Goal: Task Accomplishment & Management: Manage account settings

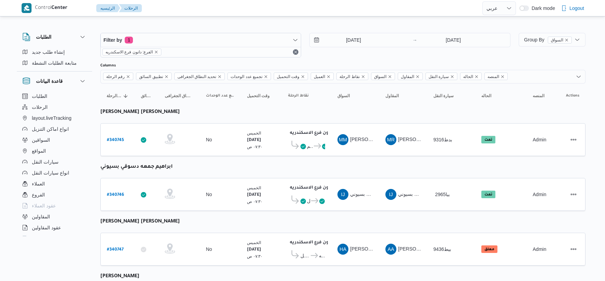
select select "ar"
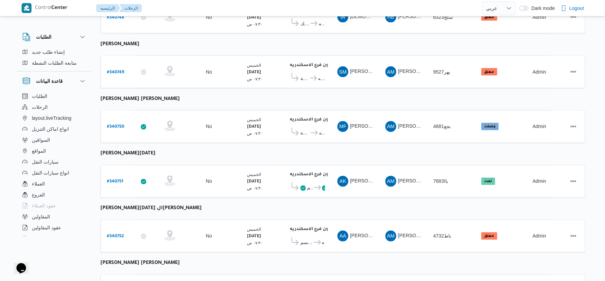
scroll to position [342, 0]
click at [119, 124] on b "# 340750" at bounding box center [115, 126] width 17 height 5
select select "ar"
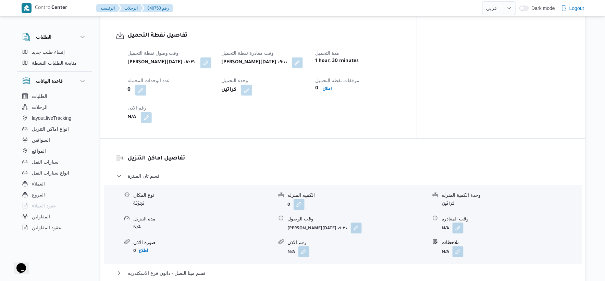
scroll to position [494, 0]
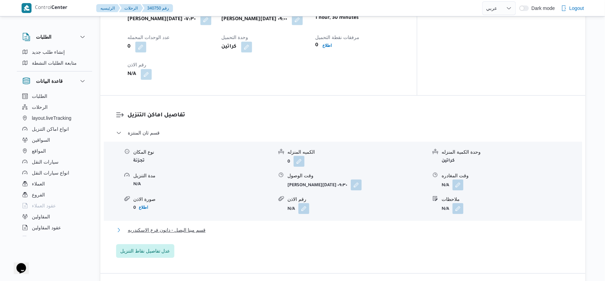
click at [200, 226] on span "قسم مينا البصل - دانون فرع الاسكندريه" at bounding box center [167, 230] width 78 height 8
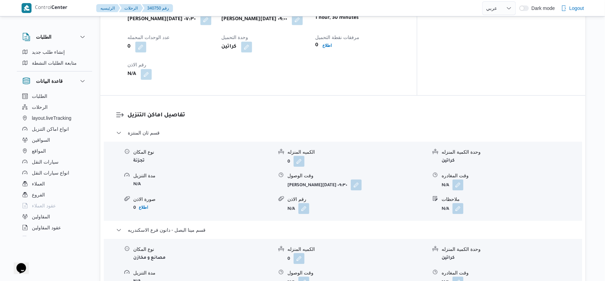
scroll to position [266, 0]
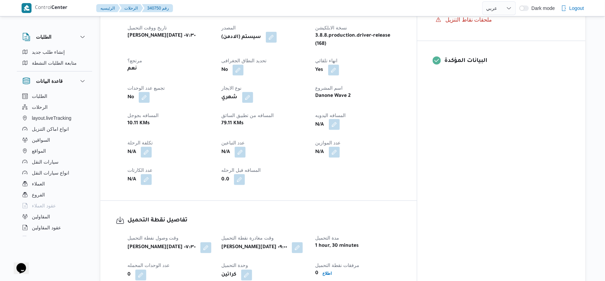
click at [340, 119] on button "button" at bounding box center [334, 124] width 11 height 11
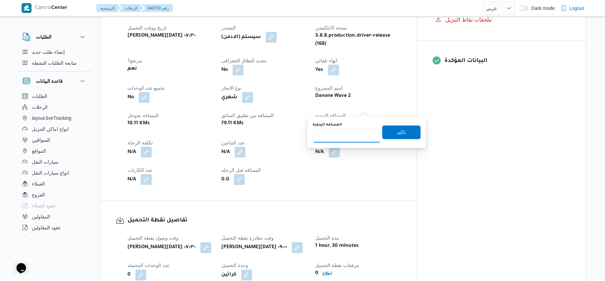
click at [347, 131] on input "المسافه اليدويه" at bounding box center [347, 136] width 68 height 14
type input "60"
click at [402, 132] on span "تاكيد" at bounding box center [401, 132] width 38 height 14
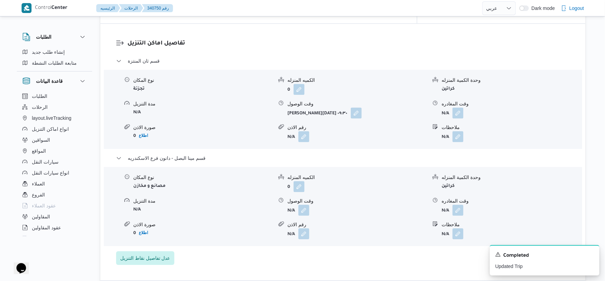
scroll to position [570, 0]
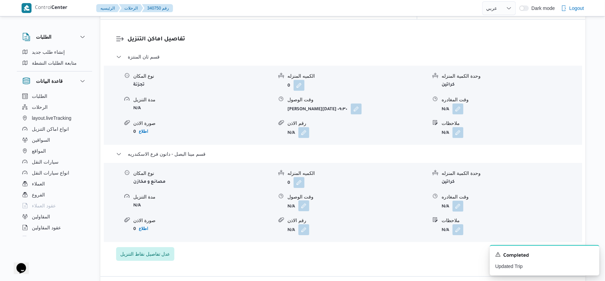
click at [305, 200] on button "button" at bounding box center [303, 205] width 11 height 11
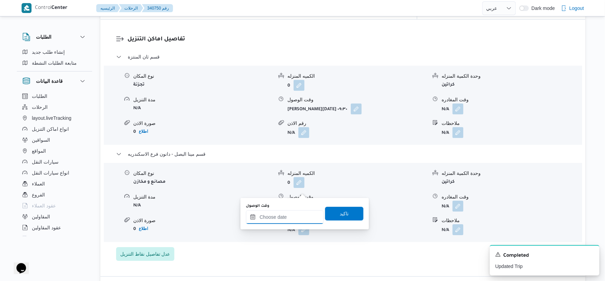
click at [295, 219] on input "وقت الوصول" at bounding box center [285, 217] width 78 height 14
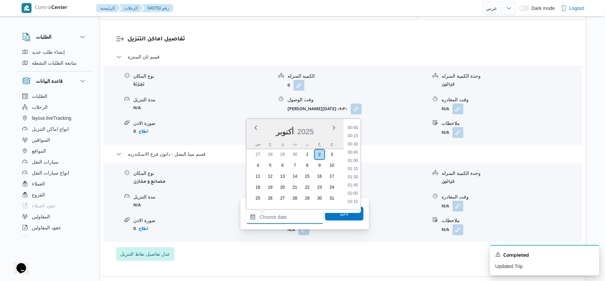
scroll to position [608, 0]
click at [354, 127] on li "18:30" at bounding box center [353, 128] width 16 height 7
type input "٠٢/١٠/٢٠٢٥ ١٨:٣٠"
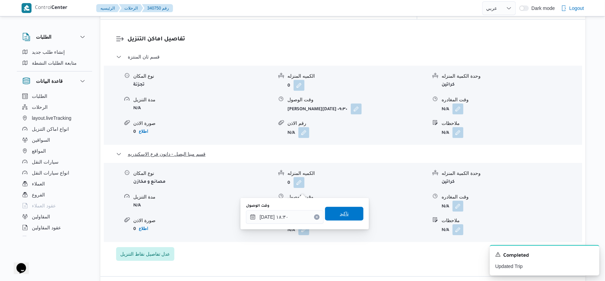
drag, startPoint x: 342, startPoint y: 217, endPoint x: 468, endPoint y: 140, distance: 148.1
click at [347, 217] on span "تاكيد" at bounding box center [344, 214] width 38 height 14
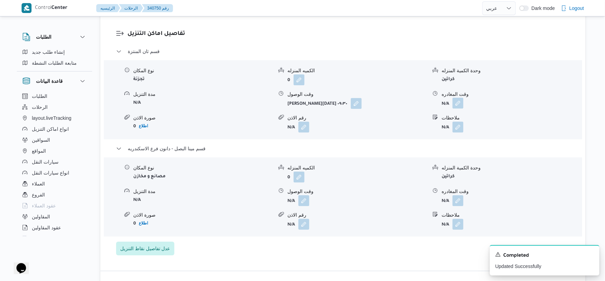
click at [460, 98] on button "button" at bounding box center [457, 103] width 11 height 11
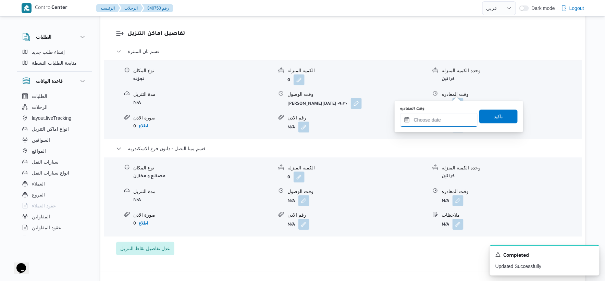
click at [446, 121] on input "وقت المغادره" at bounding box center [439, 120] width 78 height 14
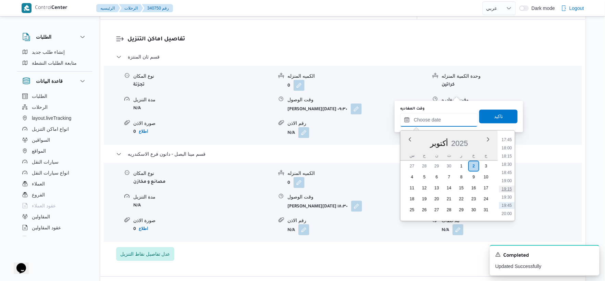
scroll to position [570, 0]
click at [508, 161] on li "18:00" at bounding box center [507, 161] width 16 height 7
type input "٠٢/١٠/٢٠٢٥ ١٨:٠٠"
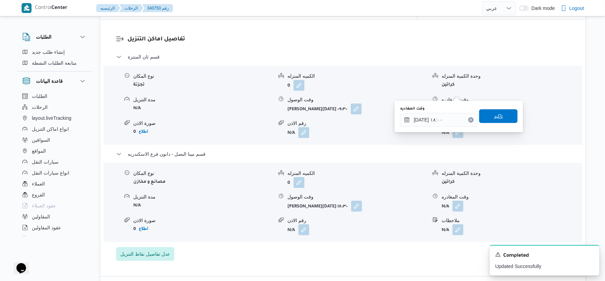
click at [496, 118] on span "تاكيد" at bounding box center [498, 116] width 9 height 8
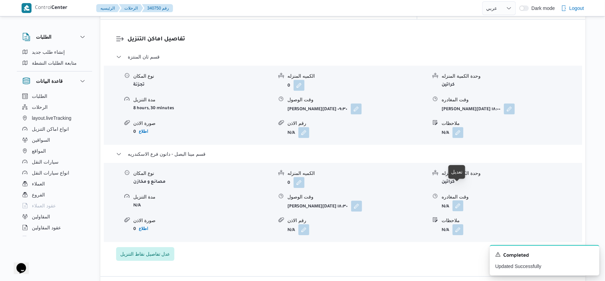
click at [460, 200] on button "button" at bounding box center [457, 205] width 11 height 11
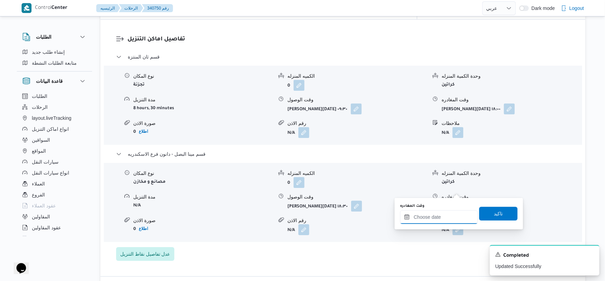
click at [452, 220] on input "وقت المغادره" at bounding box center [439, 217] width 78 height 14
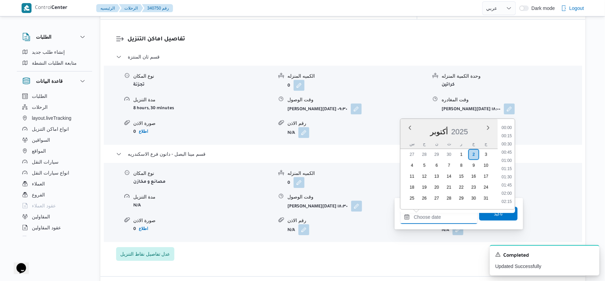
scroll to position [608, 0]
click at [507, 129] on li "18:30" at bounding box center [507, 128] width 16 height 7
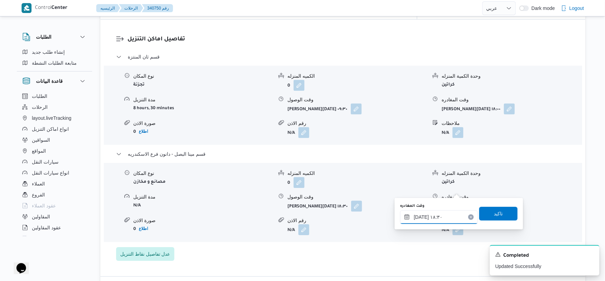
click at [420, 216] on input "٠٢/١٠/٢٠٢٥ ١٨:٣٠" at bounding box center [439, 217] width 78 height 14
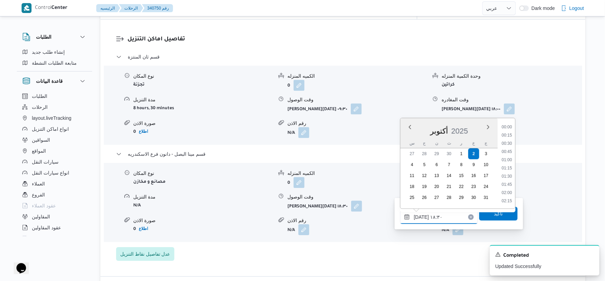
scroll to position [567, 0]
type input "٠٢/١٠/٢٠٢٥ ١٨:٥٠"
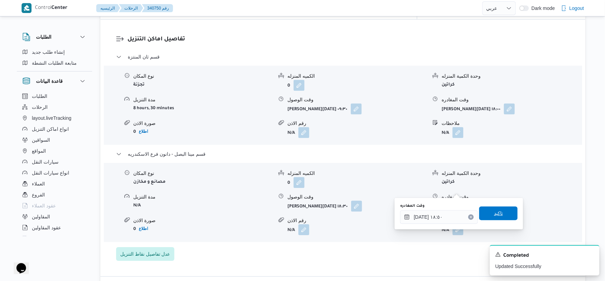
click at [502, 216] on span "تاكيد" at bounding box center [498, 213] width 38 height 14
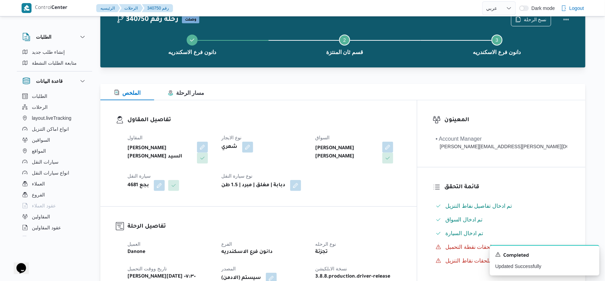
scroll to position [0, 0]
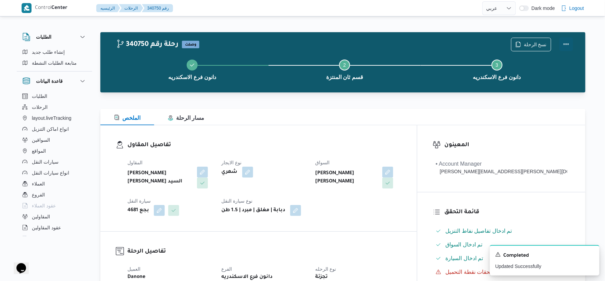
drag, startPoint x: 569, startPoint y: 46, endPoint x: 565, endPoint y: 45, distance: 4.2
click at [569, 45] on button "Actions" at bounding box center [566, 44] width 14 height 14
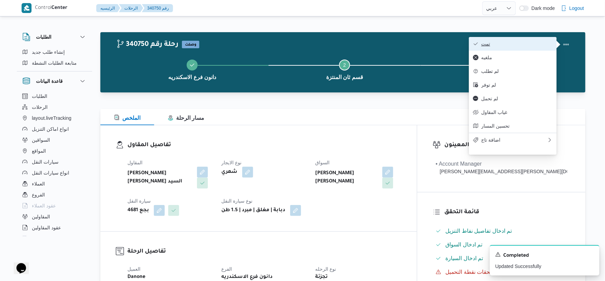
click at [524, 42] on span "تمت" at bounding box center [516, 43] width 71 height 5
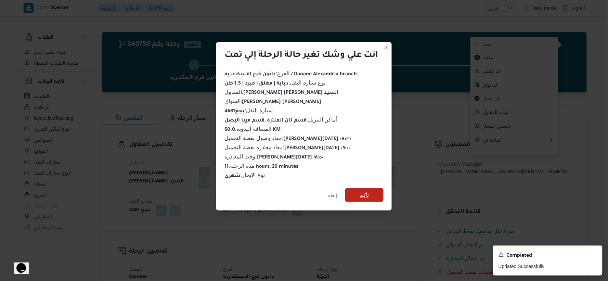
click at [362, 188] on span "تأكيد" at bounding box center [364, 195] width 38 height 14
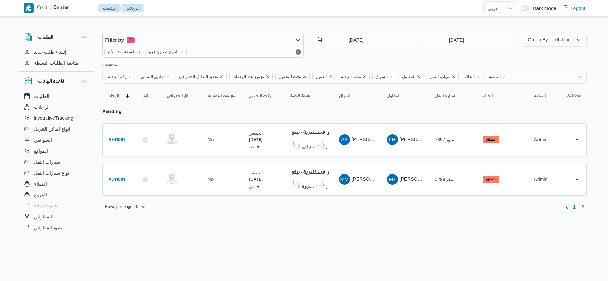
select select "ar"
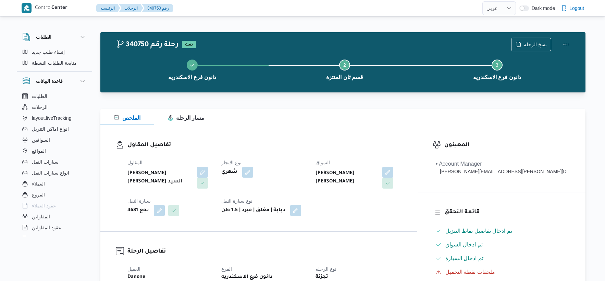
select select "ar"
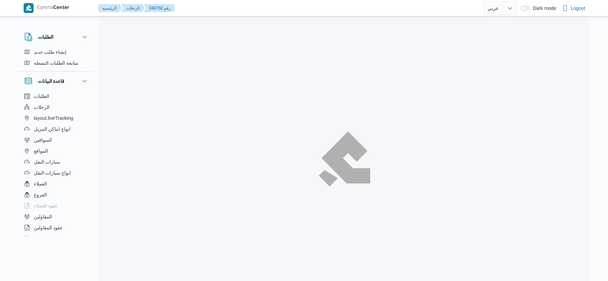
select select "ar"
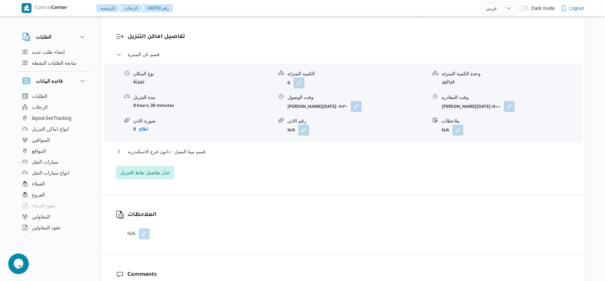
scroll to position [608, 0]
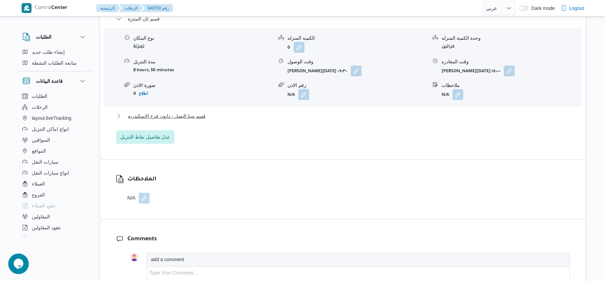
click at [201, 112] on span "قسم مينا البصل - دانون فرع الاسكندريه" at bounding box center [167, 116] width 78 height 8
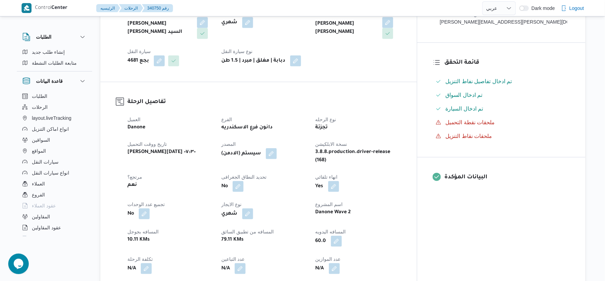
scroll to position [190, 0]
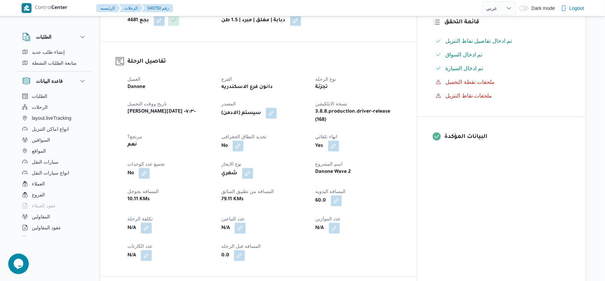
select select "ar"
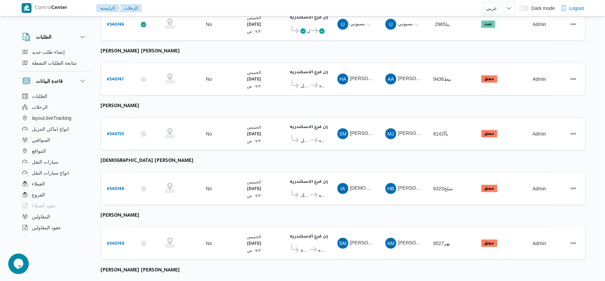
scroll to position [169, 0]
click at [117, 134] on b "# 340755" at bounding box center [115, 135] width 17 height 5
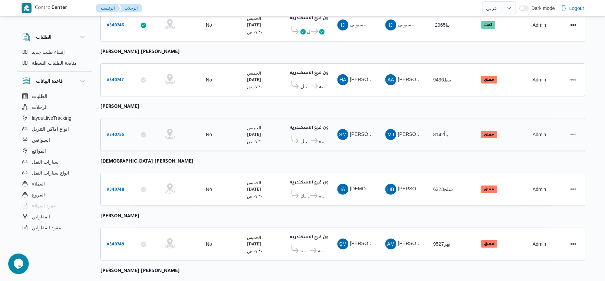
select select "ar"
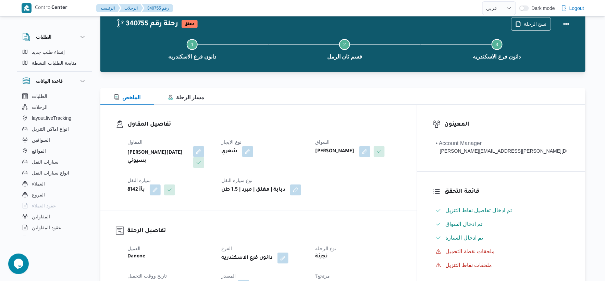
scroll to position [17, 0]
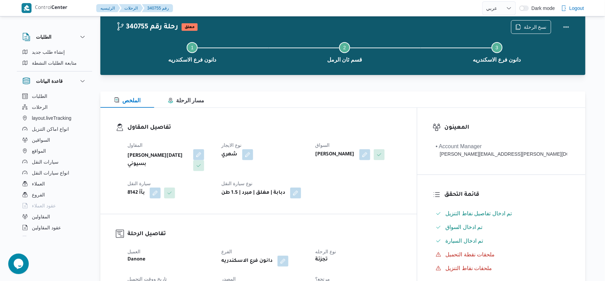
click at [354, 153] on b "[PERSON_NAME]" at bounding box center [334, 155] width 39 height 8
copy div "[PERSON_NAME]"
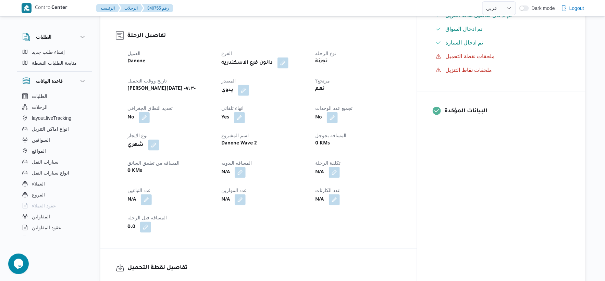
scroll to position [207, 0]
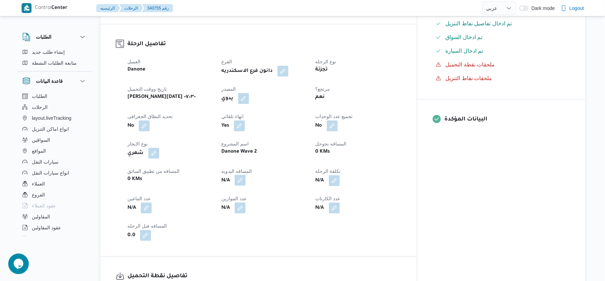
click at [245, 175] on button "button" at bounding box center [240, 180] width 11 height 11
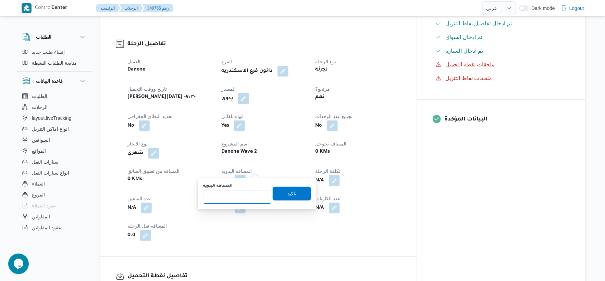
click at [240, 197] on input "المسافه اليدويه" at bounding box center [237, 197] width 68 height 14
type input "45"
click at [298, 190] on span "تاكيد" at bounding box center [292, 194] width 38 height 14
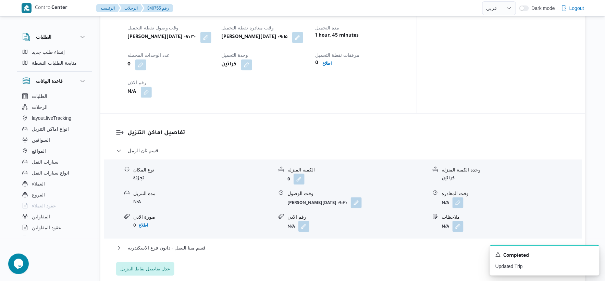
scroll to position [512, 0]
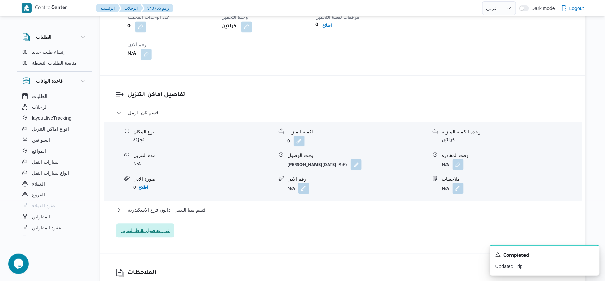
click at [163, 226] on span "عدل تفاصيل نقاط التنزيل" at bounding box center [145, 230] width 50 height 8
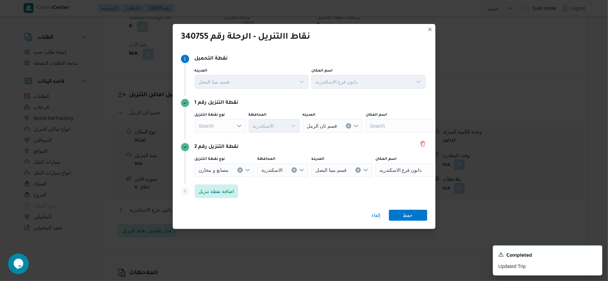
click at [221, 124] on div "Search" at bounding box center [220, 126] width 51 height 14
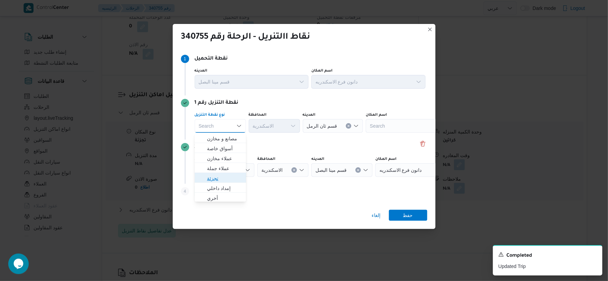
click at [229, 178] on span "تجزئة" at bounding box center [224, 178] width 35 height 8
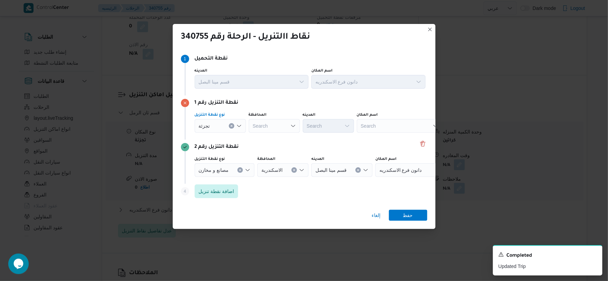
click at [272, 125] on div "Search" at bounding box center [274, 126] width 51 height 14
click at [231, 127] on icon "Clear input" at bounding box center [231, 126] width 3 height 3
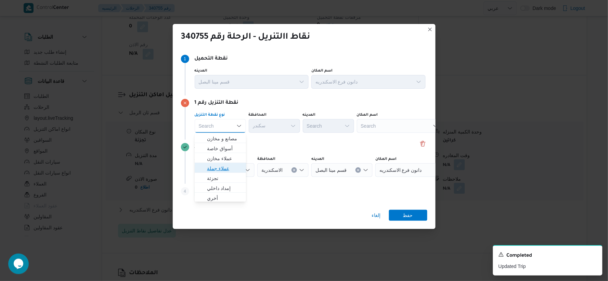
click at [224, 168] on span "عملاء جملة" at bounding box center [224, 168] width 35 height 8
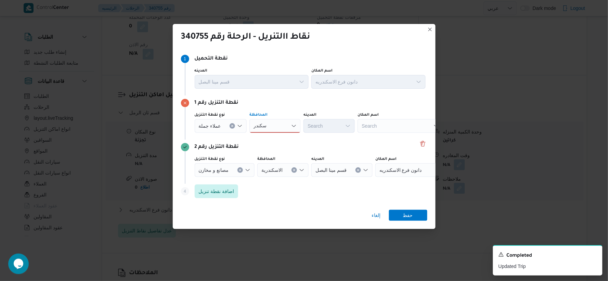
click at [267, 125] on div "سكندر سكندر" at bounding box center [275, 126] width 51 height 14
type input "سكندر"
click at [271, 139] on span "الاسكندرية" at bounding box center [278, 139] width 35 height 8
click at [223, 125] on div at bounding box center [223, 126] width 3 height 11
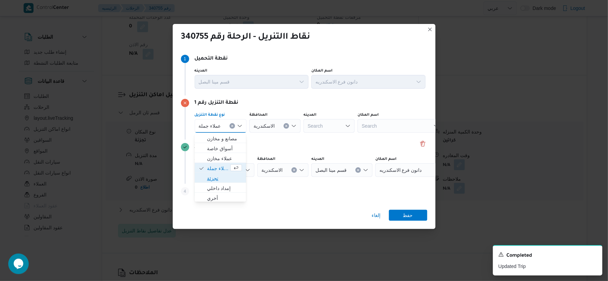
click at [212, 179] on span "تجزئة" at bounding box center [224, 178] width 35 height 8
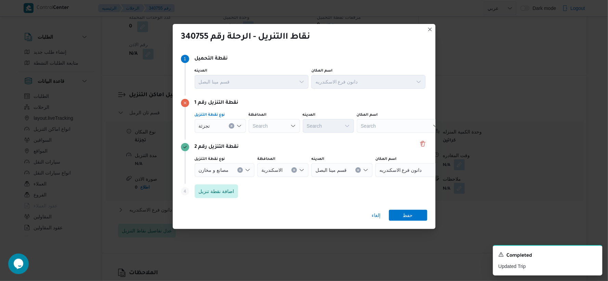
click at [280, 127] on div "Search" at bounding box center [274, 126] width 51 height 14
click at [272, 179] on span "الاسكندرية" at bounding box center [278, 178] width 35 height 8
click at [327, 123] on div "Search" at bounding box center [328, 126] width 51 height 14
type input "منت"
click at [329, 112] on div "المدينه" at bounding box center [328, 114] width 51 height 5
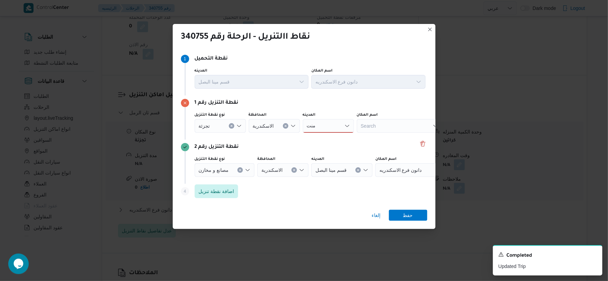
click at [327, 124] on div "منت منت" at bounding box center [328, 126] width 51 height 14
click at [341, 149] on span "قسم أول ال منت زة" at bounding box center [332, 148] width 35 height 8
click at [407, 217] on span "حفظ" at bounding box center [408, 215] width 10 height 11
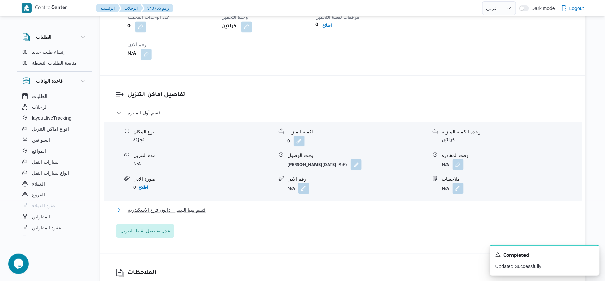
drag, startPoint x: 172, startPoint y: 199, endPoint x: 229, endPoint y: 213, distance: 59.3
click at [173, 206] on span "قسم مينا البصل - دانون فرع الاسكندريه" at bounding box center [167, 210] width 78 height 8
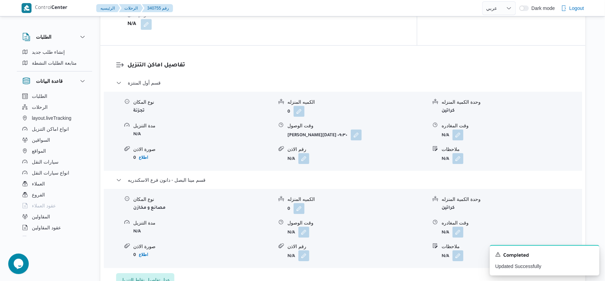
scroll to position [588, 0]
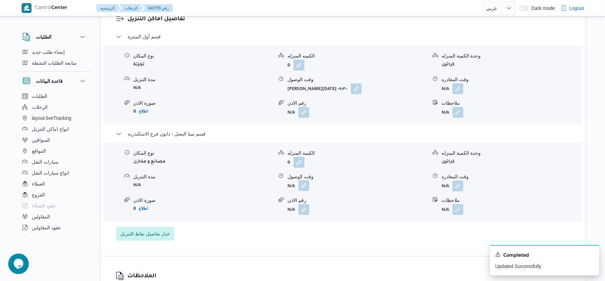
click at [301, 180] on button "button" at bounding box center [303, 185] width 11 height 11
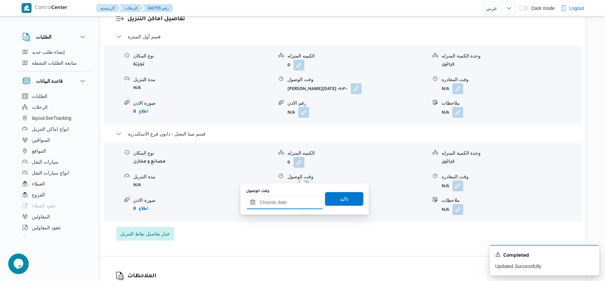
drag, startPoint x: 292, startPoint y: 201, endPoint x: 316, endPoint y: 196, distance: 24.6
click at [292, 201] on input "وقت الوصول" at bounding box center [285, 202] width 78 height 14
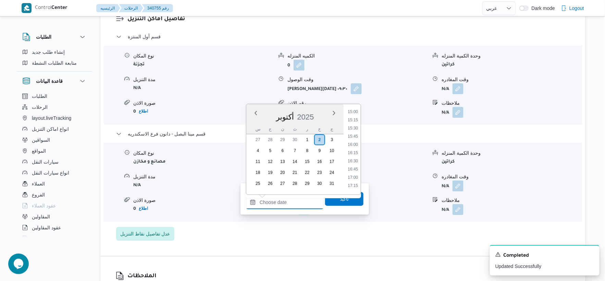
scroll to position [494, 0]
click at [355, 153] on li "16:15" at bounding box center [353, 153] width 16 height 7
type input "[DATE] ١٦:١٥"
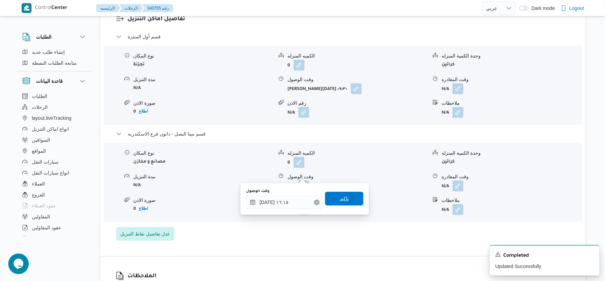
click at [346, 197] on span "تاكيد" at bounding box center [344, 199] width 38 height 14
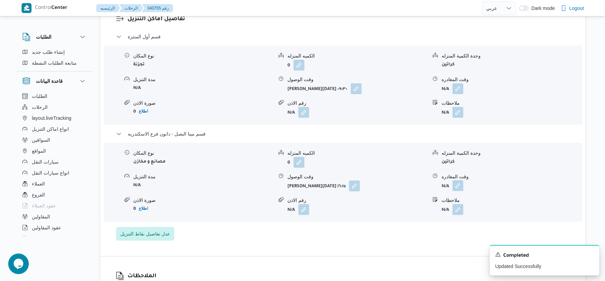
click at [458, 180] on button "button" at bounding box center [457, 185] width 11 height 11
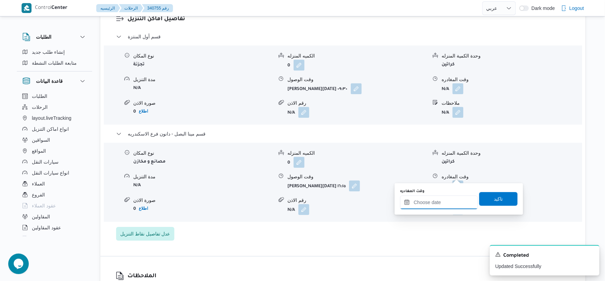
click at [447, 200] on input "وقت المغادره" at bounding box center [439, 202] width 78 height 14
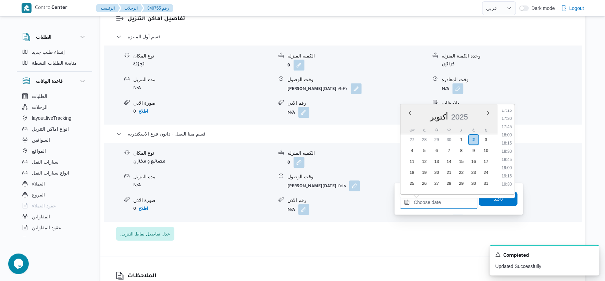
scroll to position [532, 0]
click at [509, 139] on li "17:00" at bounding box center [507, 140] width 16 height 7
type input "٠٢/١٠/٢٠٢٥ ١٧:٠٠"
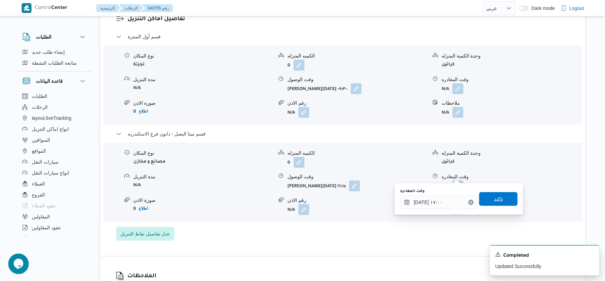
drag, startPoint x: 497, startPoint y: 200, endPoint x: 500, endPoint y: 198, distance: 3.7
click at [497, 200] on span "تاكيد" at bounding box center [498, 199] width 9 height 8
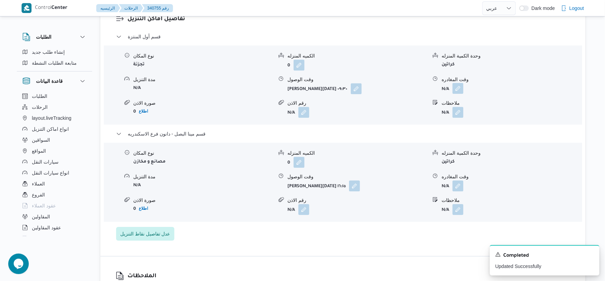
click at [457, 83] on button "button" at bounding box center [457, 88] width 11 height 11
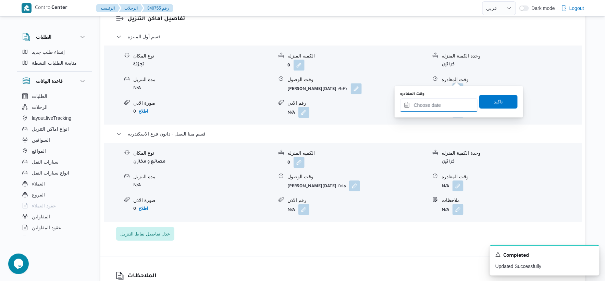
click at [448, 106] on input "وقت المغادره" at bounding box center [439, 105] width 78 height 14
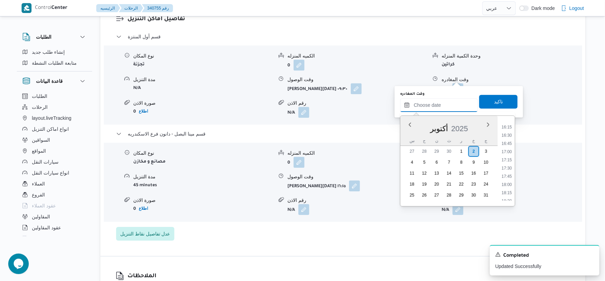
scroll to position [494, 0]
click at [508, 146] on li "15:45" at bounding box center [507, 148] width 16 height 7
type input "٠٢/١٠/٢٠٢٥ ١٥:٤٥"
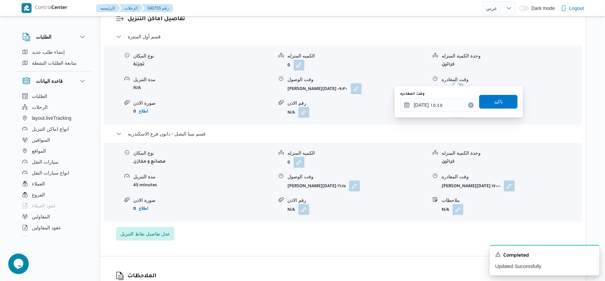
click at [502, 92] on div "وقت المغادره ٠٢/١٠/٢٠٢٥ ١٥:٤٥ تاكيد" at bounding box center [458, 102] width 119 height 22
click at [500, 95] on span "تاكيد" at bounding box center [498, 101] width 38 height 14
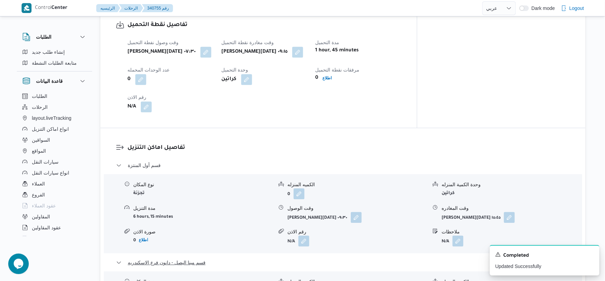
scroll to position [436, 0]
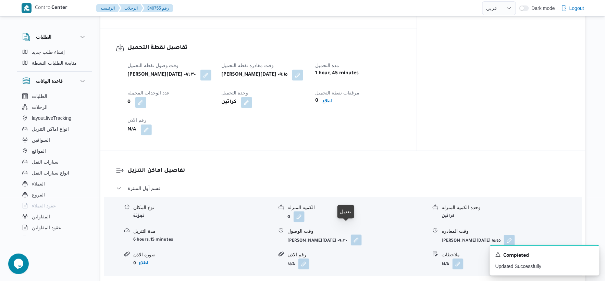
click at [351, 235] on button "button" at bounding box center [356, 240] width 11 height 11
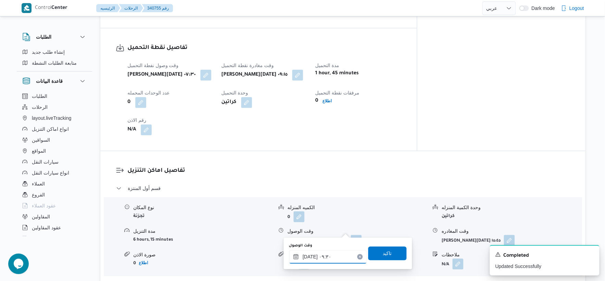
click at [314, 256] on input "٠٢/١٠/٢٠٢٥ ٠٩:٣٠" at bounding box center [328, 257] width 78 height 14
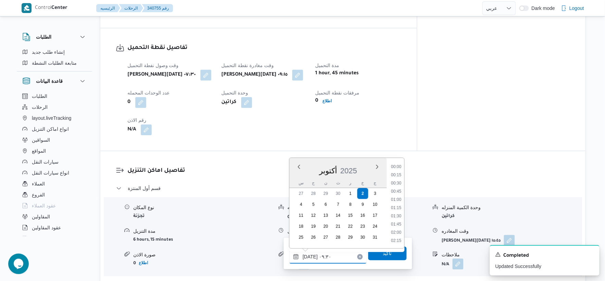
scroll to position [271, 0]
click at [395, 215] on li "09:45" at bounding box center [396, 216] width 16 height 7
type input "[DATE] ٠٩:٤٥"
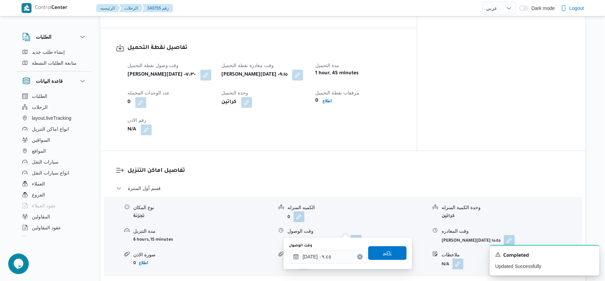
click at [398, 254] on span "تاكيد" at bounding box center [387, 253] width 38 height 14
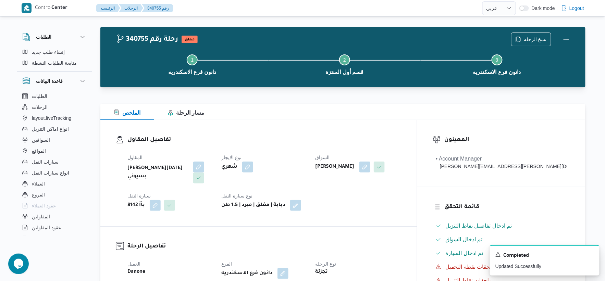
scroll to position [0, 0]
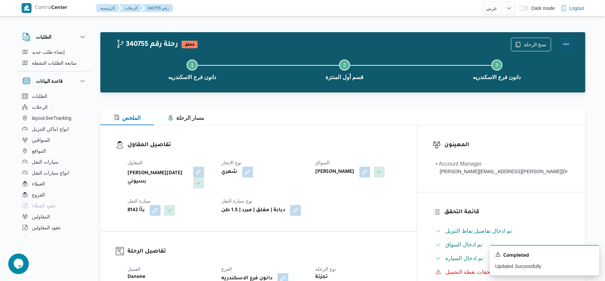
click at [568, 43] on button "Actions" at bounding box center [566, 44] width 14 height 14
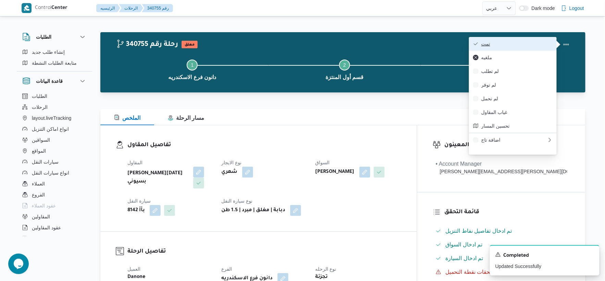
click at [520, 43] on span "تمت" at bounding box center [516, 43] width 71 height 5
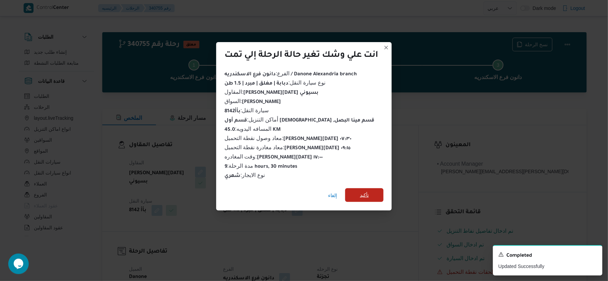
click at [360, 193] on span "تأكيد" at bounding box center [364, 195] width 38 height 14
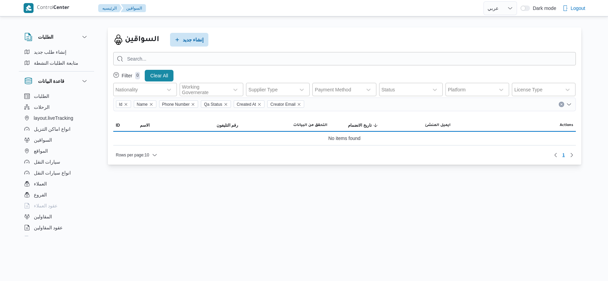
select select "ar"
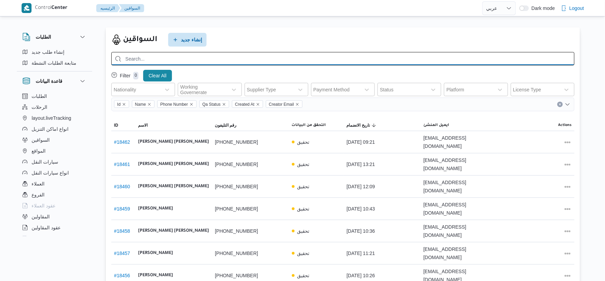
click at [186, 60] on input "search" at bounding box center [342, 58] width 463 height 13
paste input "[PERSON_NAME]"
type input "[PERSON_NAME]"
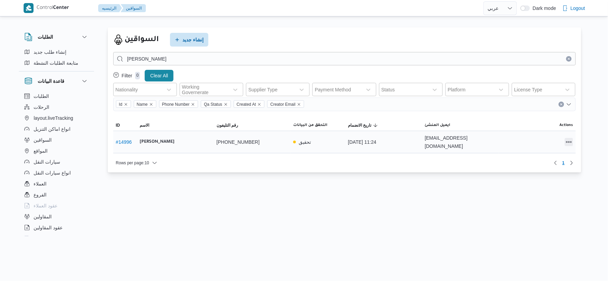
click at [569, 139] on button "All actions" at bounding box center [569, 142] width 8 height 8
click at [546, 125] on span "Preview" at bounding box center [547, 124] width 22 height 5
select select "ar"
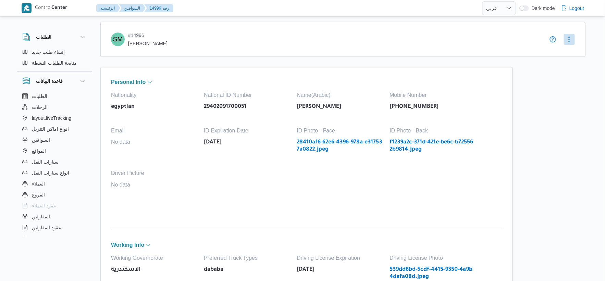
click at [428, 142] on link "f1239a2c-371d-421e-be6c-b725562b9814.jpeg" at bounding box center [432, 146] width 86 height 14
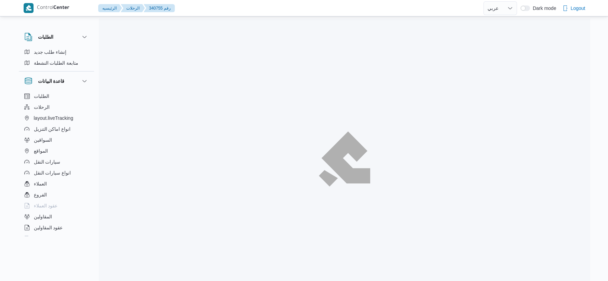
select select "ar"
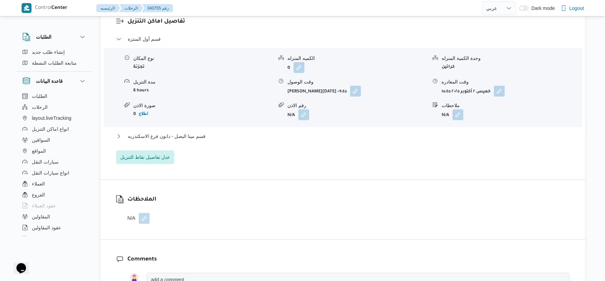
scroll to position [608, 0]
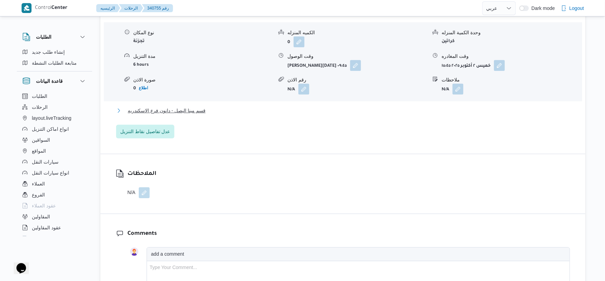
click at [203, 106] on span "قسم مينا البصل - دانون فرع الاسكندريه" at bounding box center [167, 110] width 78 height 8
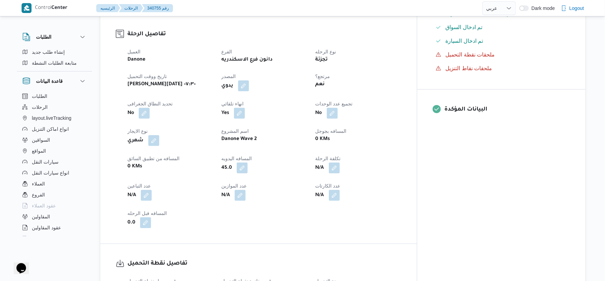
scroll to position [228, 0]
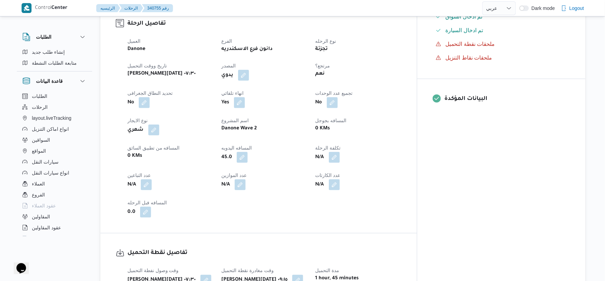
select select "ar"
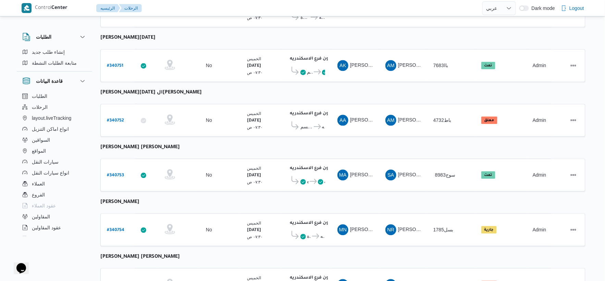
scroll to position [550, 0]
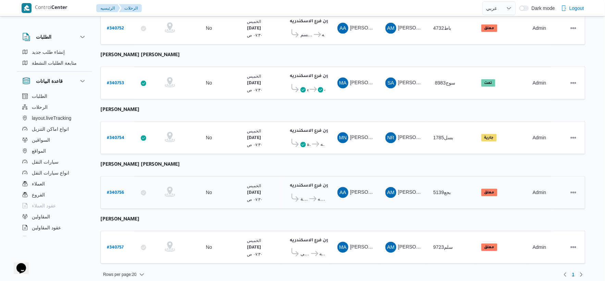
click at [121, 191] on b "# 340756" at bounding box center [115, 193] width 17 height 5
select select "ar"
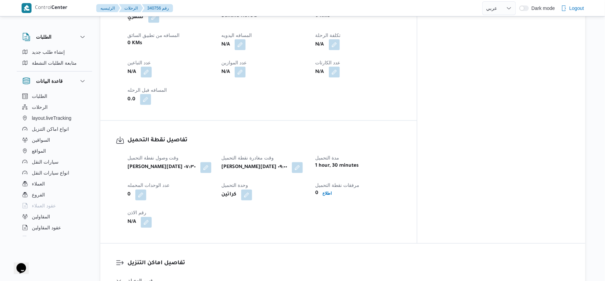
scroll to position [342, 0]
click at [245, 46] on button "button" at bounding box center [240, 45] width 11 height 11
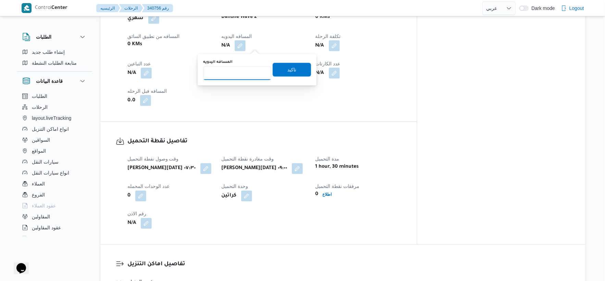
click at [237, 75] on input "المسافه اليدويه" at bounding box center [237, 73] width 68 height 14
type input "49"
click at [291, 69] on span "تاكيد" at bounding box center [291, 69] width 9 height 8
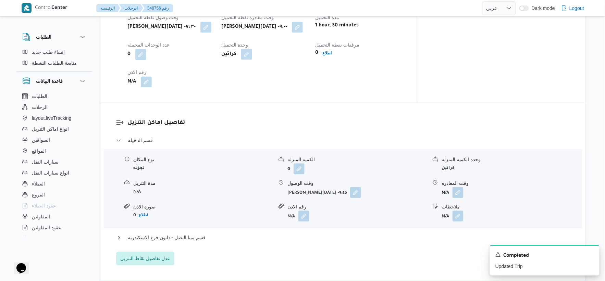
scroll to position [532, 0]
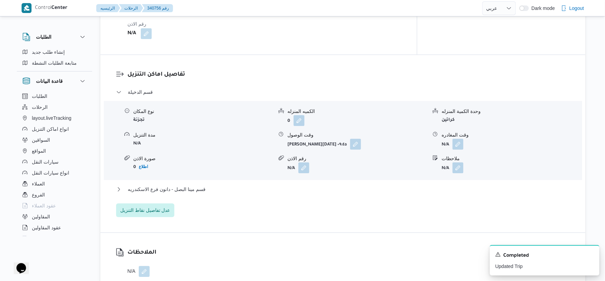
click at [222, 194] on div "قسم مينا البصل - دانون فرع الاسكندريه" at bounding box center [343, 191] width 454 height 13
click at [223, 191] on button "قسم مينا البصل - دانون فرع الاسكندريه" at bounding box center [343, 189] width 454 height 8
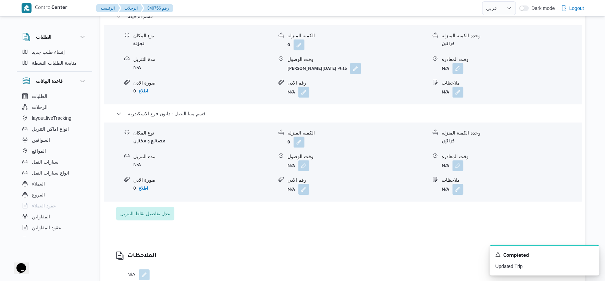
scroll to position [608, 0]
click at [307, 164] on button "button" at bounding box center [303, 165] width 11 height 11
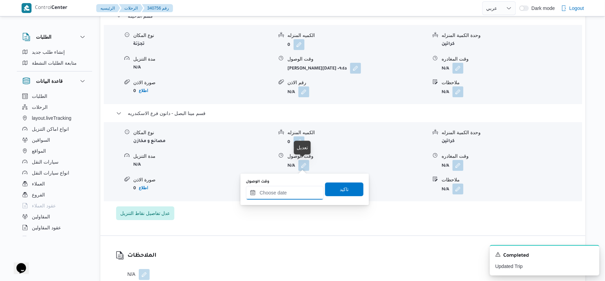
click at [295, 188] on div at bounding box center [285, 193] width 78 height 14
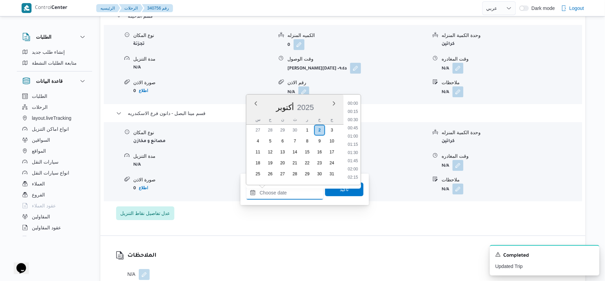
scroll to position [608, 0]
click at [354, 102] on li "18:30" at bounding box center [353, 103] width 16 height 7
type input "٠٢/١٠/٢٠٢٥ ١٨:٣٠"
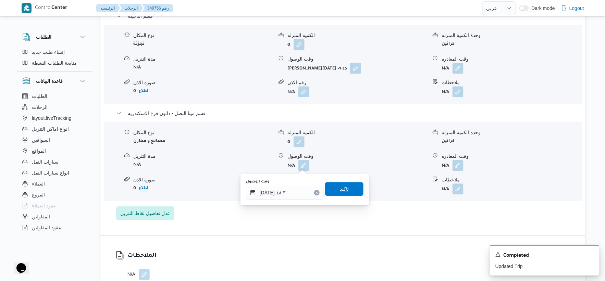
click at [345, 189] on span "تاكيد" at bounding box center [344, 189] width 38 height 14
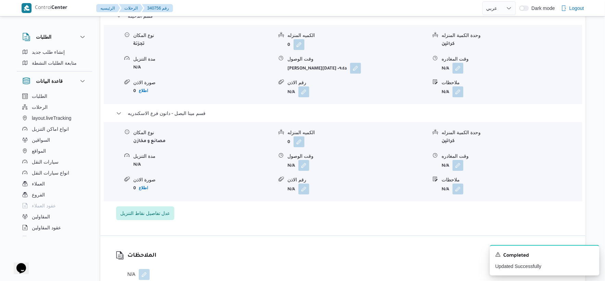
click at [468, 165] on form "N/A" at bounding box center [511, 165] width 140 height 11
click at [458, 165] on button "button" at bounding box center [457, 165] width 11 height 11
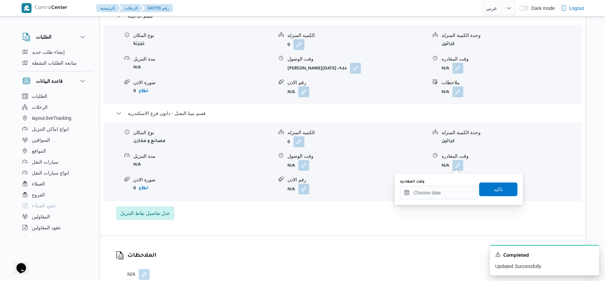
click at [451, 185] on div "وقت المغادره" at bounding box center [439, 189] width 78 height 21
drag, startPoint x: 441, startPoint y: 190, endPoint x: 464, endPoint y: 190, distance: 23.3
click at [442, 190] on input "وقت المغادره" at bounding box center [439, 193] width 78 height 14
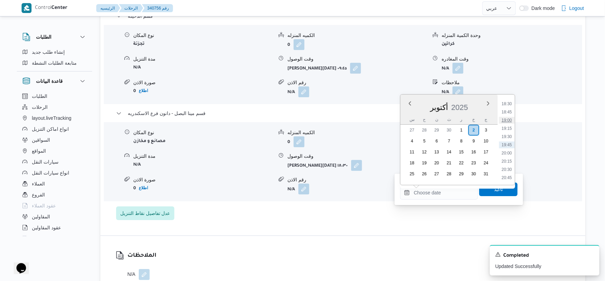
click at [505, 119] on li "19:00" at bounding box center [507, 120] width 16 height 7
type input "٠٢/١٠/٢٠٢٥ ١٩:٠٠"
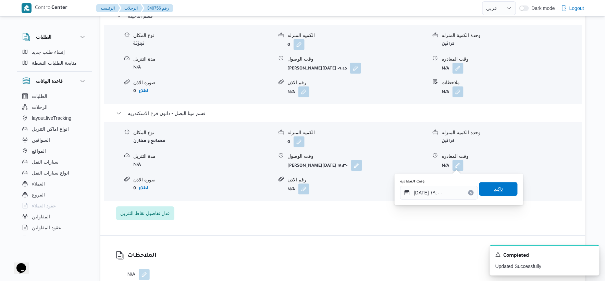
click at [495, 182] on span "تاكيد" at bounding box center [498, 189] width 38 height 14
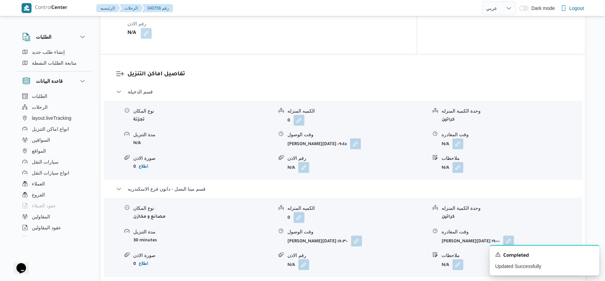
scroll to position [532, 0]
click at [458, 145] on button "button" at bounding box center [457, 143] width 11 height 11
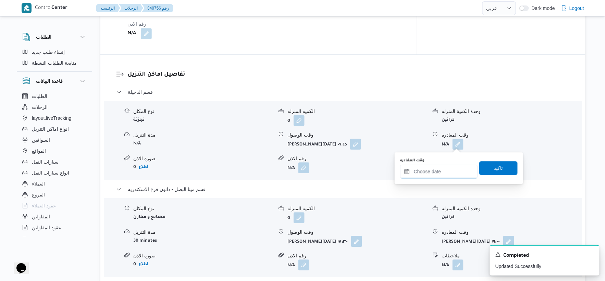
click at [450, 172] on input "وقت المغادره" at bounding box center [439, 172] width 78 height 14
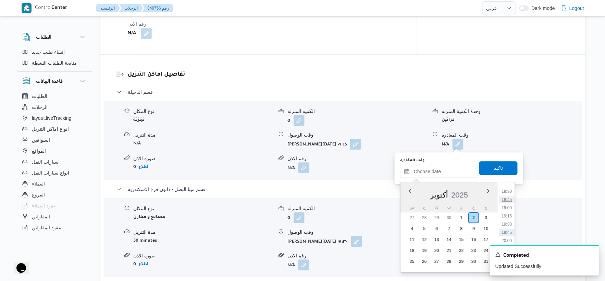
scroll to position [570, 0]
click at [508, 213] on li "18:00" at bounding box center [507, 213] width 16 height 7
type input "[DATE] ١٨:٠٠"
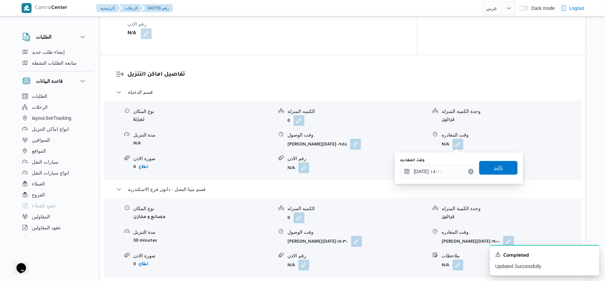
click at [504, 163] on span "تاكيد" at bounding box center [498, 168] width 38 height 14
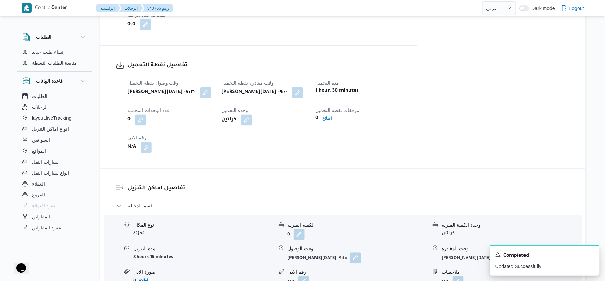
scroll to position [456, 0]
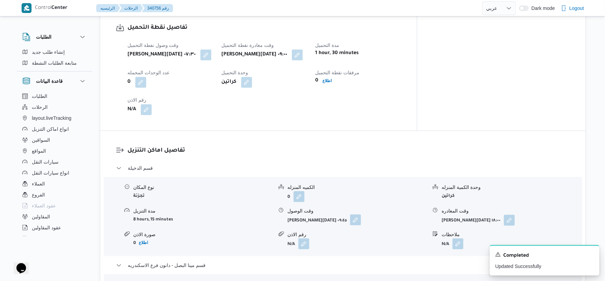
click at [352, 219] on button "button" at bounding box center [355, 219] width 11 height 11
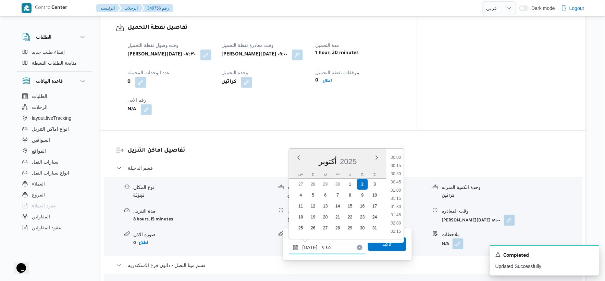
click at [313, 248] on input "٠٢/١٠/٢٠٢٥ ٠٩:٤٥" at bounding box center [328, 248] width 78 height 14
click at [396, 188] on li "09:30" at bounding box center [396, 190] width 16 height 7
type input "٠٢/١٠/٢٠٢٥ ٠٩:٣٠"
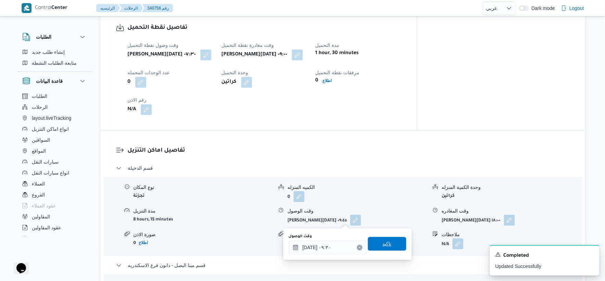
click at [390, 247] on span "تاكيد" at bounding box center [387, 244] width 38 height 14
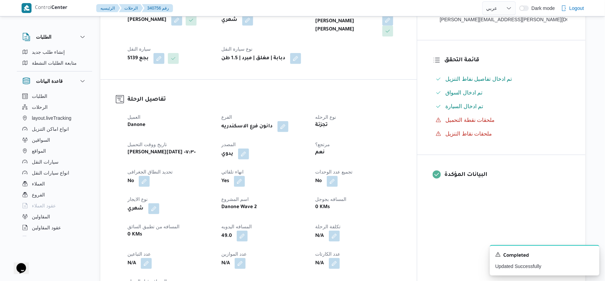
scroll to position [0, 0]
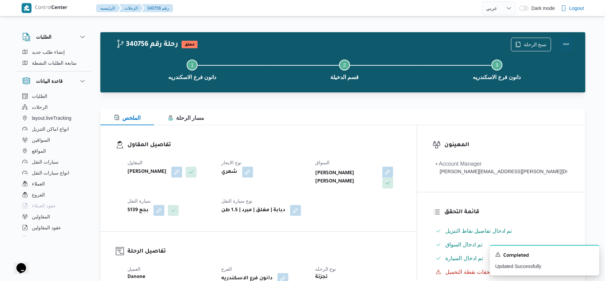
click at [562, 42] on button "Actions" at bounding box center [566, 44] width 14 height 14
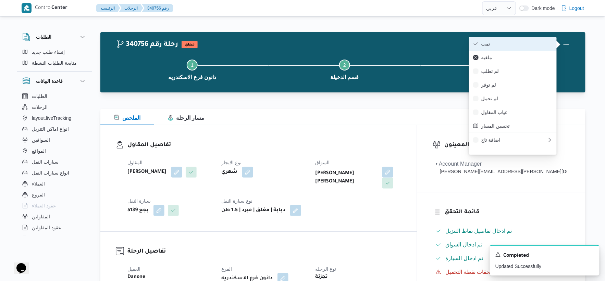
click at [533, 41] on span "تمت" at bounding box center [516, 43] width 71 height 5
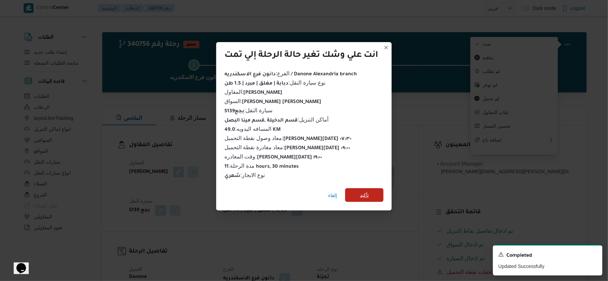
click at [374, 188] on span "تأكيد" at bounding box center [364, 195] width 38 height 14
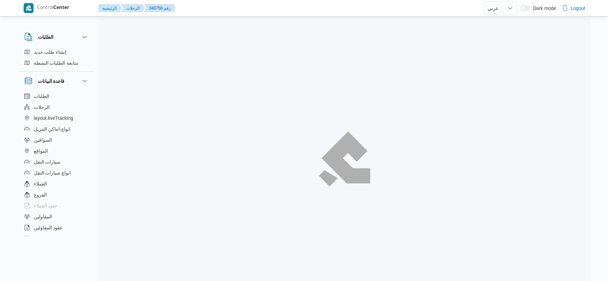
select select "ar"
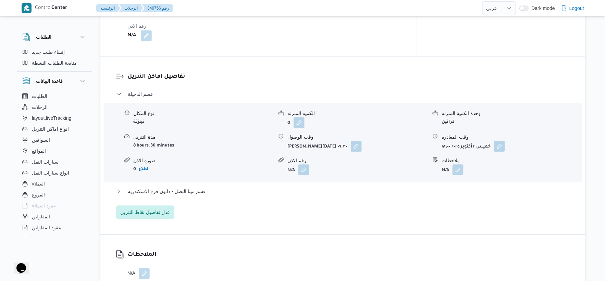
scroll to position [570, 0]
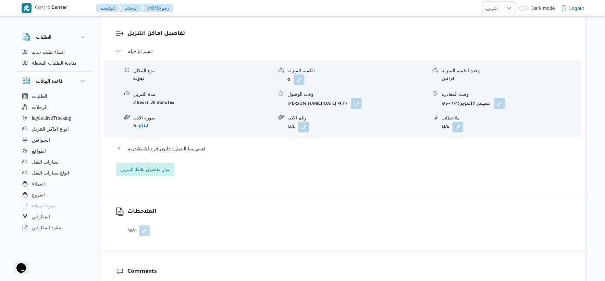
click at [197, 151] on span "قسم مينا البصل - دانون فرع الاسكندريه" at bounding box center [167, 148] width 78 height 8
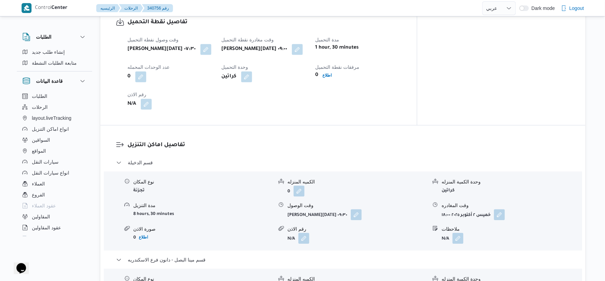
scroll to position [456, 0]
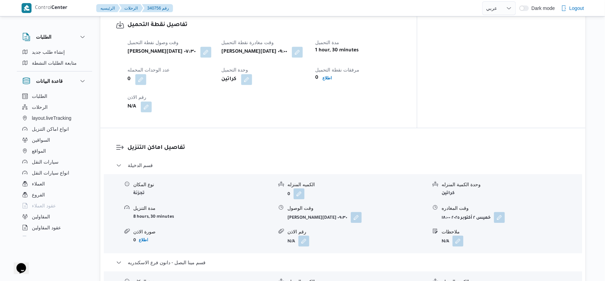
click at [238, 138] on div "تفاصيل اماكن التنزيل قسم الدخيلة نوع المكان تجزئة الكميه المنزله 0 وحدة الكمية …" at bounding box center [342, 256] width 485 height 257
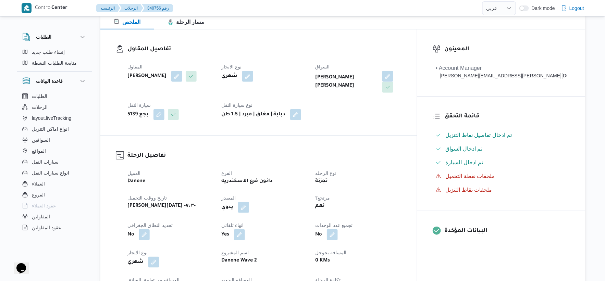
scroll to position [228, 0]
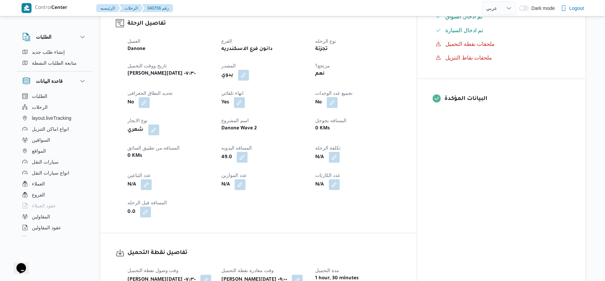
select select "ar"
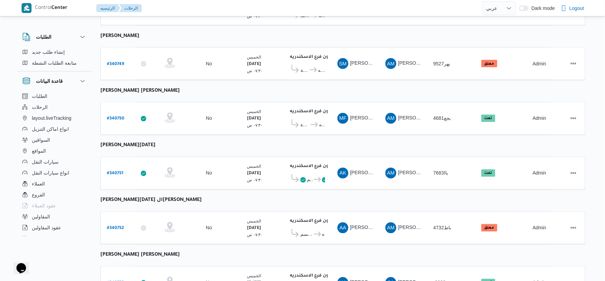
scroll to position [322, 0]
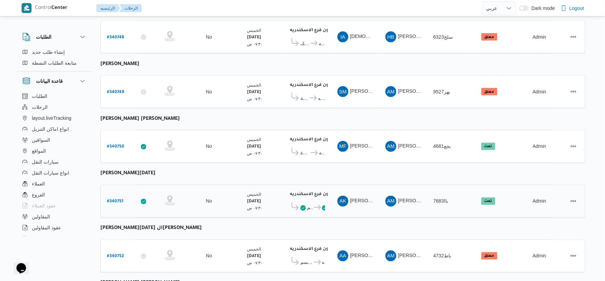
click at [110, 200] on b "# 340751" at bounding box center [115, 202] width 16 height 5
select select "ar"
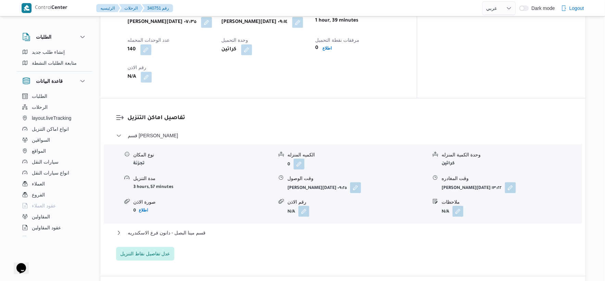
scroll to position [512, 0]
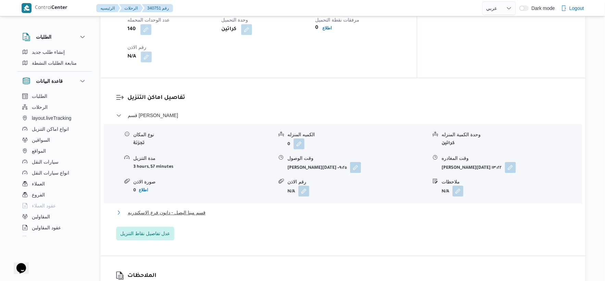
click at [194, 210] on span "قسم مينا البصل - دانون فرع الاسكندريه" at bounding box center [167, 212] width 78 height 8
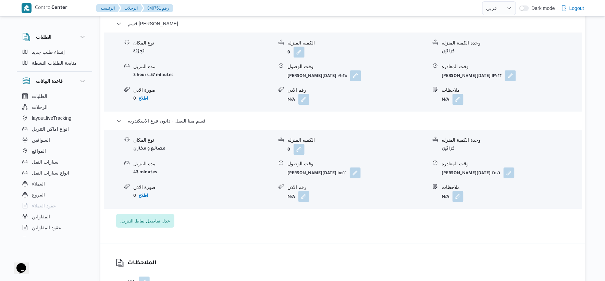
scroll to position [608, 0]
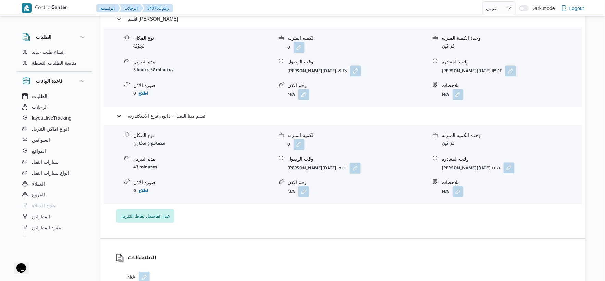
click at [503, 163] on button "button" at bounding box center [508, 167] width 11 height 11
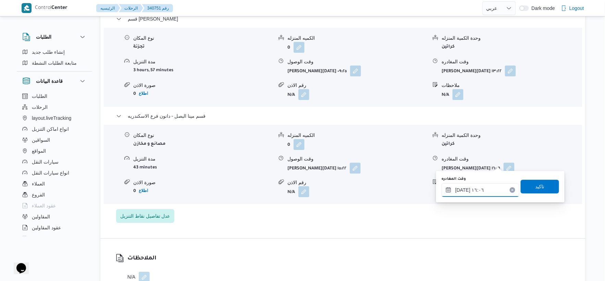
click at [490, 190] on input "[DATE] ١٦:٠٦" at bounding box center [480, 190] width 78 height 14
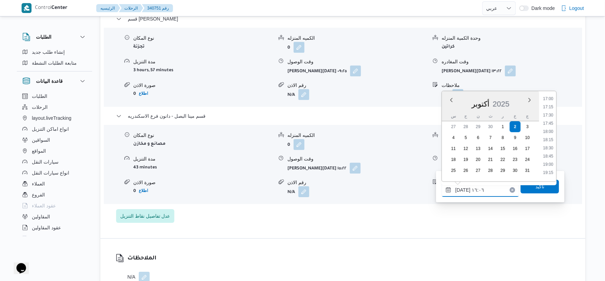
scroll to position [560, 0]
click at [551, 129] on li "18:00" at bounding box center [548, 131] width 16 height 7
type input "[DATE] ١٨:٠٠"
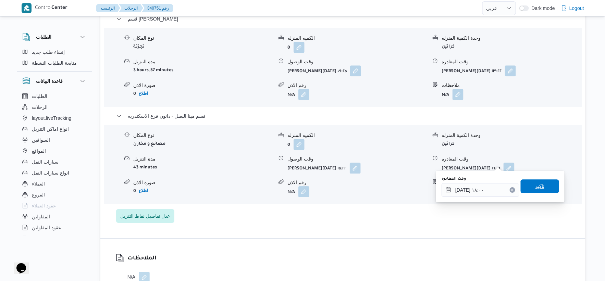
click at [540, 180] on div "تاكيد" at bounding box center [539, 187] width 38 height 14
click at [535, 186] on span "تاكيد" at bounding box center [539, 186] width 9 height 8
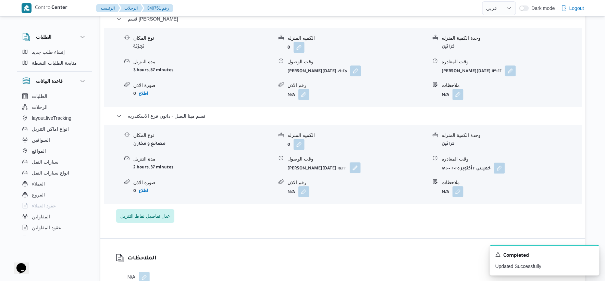
click at [350, 162] on button "button" at bounding box center [355, 167] width 11 height 11
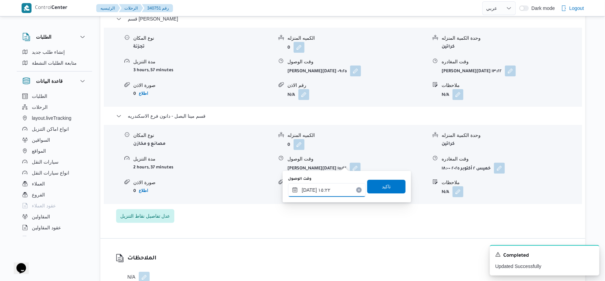
click at [337, 191] on input "[DATE] ١٥:٢٢" at bounding box center [327, 190] width 78 height 14
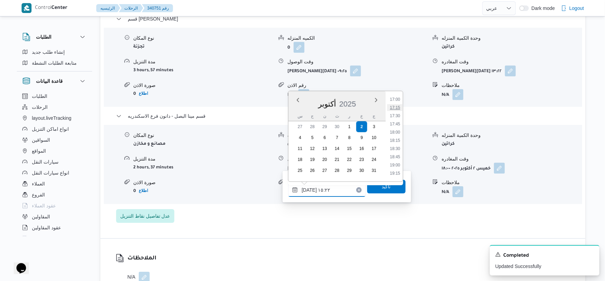
scroll to position [574, 0]
click at [395, 101] on li "17:30" at bounding box center [395, 101] width 16 height 7
type input "[DATE] ١٧:٣٠"
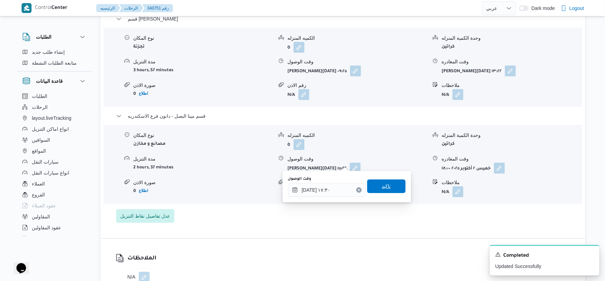
click at [385, 182] on span "تاكيد" at bounding box center [386, 186] width 9 height 8
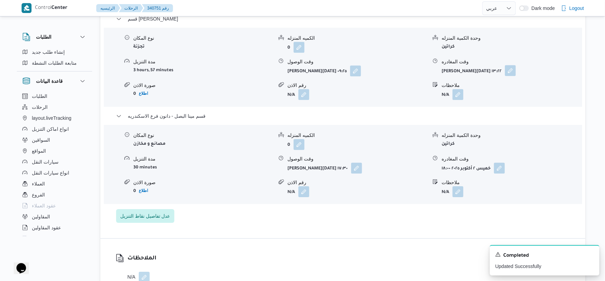
click at [505, 65] on button "button" at bounding box center [510, 70] width 11 height 11
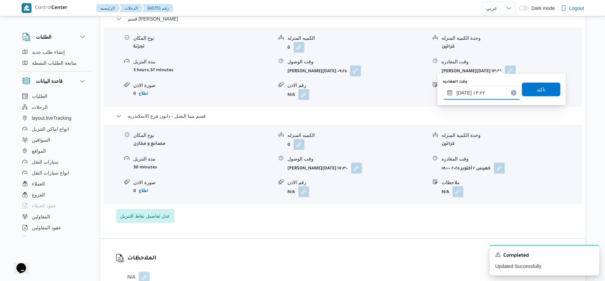
click at [492, 89] on input "[DATE] ١٣:٢٢" at bounding box center [482, 93] width 78 height 14
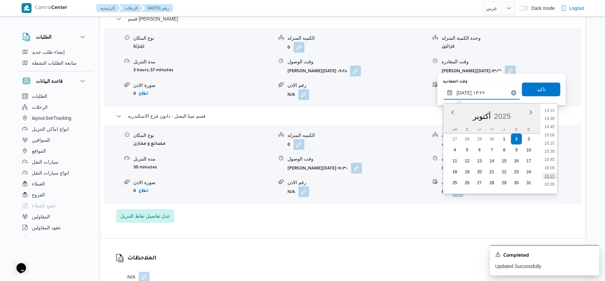
scroll to position [508, 0]
click at [553, 160] on li "17:00" at bounding box center [550, 162] width 16 height 7
type input "[DATE] ١٧:٠٠"
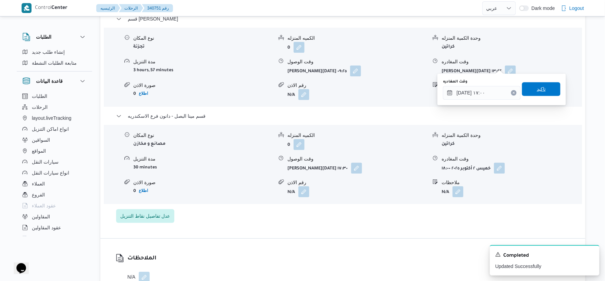
click at [541, 85] on span "تاكيد" at bounding box center [540, 89] width 9 height 8
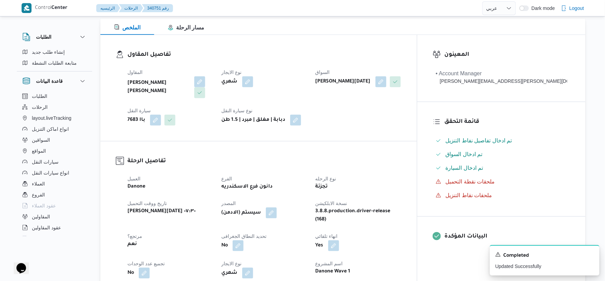
scroll to position [228, 0]
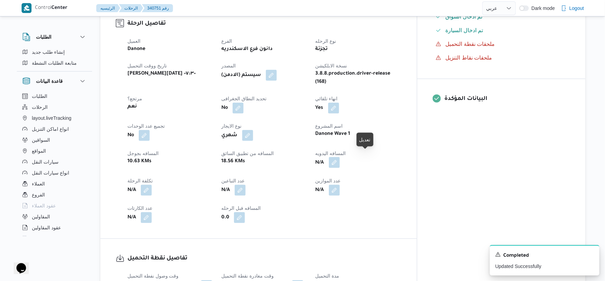
click at [340, 157] on button "button" at bounding box center [334, 162] width 11 height 11
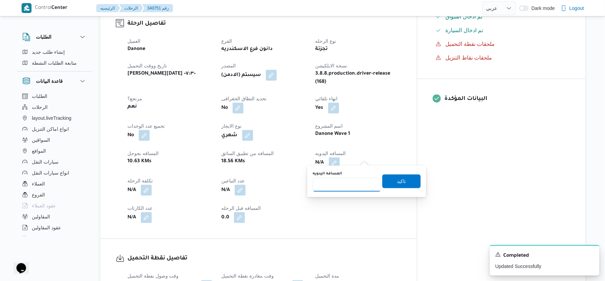
click at [344, 182] on input "المسافه اليدويه" at bounding box center [347, 185] width 68 height 14
type input "35"
click at [401, 181] on span "تاكيد" at bounding box center [401, 181] width 9 height 8
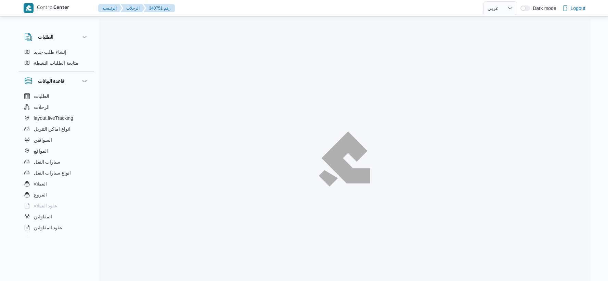
select select "ar"
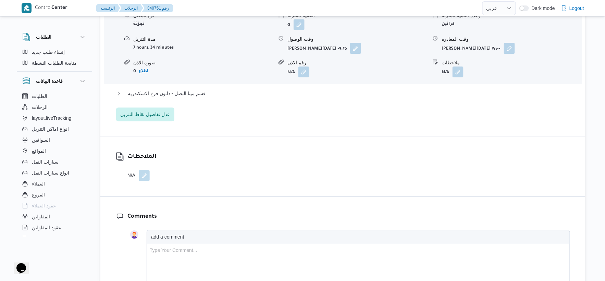
scroll to position [646, 0]
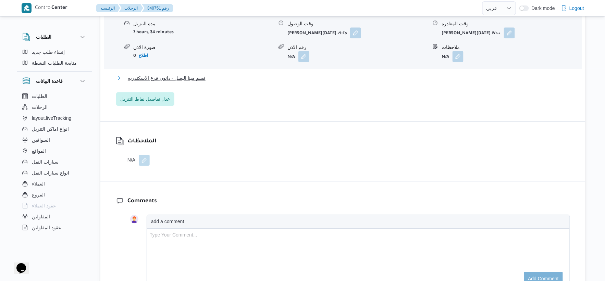
click at [208, 74] on button "قسم مينا البصل - دانون فرع الاسكندريه" at bounding box center [343, 78] width 454 height 8
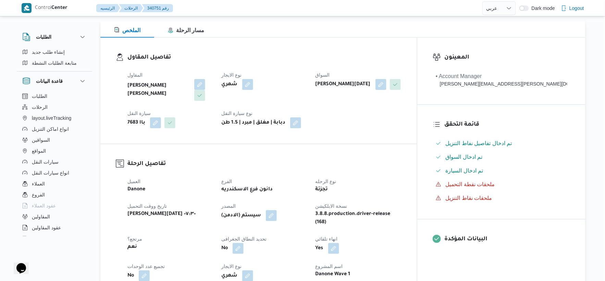
scroll to position [228, 0]
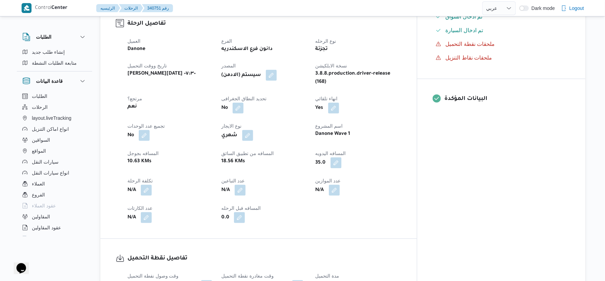
scroll to position [322, 0]
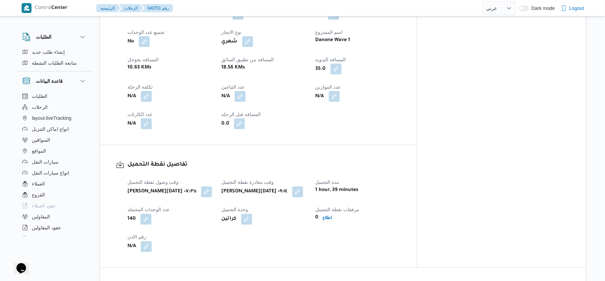
select select "ar"
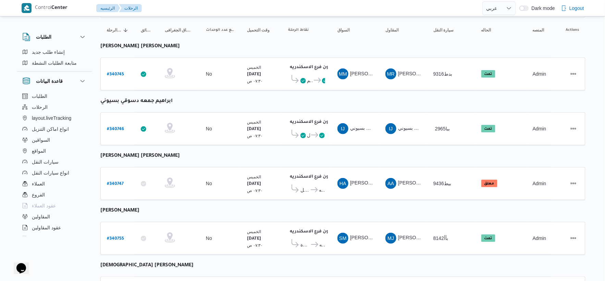
scroll to position [55, 0]
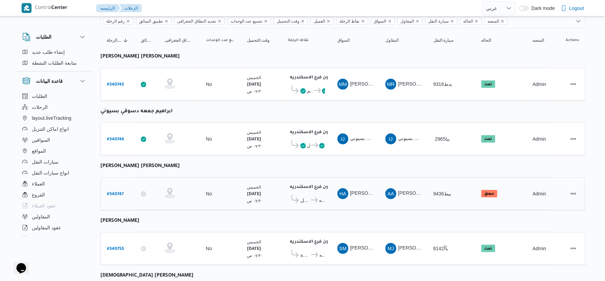
click at [116, 192] on b "# 340747" at bounding box center [115, 194] width 17 height 5
select select "ar"
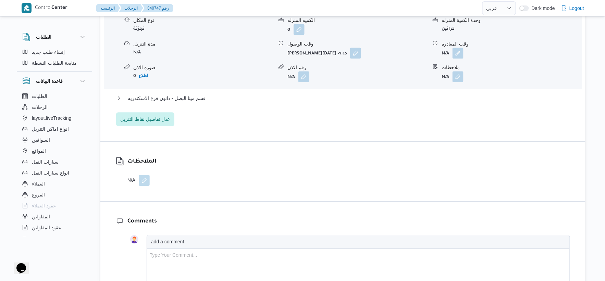
scroll to position [626, 0]
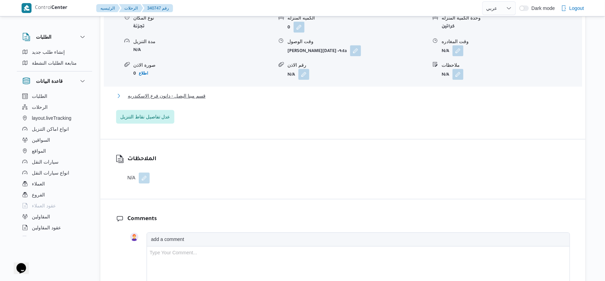
click at [204, 94] on span "قسم مينا البصل - دانون فرع الاسكندريه" at bounding box center [167, 96] width 78 height 8
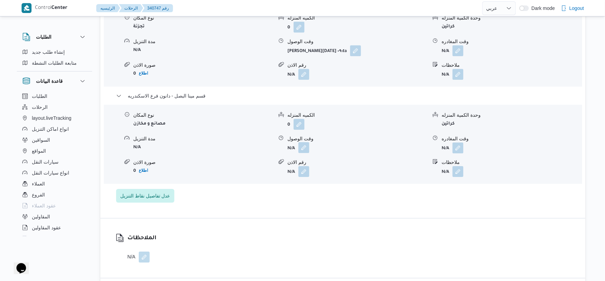
click at [303, 148] on button "button" at bounding box center [303, 147] width 11 height 11
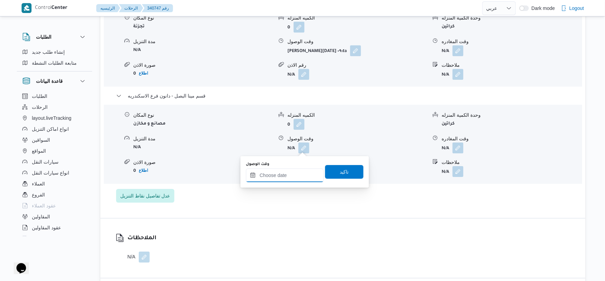
click at [297, 174] on input "وقت الوصول" at bounding box center [285, 175] width 78 height 14
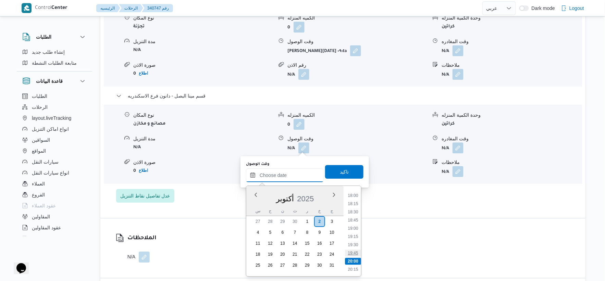
scroll to position [578, 0]
click at [355, 216] on li "18:15" at bounding box center [353, 216] width 16 height 7
type input "٠٢/١٠/٢٠٢٥ ١٨:١٥"
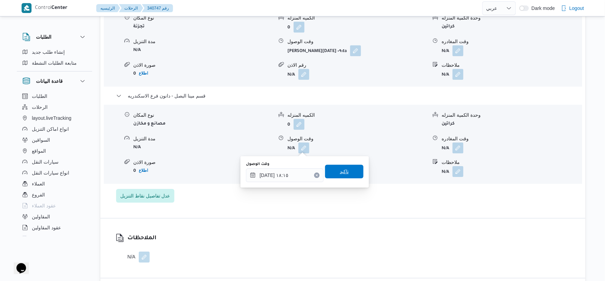
click at [347, 170] on span "تاكيد" at bounding box center [344, 172] width 38 height 14
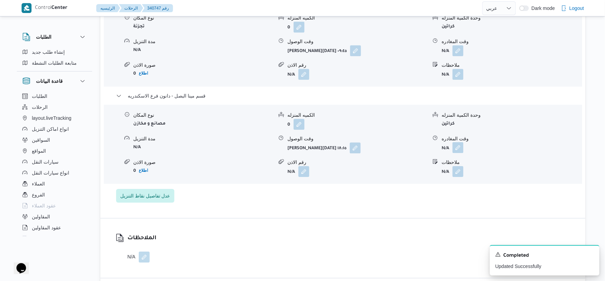
click at [457, 151] on button "button" at bounding box center [457, 147] width 11 height 11
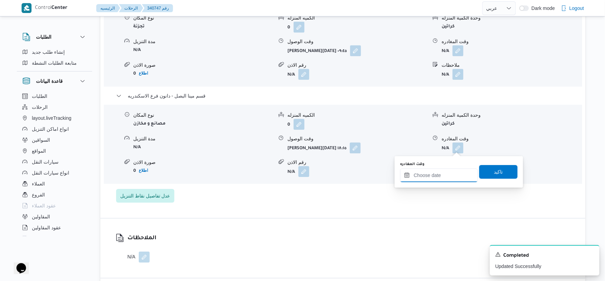
click at [447, 177] on input "وقت المغادره" at bounding box center [439, 175] width 78 height 14
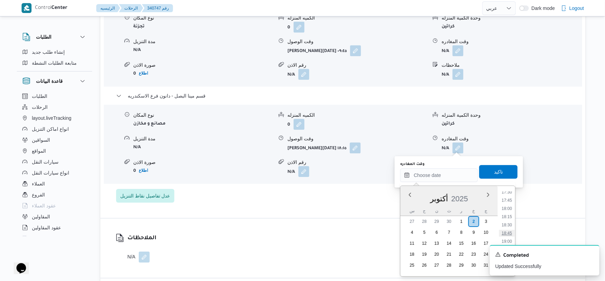
click at [509, 230] on li "18:45" at bounding box center [507, 233] width 16 height 7
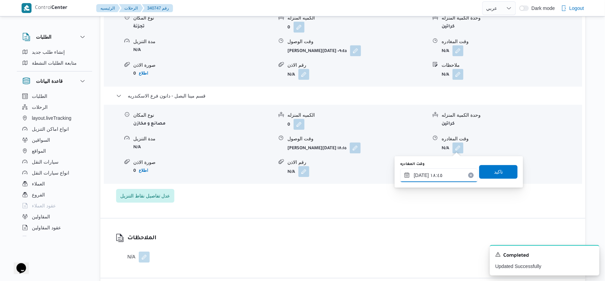
click at [421, 174] on input "٠٢/١٠/٢٠٢٥ ١٨:٤٥" at bounding box center [439, 175] width 78 height 14
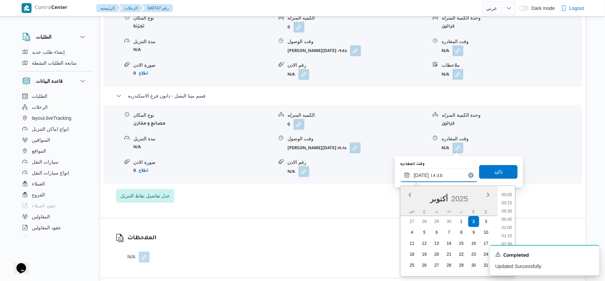
scroll to position [575, 0]
type input "٠٢/١٠/٢٠٢٥ ١٨:٤٠"
click at [486, 172] on span "تاكيد" at bounding box center [498, 172] width 38 height 14
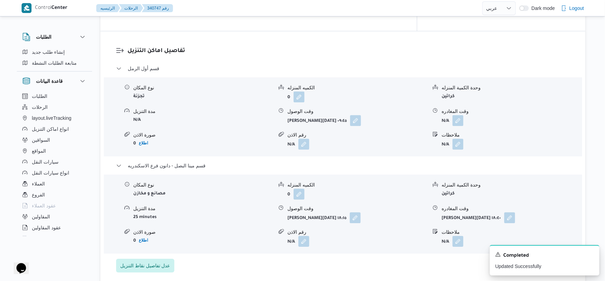
scroll to position [550, 0]
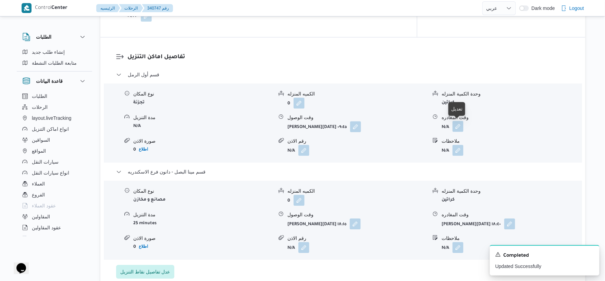
click at [458, 127] on button "button" at bounding box center [457, 126] width 11 height 11
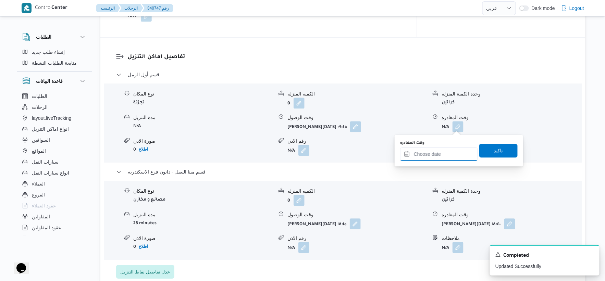
click at [443, 150] on input "وقت المغادره" at bounding box center [439, 154] width 78 height 14
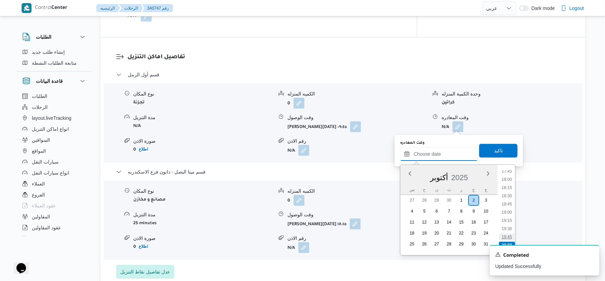
scroll to position [578, 0]
click at [508, 177] on li "17:45" at bounding box center [507, 179] width 16 height 7
type input "٠٢/١٠/٢٠٢٥ ١٧:٤٥"
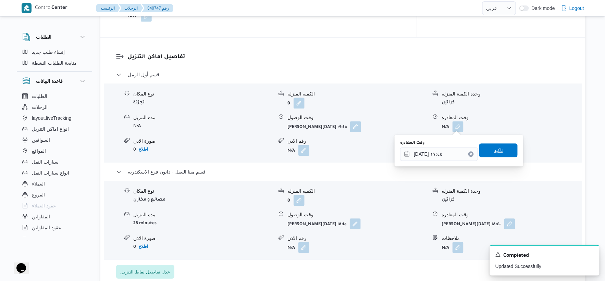
click at [505, 151] on span "تاكيد" at bounding box center [498, 150] width 38 height 14
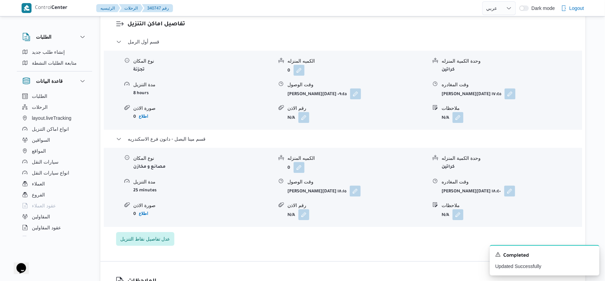
scroll to position [588, 0]
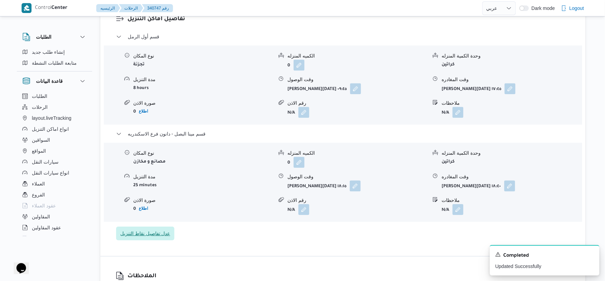
click at [167, 235] on span "عدل تفاصيل نقاط التنزيل" at bounding box center [145, 233] width 50 height 8
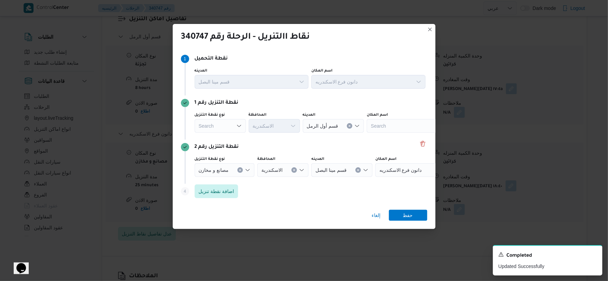
click at [218, 128] on div "Search" at bounding box center [220, 126] width 51 height 14
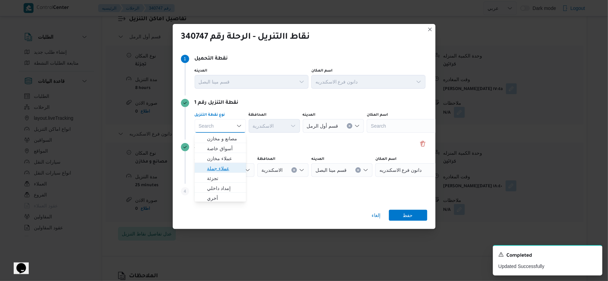
click at [222, 169] on span "عملاء جملة" at bounding box center [224, 168] width 35 height 8
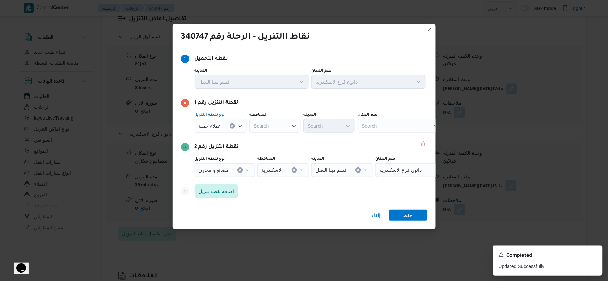
click at [276, 129] on div "Search" at bounding box center [275, 126] width 51 height 14
type input "سكندر"
click at [271, 178] on mark "سكندر" at bounding box center [271, 178] width 13 height 5
click at [217, 123] on span "عملاء جملة" at bounding box center [210, 126] width 22 height 8
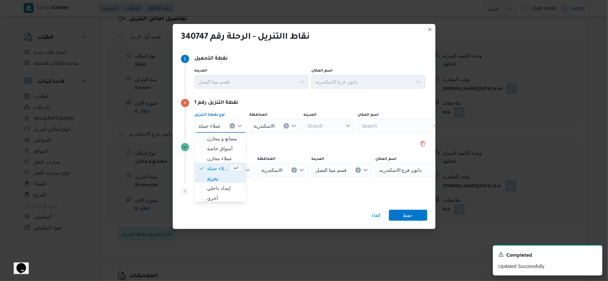
click at [223, 177] on span "تجزئة" at bounding box center [224, 178] width 35 height 8
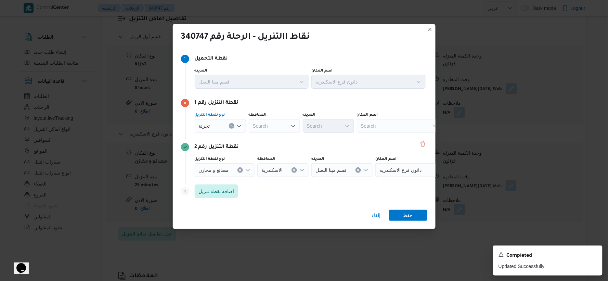
click at [271, 124] on div "Search" at bounding box center [274, 126] width 51 height 14
click at [275, 175] on span "الاسكندرية" at bounding box center [278, 178] width 35 height 8
click at [327, 123] on div "Search" at bounding box center [328, 126] width 51 height 14
type input "عطا"
click at [334, 137] on span "قسم ال عطا رين" at bounding box center [332, 139] width 35 height 8
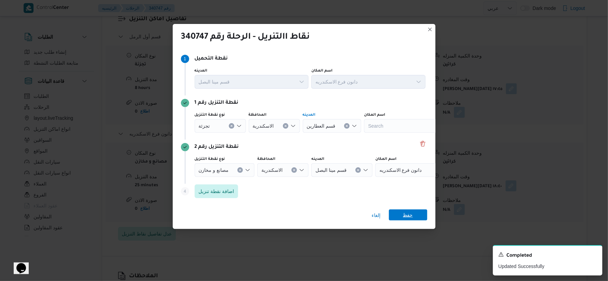
click at [410, 217] on span "حفظ" at bounding box center [408, 215] width 10 height 11
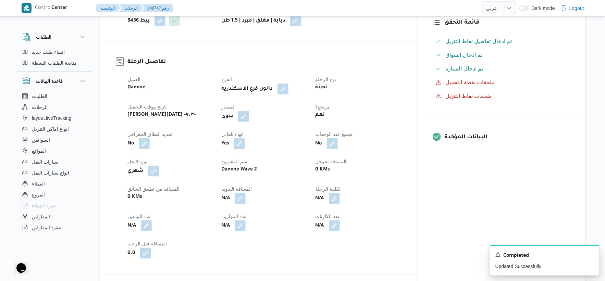
scroll to position [190, 0]
click at [245, 200] on button "button" at bounding box center [240, 197] width 11 height 11
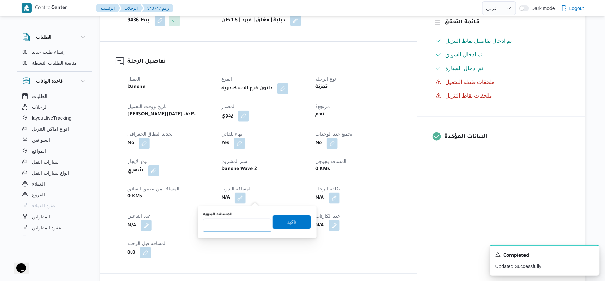
click at [238, 222] on input "المسافه اليدويه" at bounding box center [237, 226] width 68 height 14
click at [228, 219] on input "المسافه اليدويه" at bounding box center [237, 226] width 68 height 14
type input "32"
click at [287, 222] on span "تاكيد" at bounding box center [291, 222] width 9 height 8
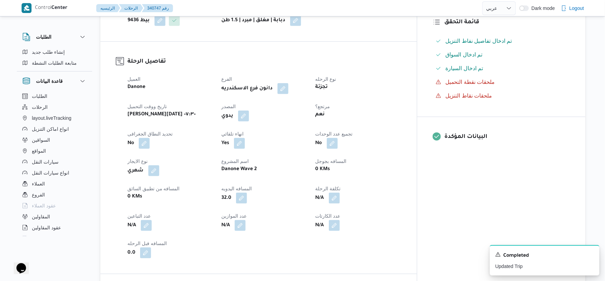
scroll to position [0, 0]
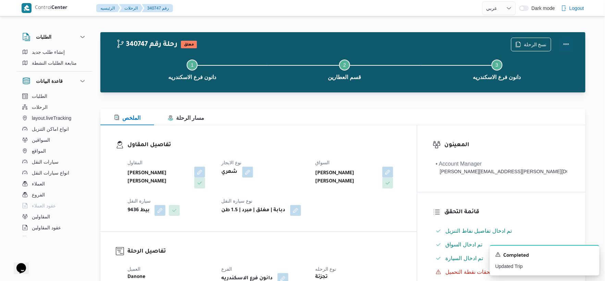
click at [567, 42] on button "Actions" at bounding box center [566, 44] width 14 height 14
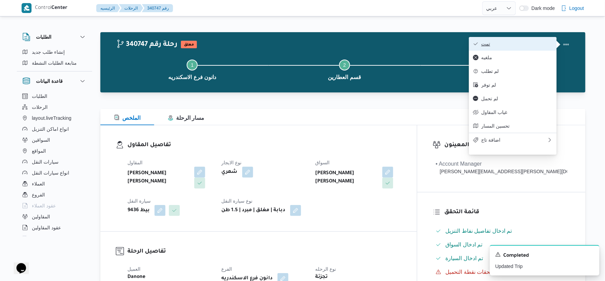
click at [514, 37] on button "تمت" at bounding box center [513, 44] width 88 height 14
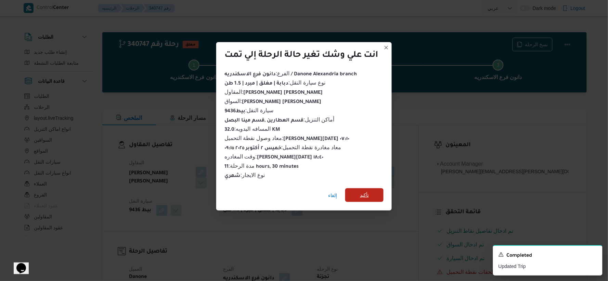
click at [362, 191] on span "تأكيد" at bounding box center [364, 195] width 9 height 8
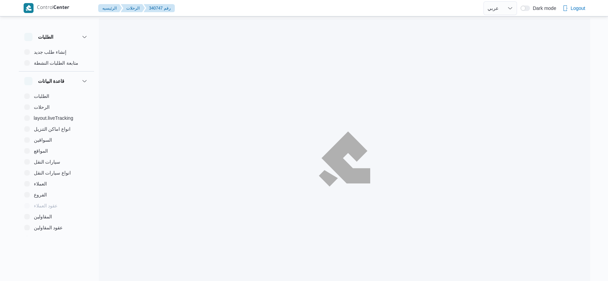
select select "ar"
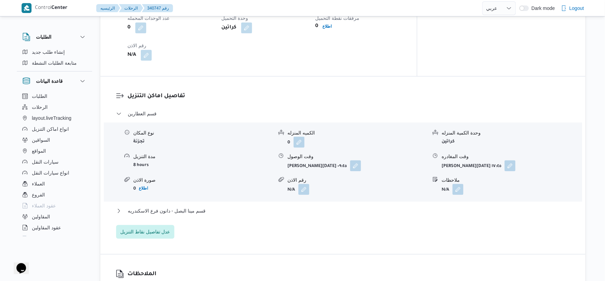
scroll to position [570, 0]
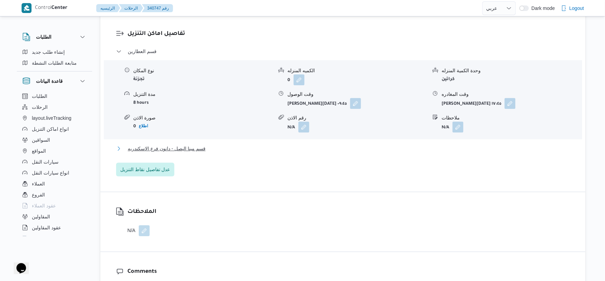
click at [197, 150] on span "قسم مينا البصل - دانون فرع الاسكندريه" at bounding box center [167, 148] width 78 height 8
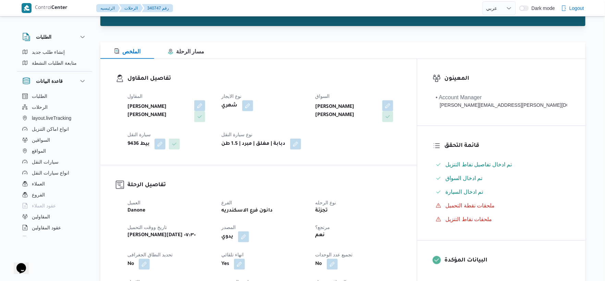
scroll to position [228, 0]
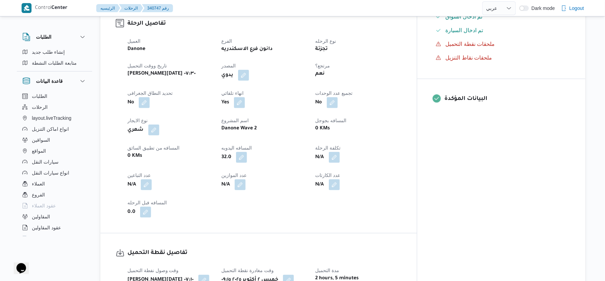
select select "ar"
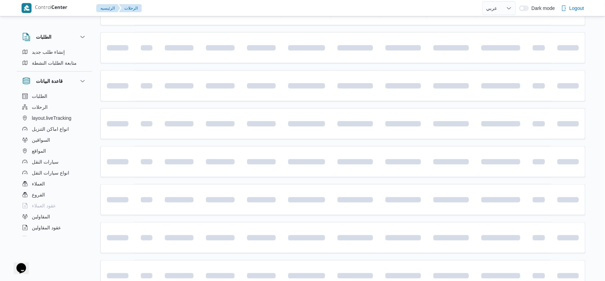
scroll to position [55, 0]
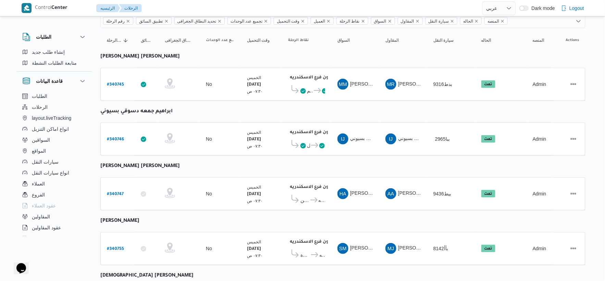
select select "ar"
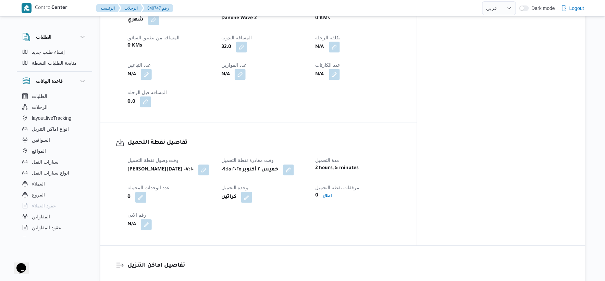
scroll to position [474, 0]
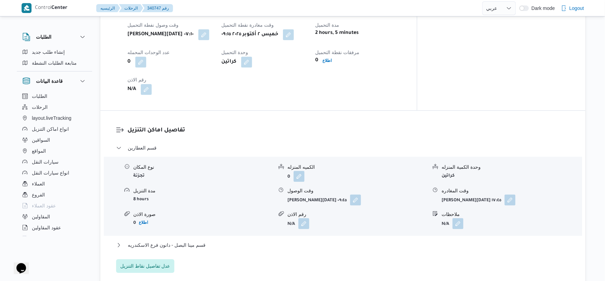
select select "ar"
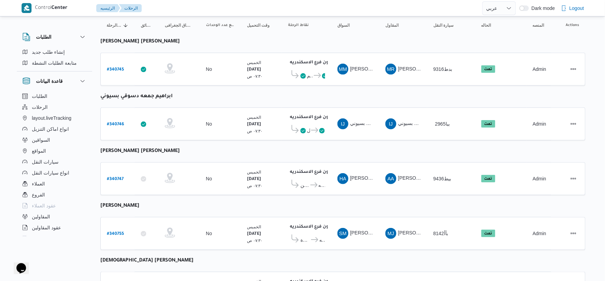
scroll to position [190, 0]
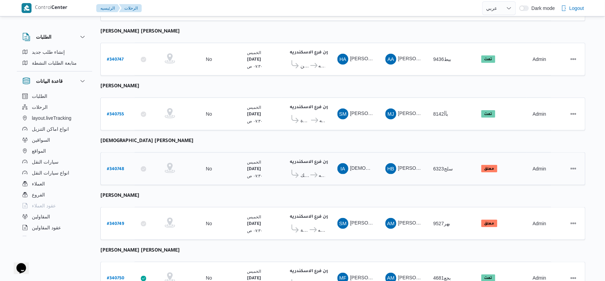
click at [122, 167] on b "# 340748" at bounding box center [115, 169] width 17 height 5
select select "ar"
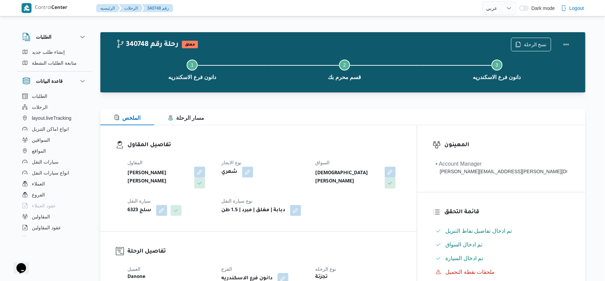
select select "ar"
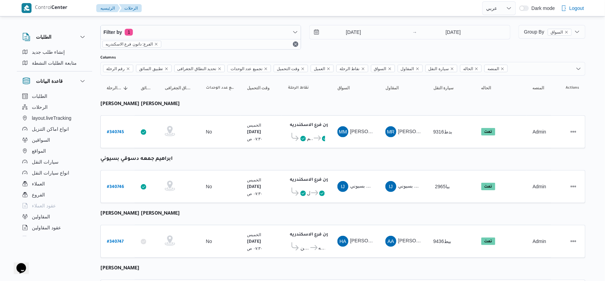
scroll to position [160, 0]
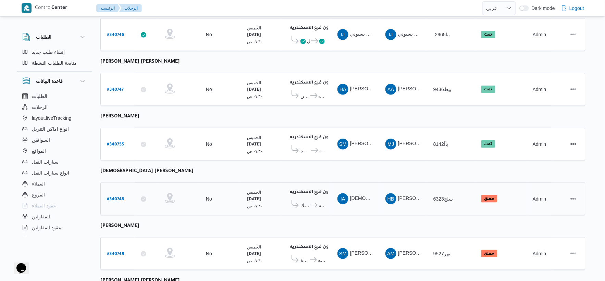
click at [118, 197] on b "# 340748" at bounding box center [115, 199] width 17 height 5
select select "ar"
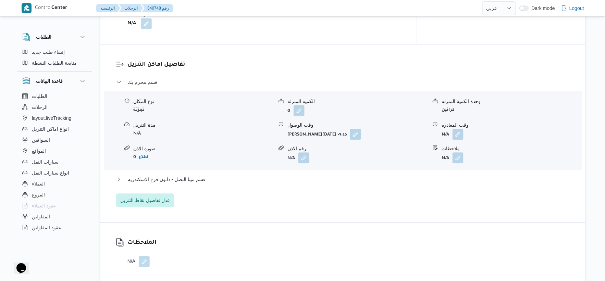
scroll to position [540, 0]
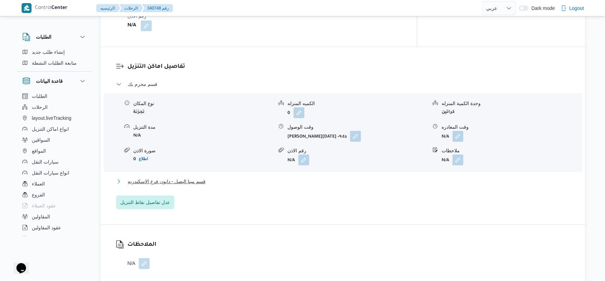
click at [215, 179] on button "قسم مينا البصل - دانون فرع الاسكندريه" at bounding box center [343, 181] width 454 height 8
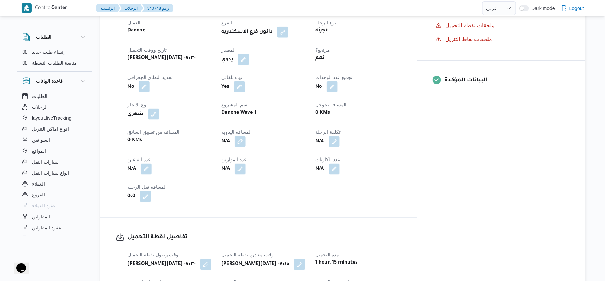
scroll to position [236, 0]
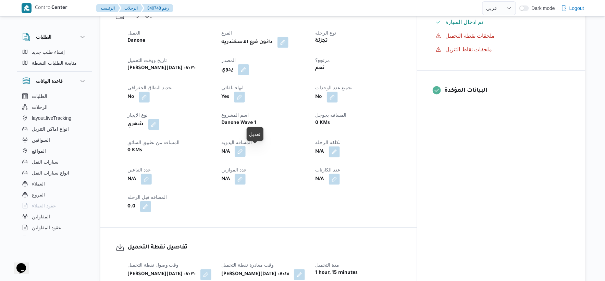
click at [245, 151] on button "button" at bounding box center [240, 151] width 11 height 11
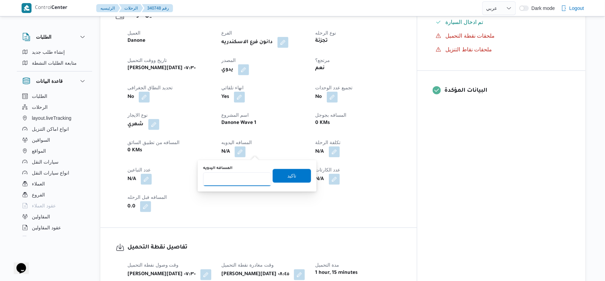
click at [234, 179] on input "المسافه اليدويه" at bounding box center [237, 180] width 68 height 14
type input "11"
click at [287, 179] on span "تاكيد" at bounding box center [291, 176] width 9 height 8
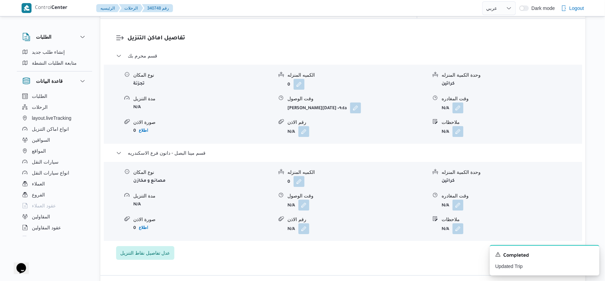
scroll to position [617, 0]
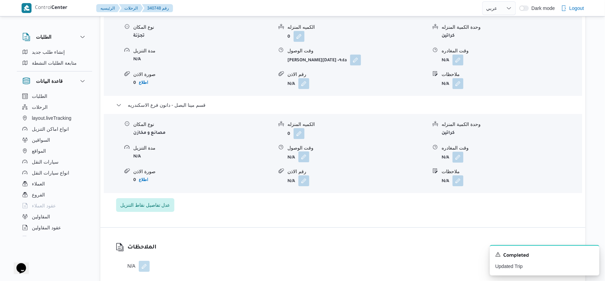
click at [302, 158] on button "button" at bounding box center [303, 156] width 11 height 11
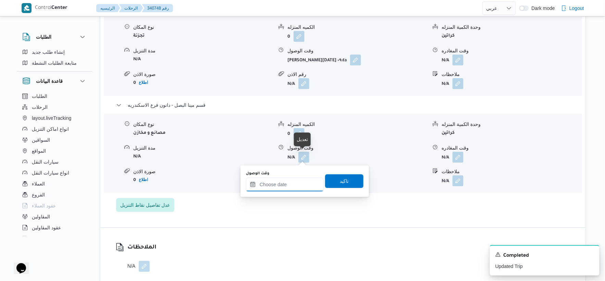
click at [293, 190] on input "وقت الوصول" at bounding box center [285, 185] width 78 height 14
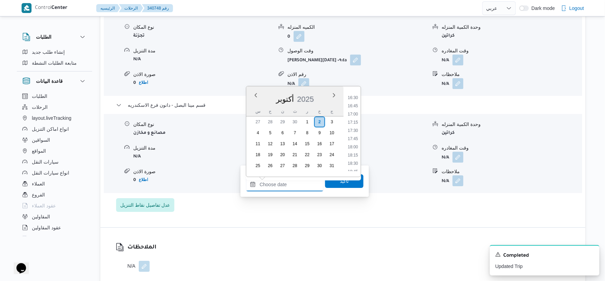
scroll to position [502, 0]
click at [355, 126] on li "16:15" at bounding box center [353, 127] width 16 height 7
type input "٠٢/١٠/٢٠٢٥ ١٦:١٥"
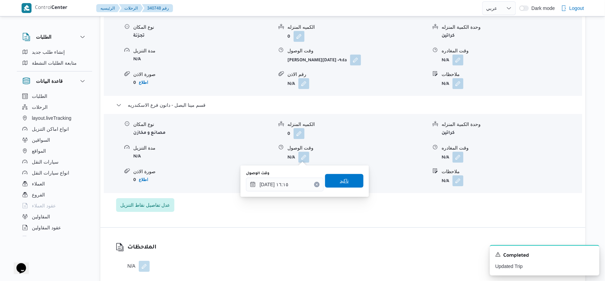
click at [352, 179] on span "تاكيد" at bounding box center [344, 181] width 38 height 14
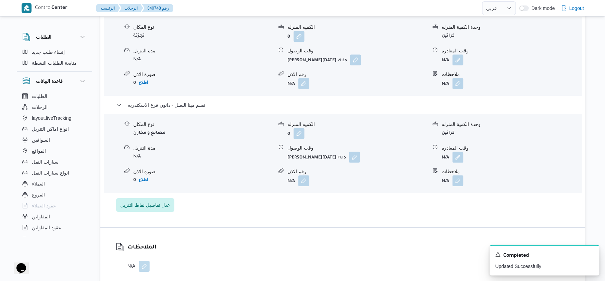
click at [452, 153] on span at bounding box center [456, 157] width 14 height 11
click at [456, 156] on button "button" at bounding box center [457, 156] width 11 height 11
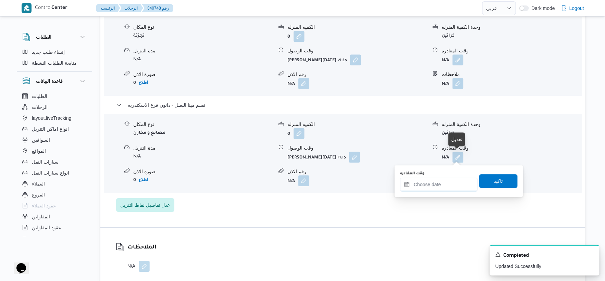
drag, startPoint x: 455, startPoint y: 181, endPoint x: 474, endPoint y: 180, distance: 19.2
click at [455, 181] on input "وقت المغادره" at bounding box center [439, 185] width 78 height 14
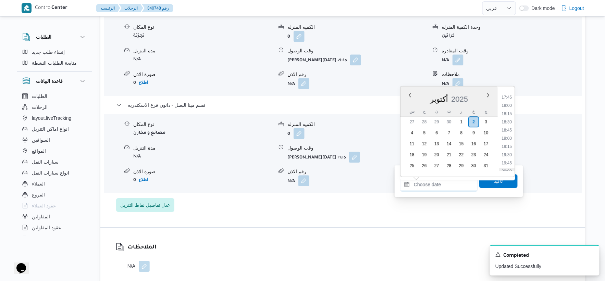
scroll to position [540, 0]
click at [509, 94] on li "16:30" at bounding box center [507, 97] width 16 height 7
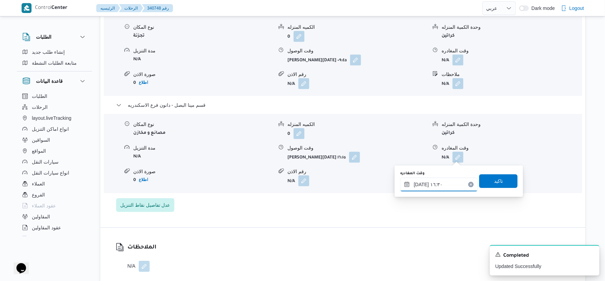
click at [420, 183] on input "٠٢/١٠/٢٠٢٥ ١٦:٣٠" at bounding box center [439, 185] width 78 height 14
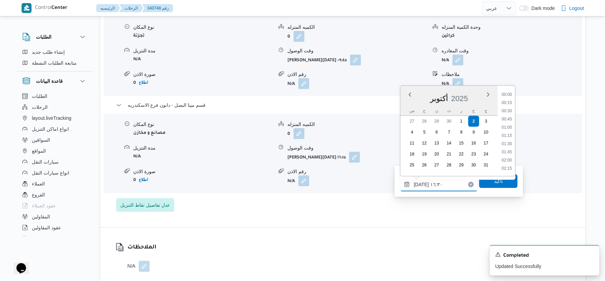
click at [420, 183] on input "٠٢/١٠/٢٠٢٥ ١٦:٣٠" at bounding box center [439, 185] width 78 height 14
type input "٠٢/١٠/٢٠٢٥ ١٦:٤٠"
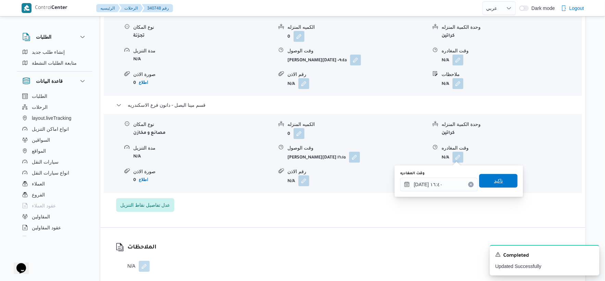
click at [509, 185] on span "تاكيد" at bounding box center [498, 181] width 38 height 14
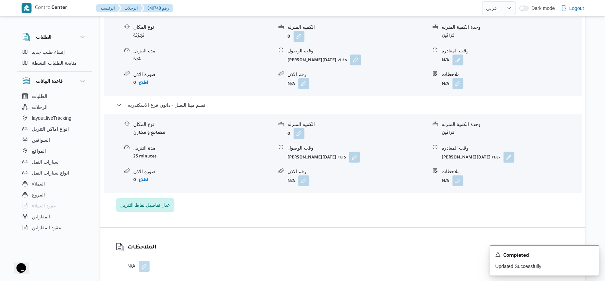
scroll to position [579, 0]
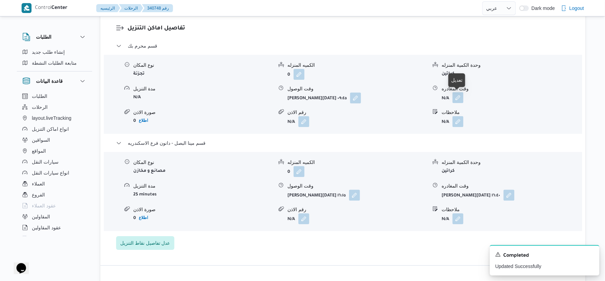
click at [459, 99] on button "button" at bounding box center [457, 97] width 11 height 11
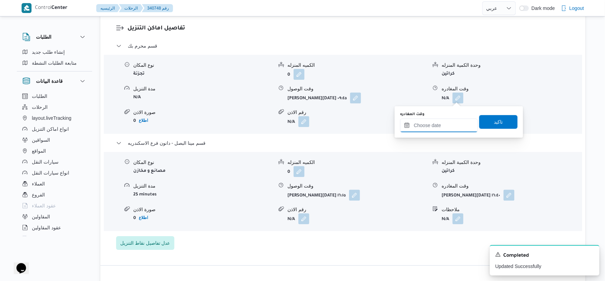
click at [450, 122] on input "وقت المغادره" at bounding box center [439, 125] width 78 height 14
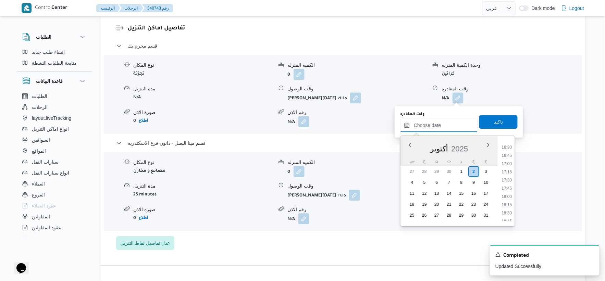
scroll to position [502, 0]
click at [509, 167] on li "16:00" at bounding box center [507, 168] width 16 height 7
type input "٠٢/١٠/٢٠٢٥ ١٦:٠٠"
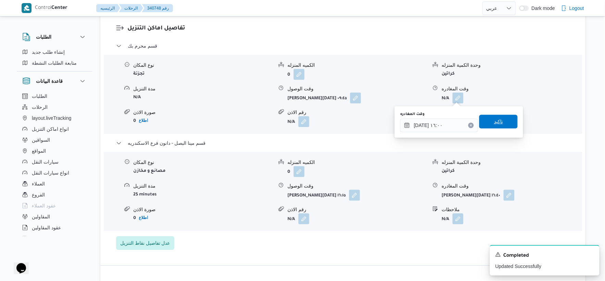
click at [504, 117] on span "تاكيد" at bounding box center [498, 122] width 38 height 14
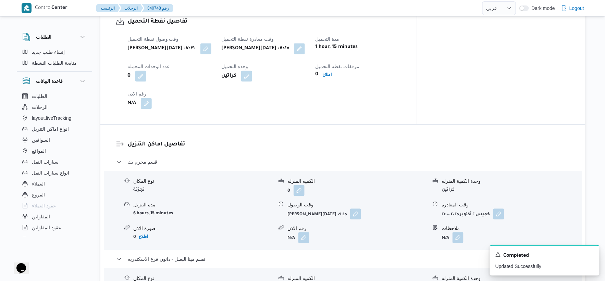
scroll to position [464, 0]
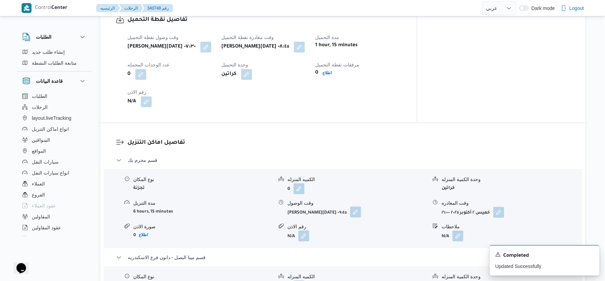
click at [350, 213] on button "button" at bounding box center [355, 211] width 11 height 11
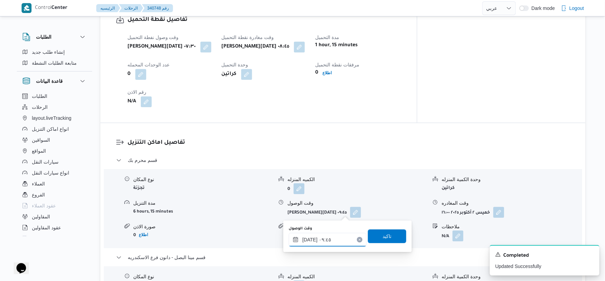
click at [331, 237] on input "٠٢/١٠/٢٠٢٥ ٠٩:٤٥" at bounding box center [328, 240] width 78 height 14
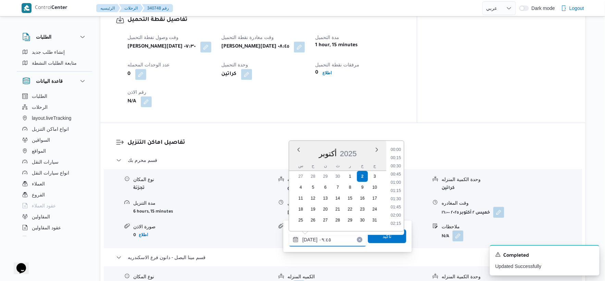
scroll to position [279, 0]
click at [396, 164] on li "09:00" at bounding box center [396, 166] width 16 height 7
type input "٠٢/١٠/٢٠٢٥ ٠٩:٠٠"
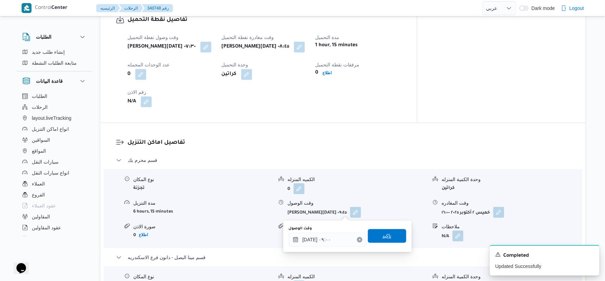
click at [390, 238] on span "تاكيد" at bounding box center [387, 236] width 38 height 14
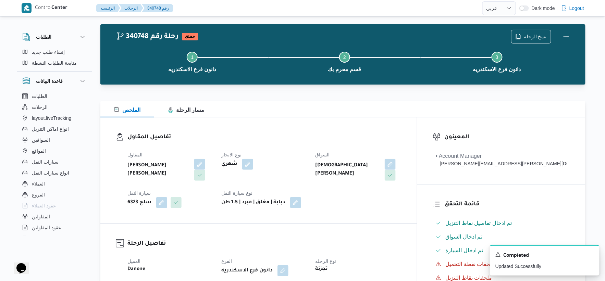
scroll to position [0, 0]
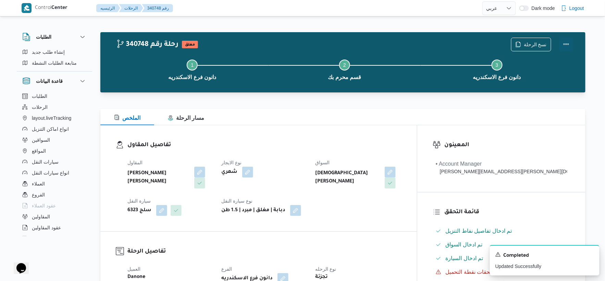
click at [566, 43] on button "Actions" at bounding box center [566, 44] width 14 height 14
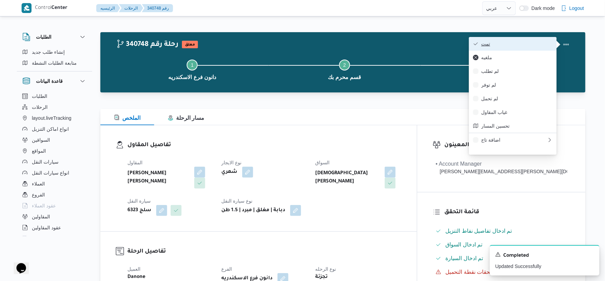
click at [514, 42] on span "تمت" at bounding box center [516, 43] width 71 height 5
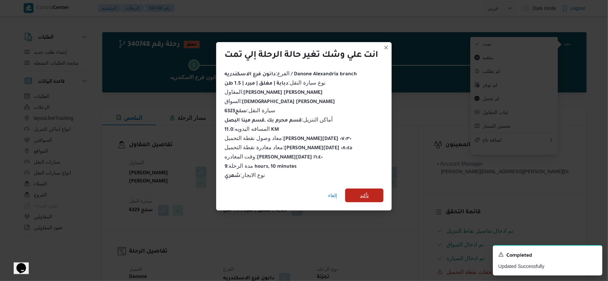
click at [367, 191] on span "تأكيد" at bounding box center [364, 195] width 9 height 8
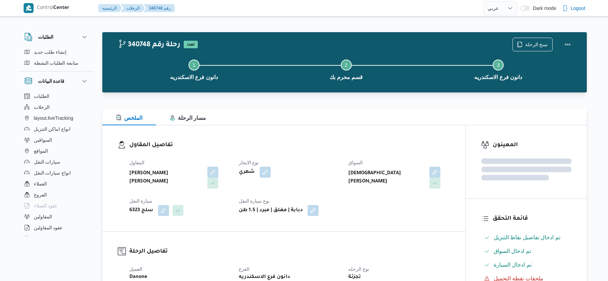
select select "ar"
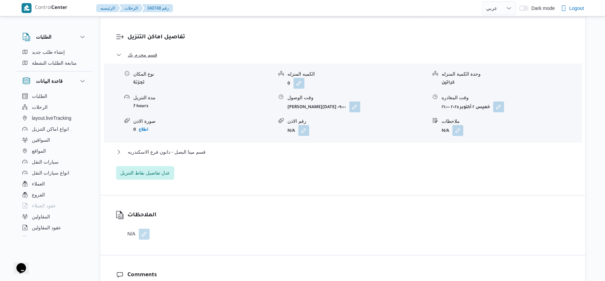
scroll to position [570, 0]
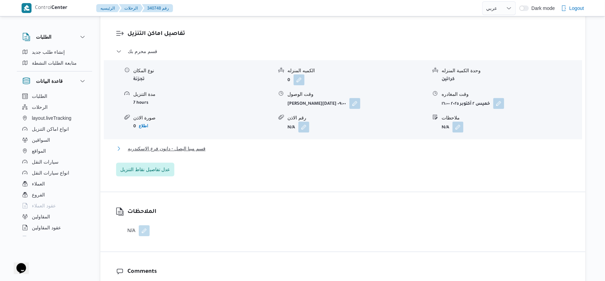
click at [204, 148] on span "قسم مينا البصل - دانون فرع الاسكندريه" at bounding box center [167, 148] width 78 height 8
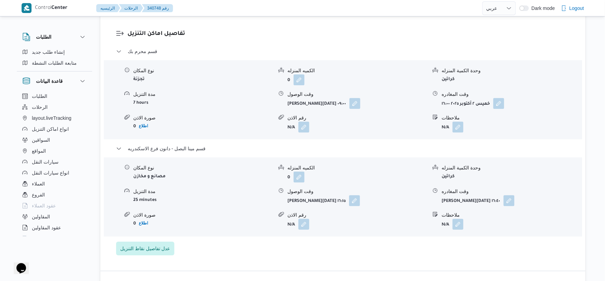
select select "ar"
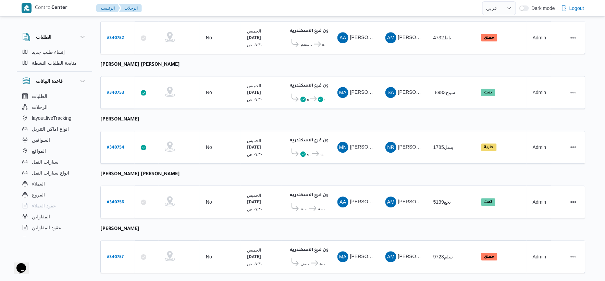
scroll to position [550, 0]
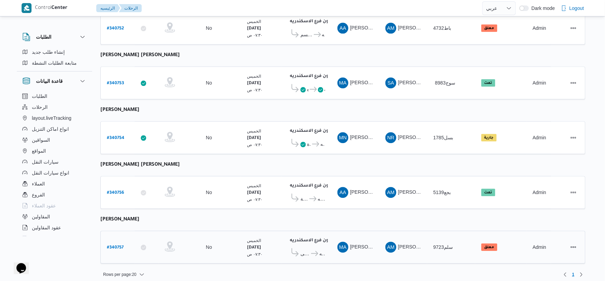
click at [117, 245] on b "# 340757" at bounding box center [115, 247] width 17 height 5
select select "ar"
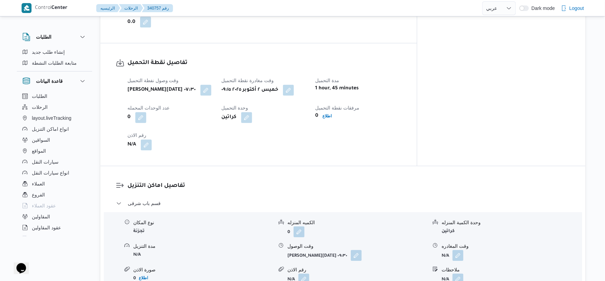
scroll to position [418, 0]
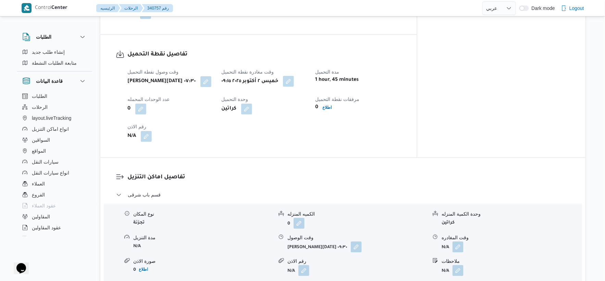
click at [294, 84] on button "button" at bounding box center [288, 81] width 11 height 11
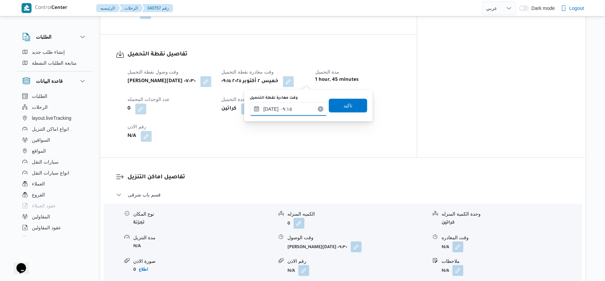
click at [295, 110] on input "[DATE] ٠٩:١٥" at bounding box center [289, 109] width 78 height 14
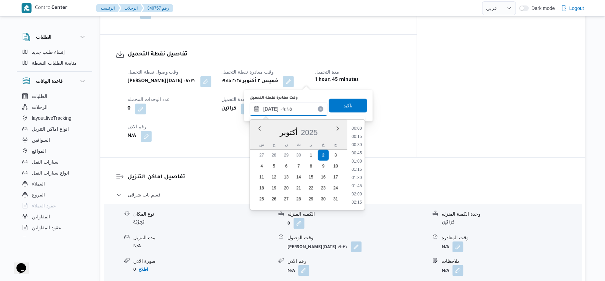
scroll to position [263, 0]
click at [360, 151] on li "08:45" at bounding box center [357, 153] width 16 height 7
type input "٠٢/١٠/٢٠٢٥ ٠٨:٤٥"
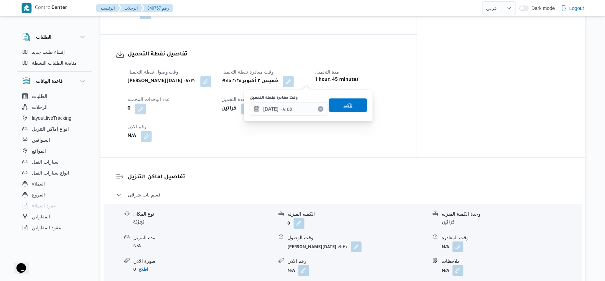
click at [354, 103] on span "تاكيد" at bounding box center [348, 106] width 38 height 14
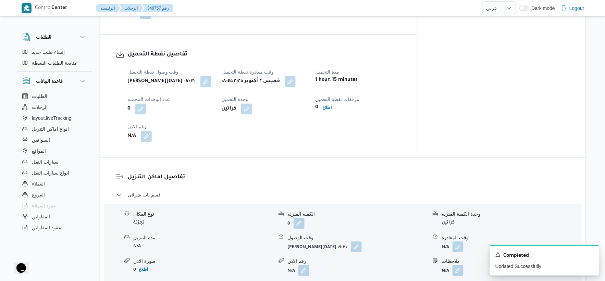
scroll to position [456, 0]
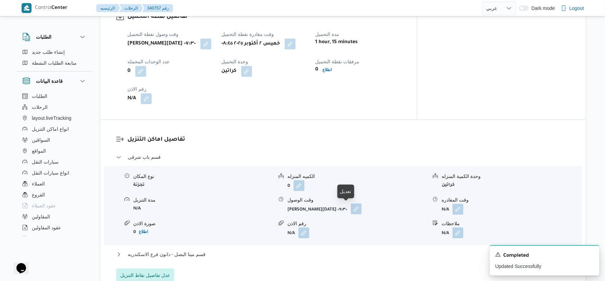
click at [351, 207] on button "button" at bounding box center [356, 208] width 11 height 11
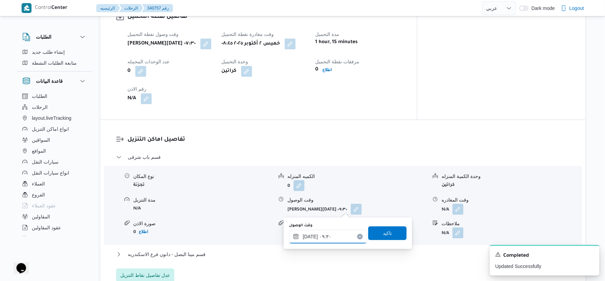
click at [328, 238] on input "٠٢/١٠/٢٠٢٥ ٠٩:٣٠" at bounding box center [328, 237] width 78 height 14
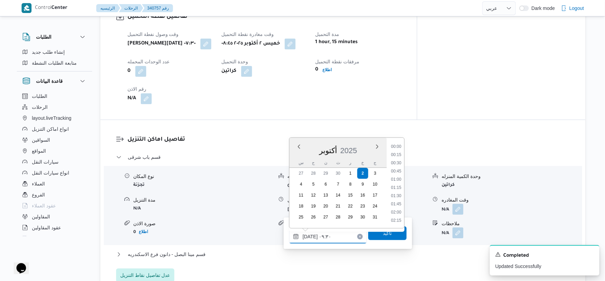
scroll to position [271, 0]
click at [395, 177] on li "09:15" at bounding box center [396, 179] width 16 height 7
type input "[DATE] ٠٩:١٥"
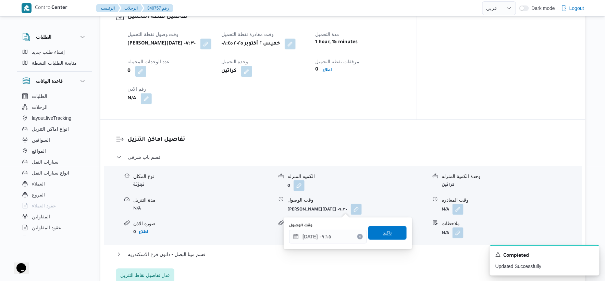
click at [392, 230] on span "تاكيد" at bounding box center [387, 233] width 38 height 14
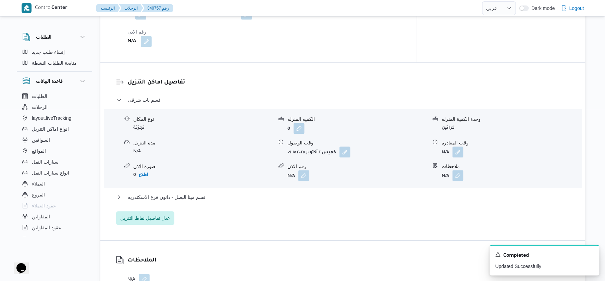
scroll to position [532, 0]
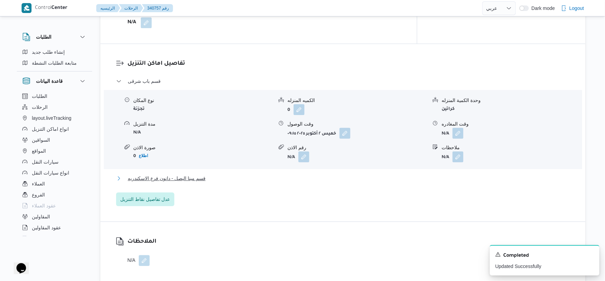
click at [220, 180] on button "قسم مينا البصل - دانون فرع الاسكندريه" at bounding box center [343, 178] width 454 height 8
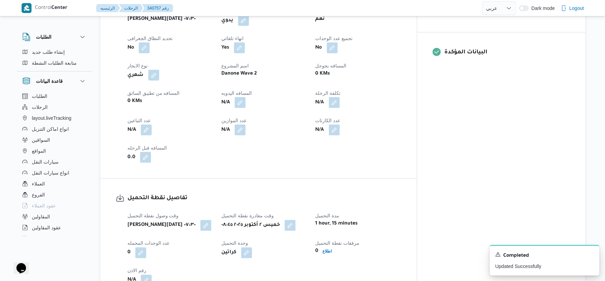
scroll to position [228, 0]
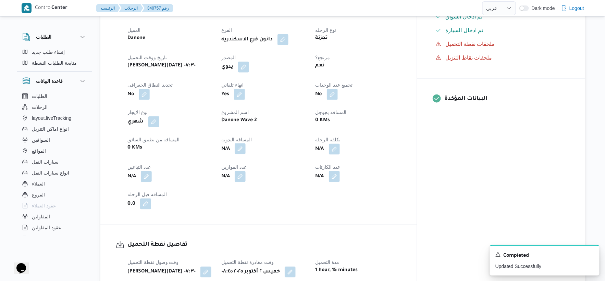
click at [245, 148] on button "button" at bounding box center [240, 148] width 11 height 11
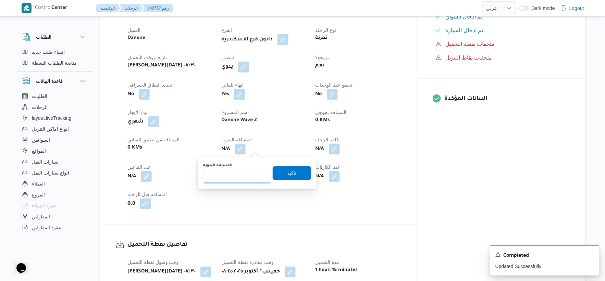
click at [240, 170] on input "المسافه اليدويه" at bounding box center [237, 177] width 68 height 14
type input "53"
click at [304, 169] on span "تاكيد" at bounding box center [292, 173] width 38 height 14
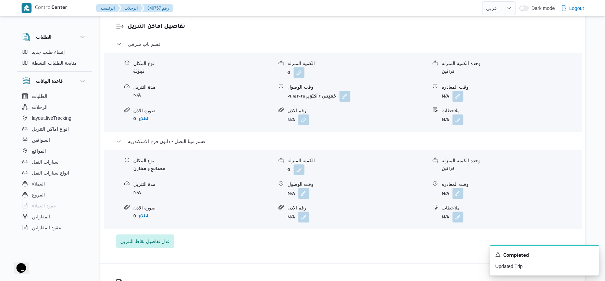
scroll to position [570, 0]
click at [309, 194] on form "N/A" at bounding box center [357, 192] width 140 height 11
click at [308, 194] on button "button" at bounding box center [303, 192] width 11 height 11
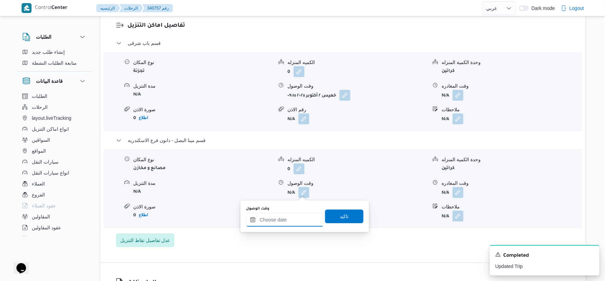
click at [301, 222] on input "وقت الوصول" at bounding box center [285, 220] width 78 height 14
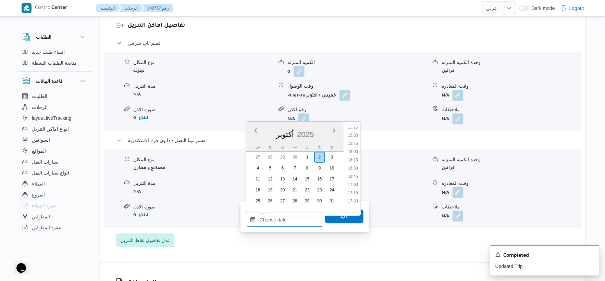
scroll to position [502, 0]
click at [355, 194] on li "17:15" at bounding box center [353, 195] width 16 height 7
type input "٠٢/١٠/٢٠٢٥ ١٧:١٥"
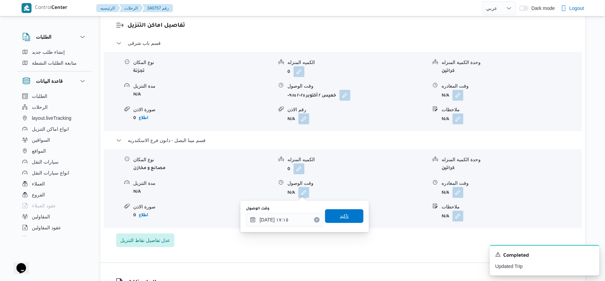
click at [348, 215] on span "تاكيد" at bounding box center [344, 216] width 38 height 14
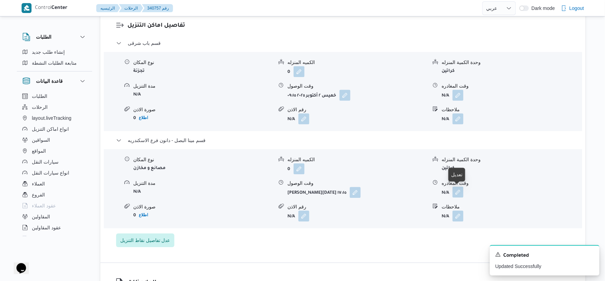
click at [457, 191] on button "button" at bounding box center [457, 192] width 11 height 11
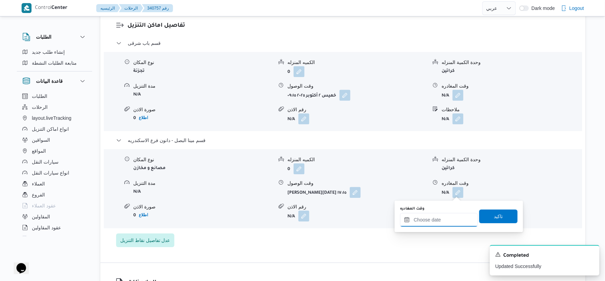
click at [446, 222] on input "وقت المغادره" at bounding box center [439, 220] width 78 height 14
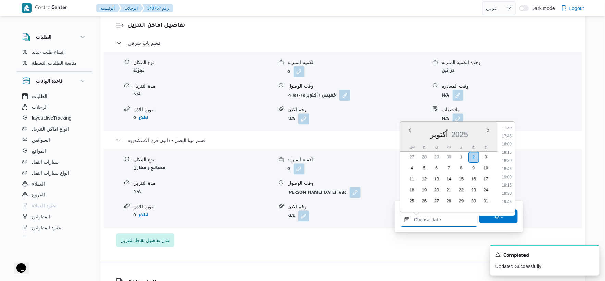
scroll to position [540, 0]
click at [509, 164] on li "17:30" at bounding box center [507, 165] width 16 height 7
type input "٠٢/١٠/٢٠٢٥ ١٧:٣٠"
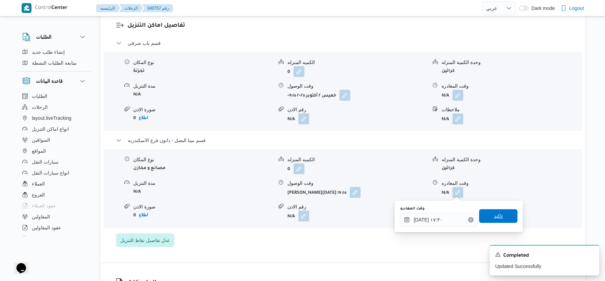
click at [499, 212] on span "تاكيد" at bounding box center [498, 216] width 38 height 14
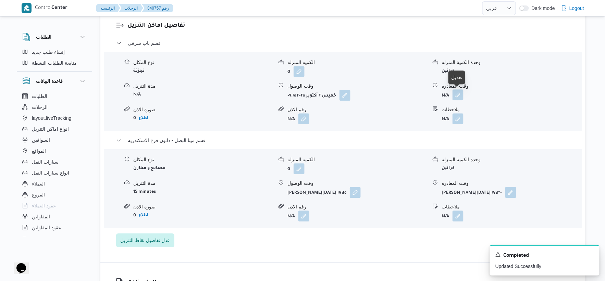
click at [459, 94] on button "button" at bounding box center [457, 94] width 11 height 11
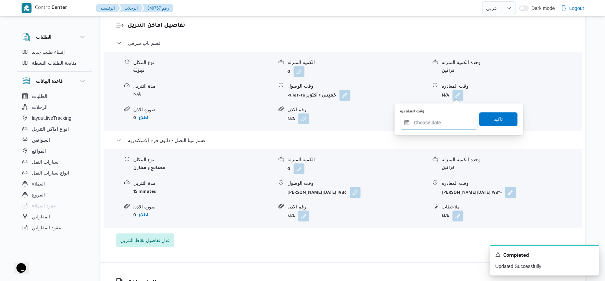
drag, startPoint x: 446, startPoint y: 120, endPoint x: 453, endPoint y: 126, distance: 9.2
click at [446, 120] on input "وقت المغادره" at bounding box center [439, 123] width 78 height 14
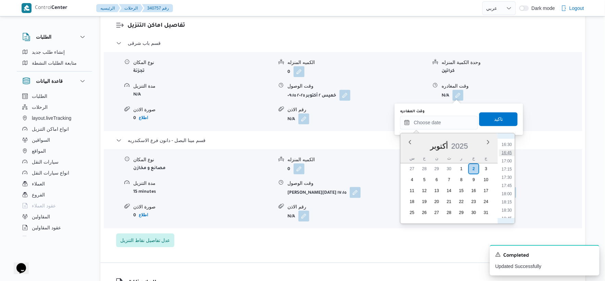
click at [508, 152] on li "16:45" at bounding box center [507, 152] width 16 height 7
type input "٠٢/١٠/٢٠٢٥ ١٦:٤٥"
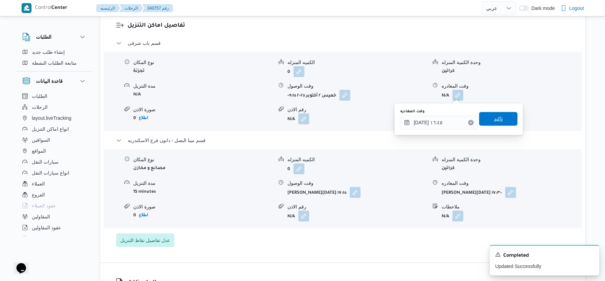
click at [502, 121] on span "تاكيد" at bounding box center [498, 119] width 38 height 14
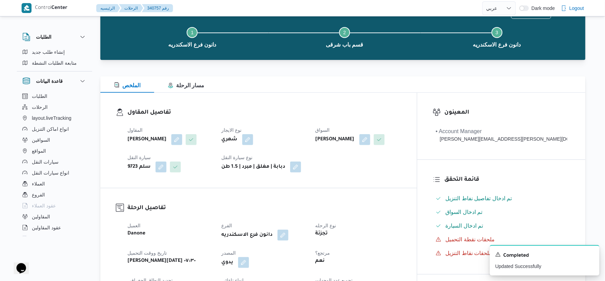
scroll to position [0, 0]
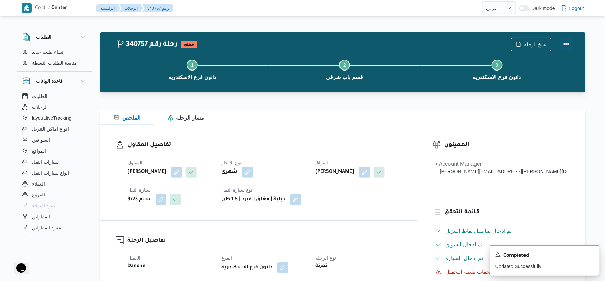
click at [566, 43] on button "Actions" at bounding box center [566, 44] width 14 height 14
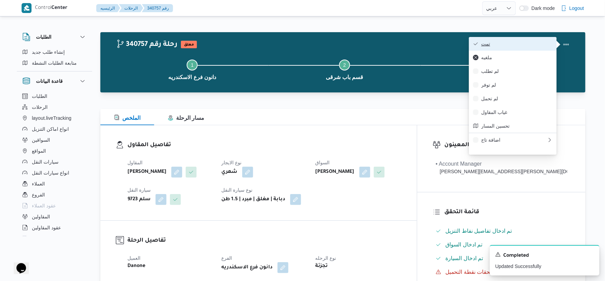
click at [524, 42] on span "تمت" at bounding box center [516, 43] width 71 height 5
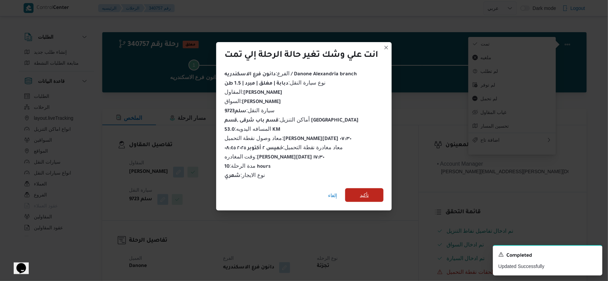
click at [360, 188] on span "تأكيد" at bounding box center [364, 195] width 38 height 14
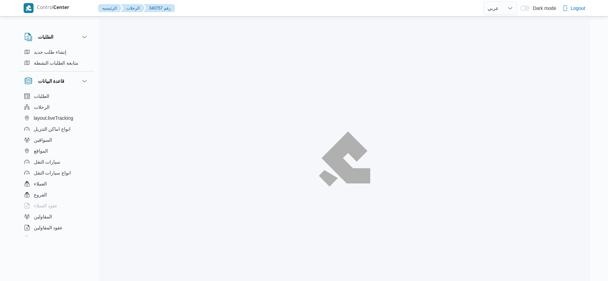
select select "ar"
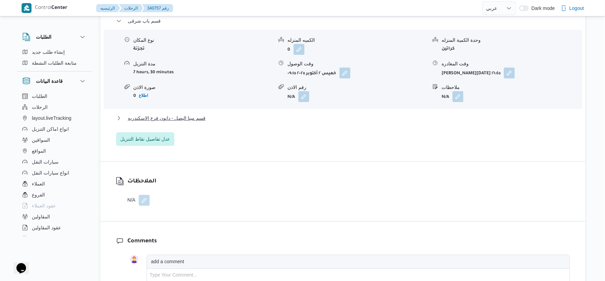
scroll to position [608, 0]
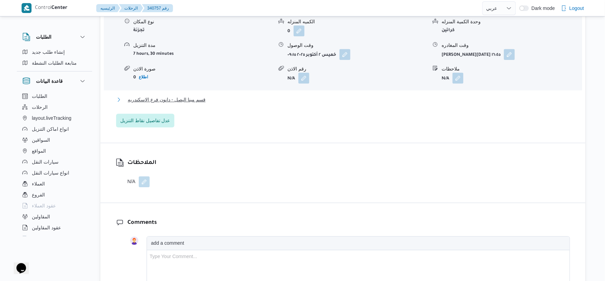
click at [195, 99] on span "قسم مينا البصل - دانون فرع الاسكندريه" at bounding box center [167, 100] width 78 height 8
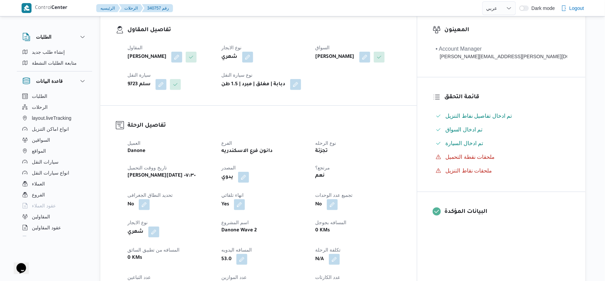
scroll to position [190, 0]
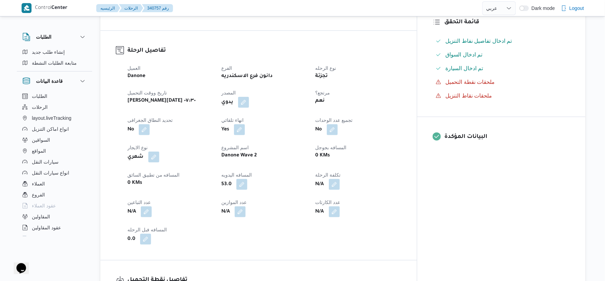
select select "ar"
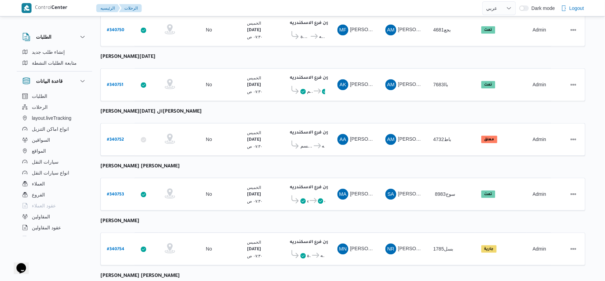
scroll to position [456, 0]
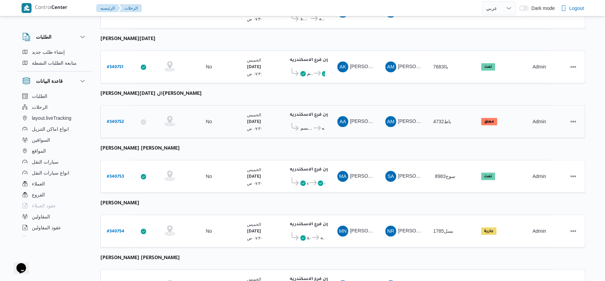
click at [117, 120] on b "# 340752" at bounding box center [115, 122] width 17 height 5
select select "ar"
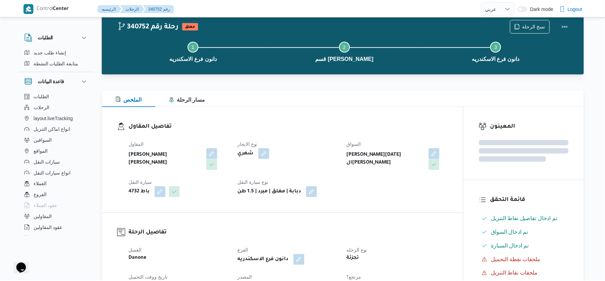
scroll to position [456, 0]
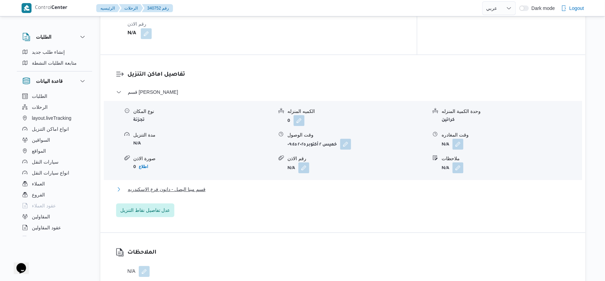
click at [201, 191] on span "قسم مينا البصل - دانون فرع الاسكندريه" at bounding box center [167, 189] width 78 height 8
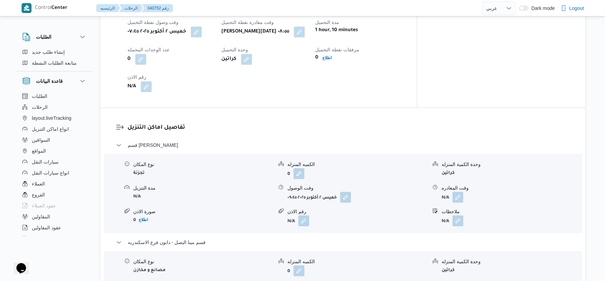
scroll to position [494, 0]
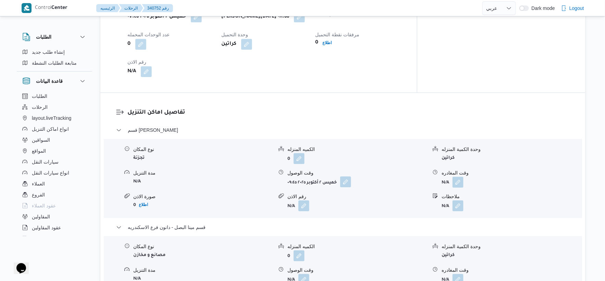
click at [349, 184] on button "button" at bounding box center [345, 181] width 11 height 11
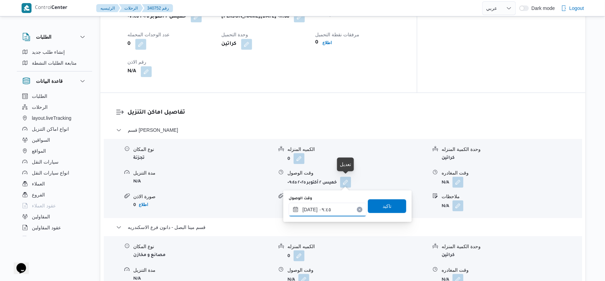
click at [330, 215] on input "[DATE] ٠٩:٤٥" at bounding box center [328, 210] width 78 height 14
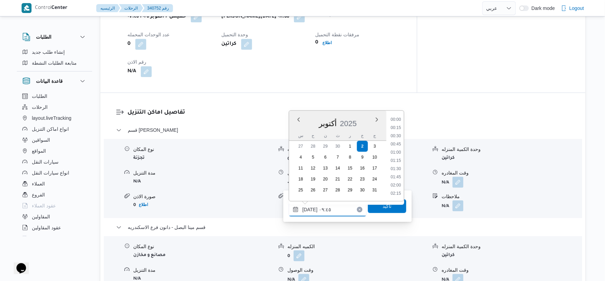
scroll to position [279, 0]
click at [397, 142] on li "09:15" at bounding box center [396, 144] width 16 height 7
type input "[DATE] ٠٩:١٥"
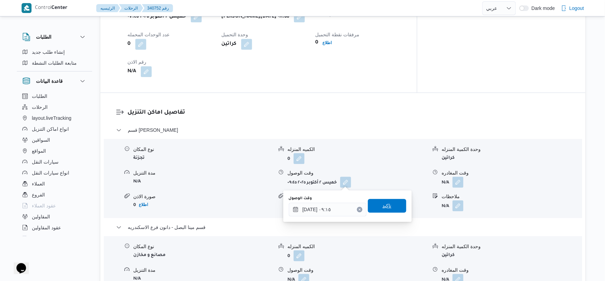
click at [394, 206] on span "تاكيد" at bounding box center [387, 206] width 38 height 14
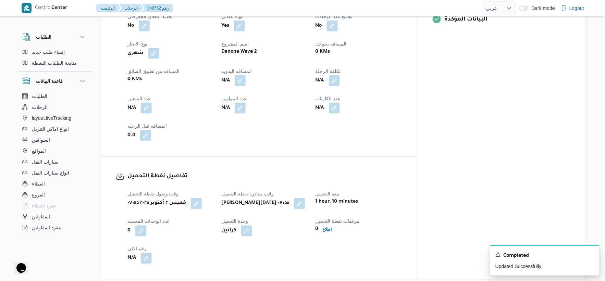
scroll to position [304, 0]
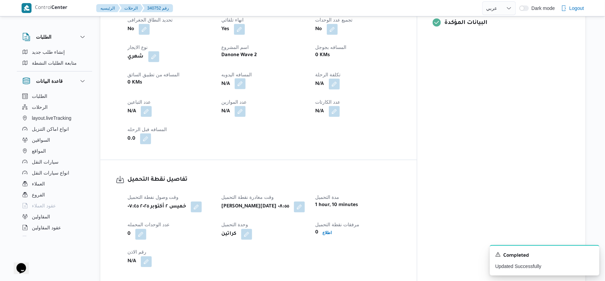
click at [245, 80] on button "button" at bounding box center [240, 83] width 11 height 11
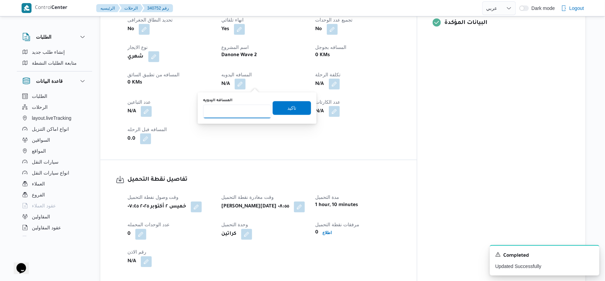
click at [240, 114] on input "المسافه اليدويه" at bounding box center [237, 112] width 68 height 14
type input "41"
click at [301, 107] on span "تاكيد" at bounding box center [292, 108] width 38 height 14
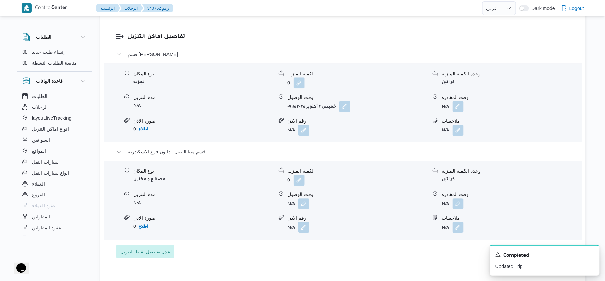
scroll to position [570, 0]
click at [301, 200] on button "button" at bounding box center [303, 203] width 11 height 11
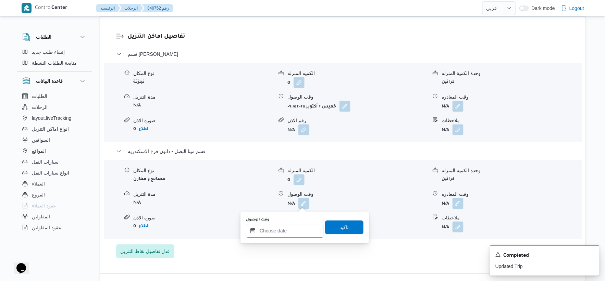
drag, startPoint x: 302, startPoint y: 206, endPoint x: 311, endPoint y: 224, distance: 20.1
click at [296, 232] on input "وقت الوصول" at bounding box center [285, 231] width 78 height 14
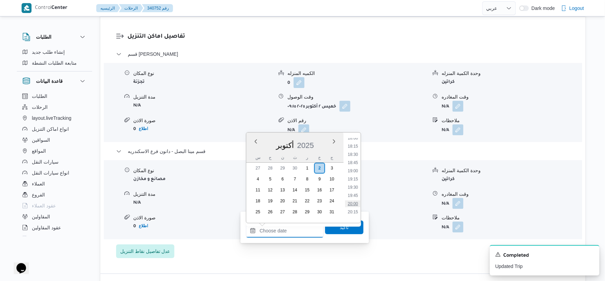
scroll to position [578, 0]
click at [357, 170] on li "18:30" at bounding box center [353, 171] width 16 height 7
type input "[DATE] ١٨:٣٠"
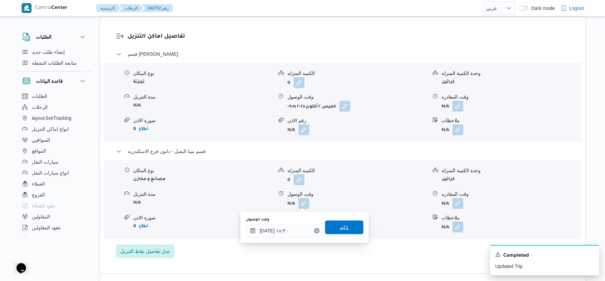
drag, startPoint x: 346, startPoint y: 223, endPoint x: 423, endPoint y: 181, distance: 88.1
click at [346, 223] on span "تاكيد" at bounding box center [344, 227] width 38 height 14
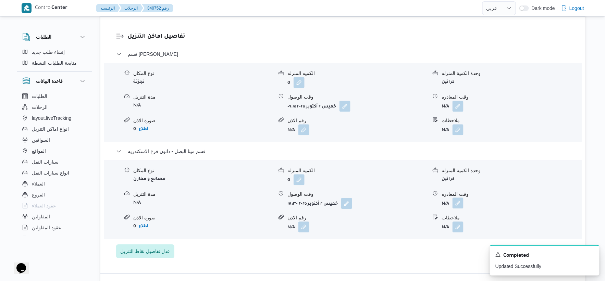
click at [460, 203] on button "button" at bounding box center [457, 203] width 11 height 11
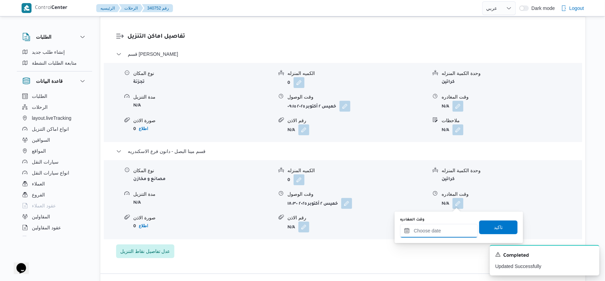
click at [452, 225] on input "وقت المغادره" at bounding box center [439, 231] width 78 height 14
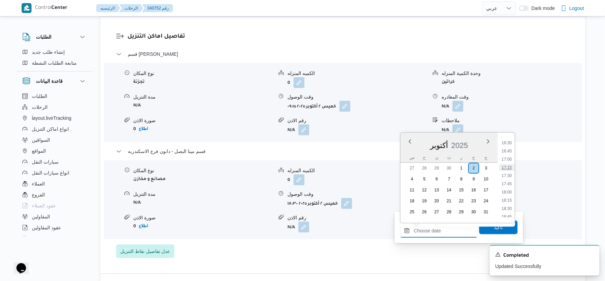
scroll to position [540, 0]
click at [508, 174] on li "17:30" at bounding box center [507, 176] width 16 height 7
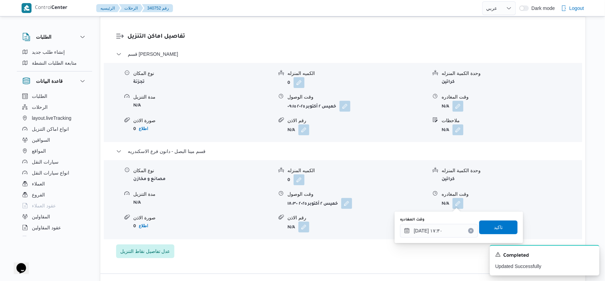
drag, startPoint x: 436, startPoint y: 239, endPoint x: 444, endPoint y: 229, distance: 12.3
click at [438, 238] on div "You are in a dialog. To close this dialog, hit escape. وقت المغادره [DATE] ١٧:٣…" at bounding box center [458, 227] width 128 height 31
click at [444, 229] on input "[DATE] ١٧:٣٠" at bounding box center [439, 231] width 78 height 14
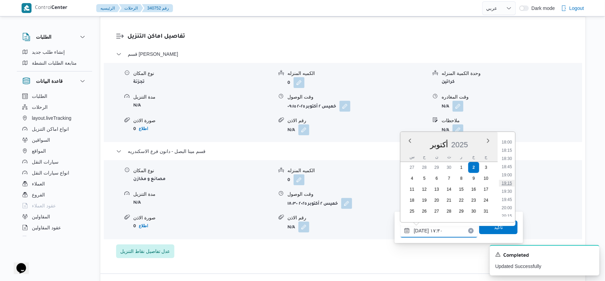
scroll to position [572, 0]
click at [508, 169] on li "18:15" at bounding box center [507, 168] width 16 height 7
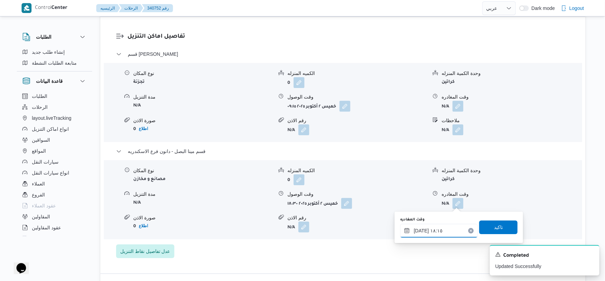
click at [418, 229] on input "[DATE] ١٨:١٥" at bounding box center [439, 231] width 78 height 14
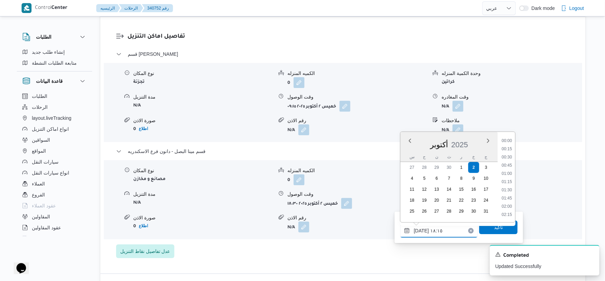
click at [418, 229] on input "[DATE] ١٨:١٥" at bounding box center [439, 231] width 78 height 14
type input "[DATE] ١٨:٥٠"
click at [497, 227] on span "تاكيد" at bounding box center [498, 227] width 9 height 8
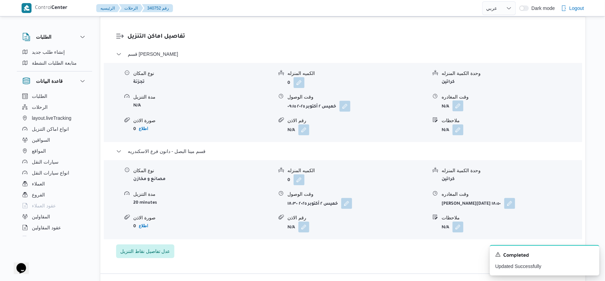
click at [459, 105] on button "button" at bounding box center [457, 105] width 11 height 11
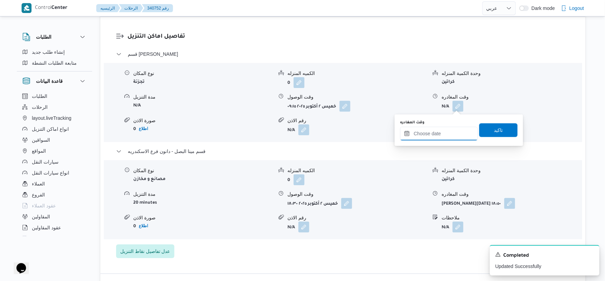
click at [450, 129] on input "وقت المغادره" at bounding box center [439, 134] width 78 height 14
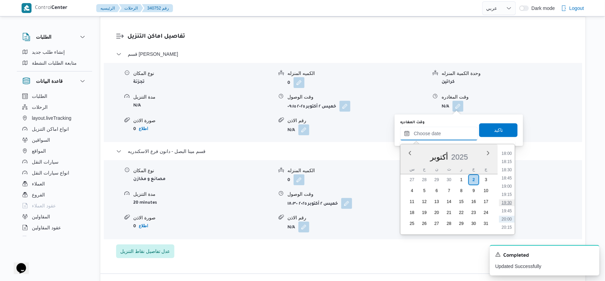
scroll to position [578, 0]
click at [510, 164] on li "18:00" at bounding box center [507, 166] width 16 height 7
type input "[DATE] ١٨:٠٠"
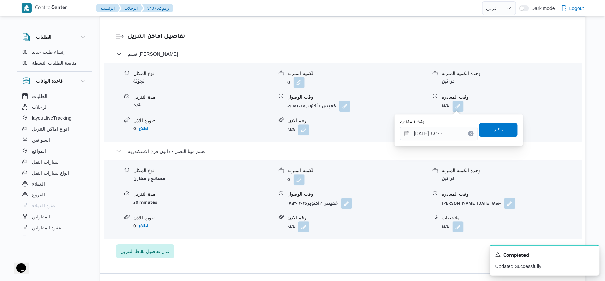
click at [502, 128] on span "تاكيد" at bounding box center [498, 130] width 38 height 14
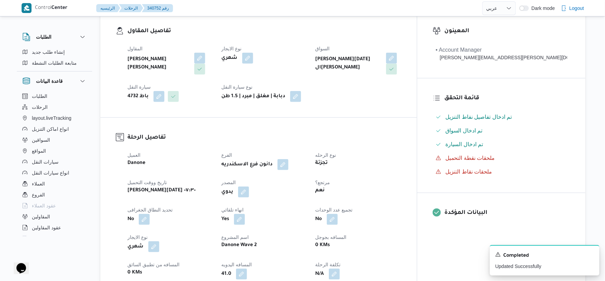
scroll to position [0, 0]
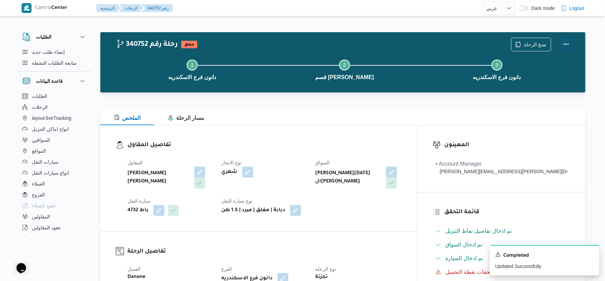
click at [567, 45] on button "Actions" at bounding box center [566, 44] width 14 height 14
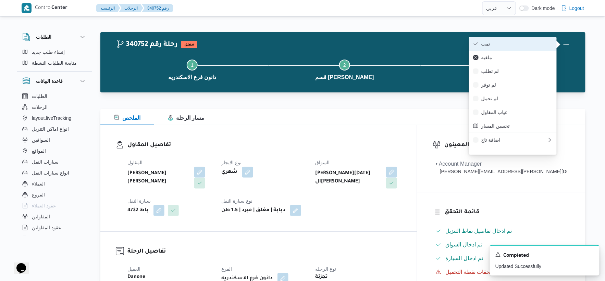
click at [528, 46] on span "تمت" at bounding box center [516, 43] width 71 height 5
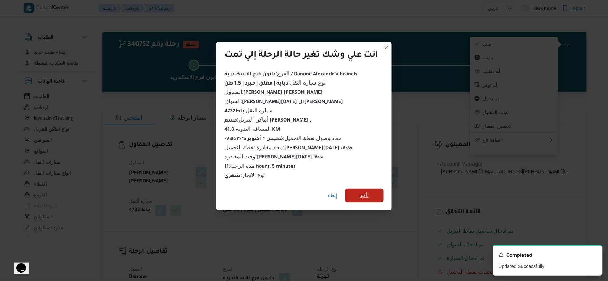
click at [365, 191] on span "تأكيد" at bounding box center [364, 195] width 9 height 8
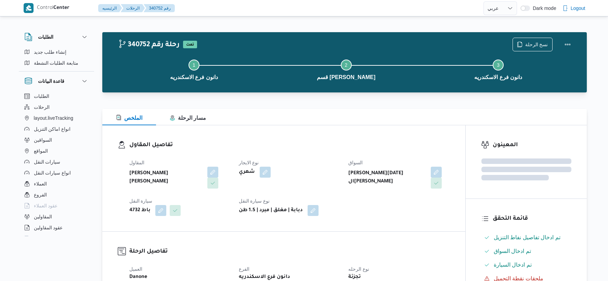
select select "ar"
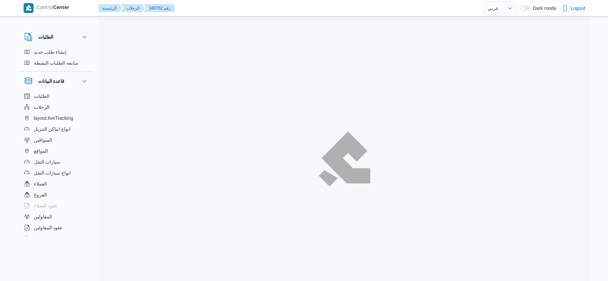
select select "ar"
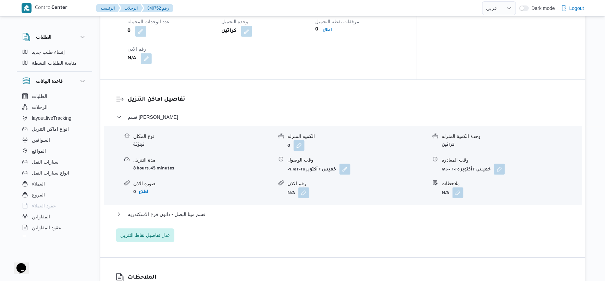
scroll to position [608, 0]
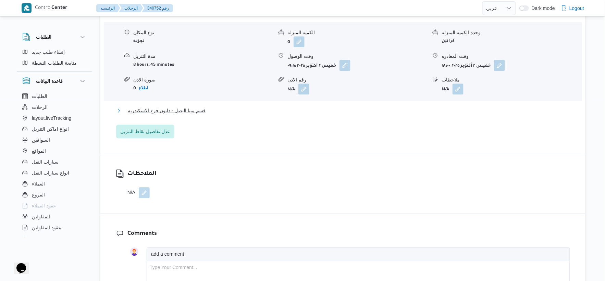
click at [200, 112] on span "قسم مينا البصل - دانون فرع الاسكندريه" at bounding box center [167, 110] width 78 height 8
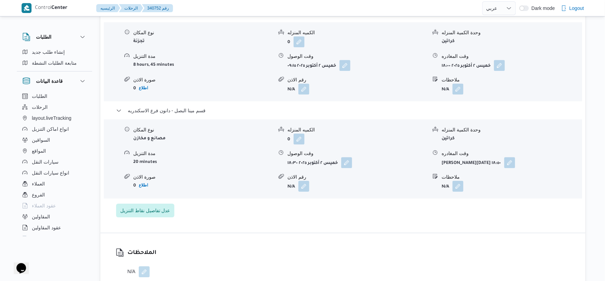
click at [216, 172] on div "نوع المكان مصانع و مخازن الكميه المنزله 0 وحدة الكمية المنزله كراتين مدة التنزي…" at bounding box center [342, 159] width 483 height 78
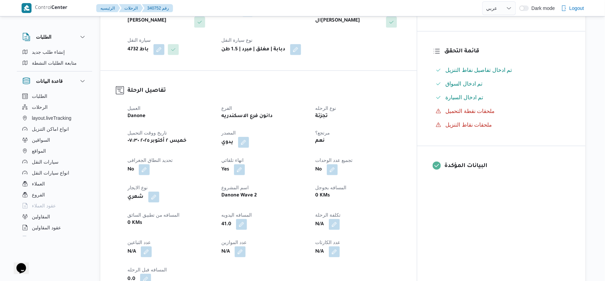
scroll to position [190, 0]
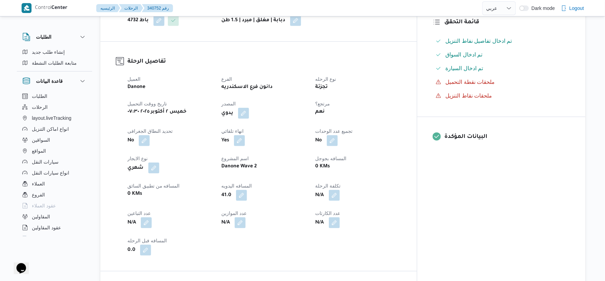
select select "ar"
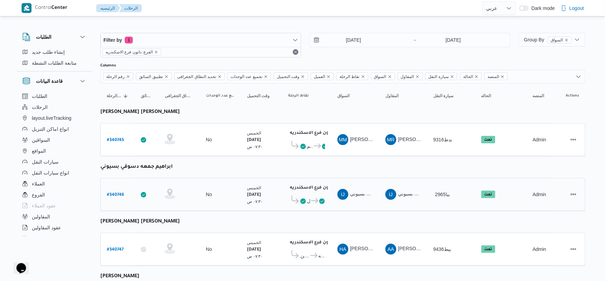
click at [115, 193] on b "# 340746" at bounding box center [115, 195] width 17 height 5
select select "ar"
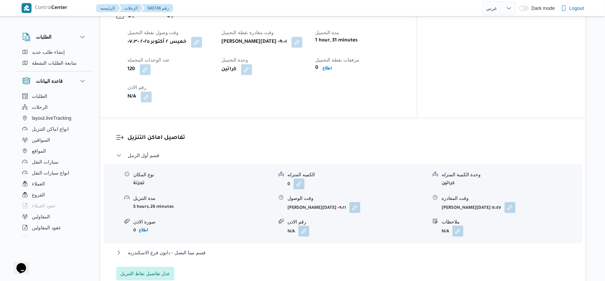
scroll to position [494, 0]
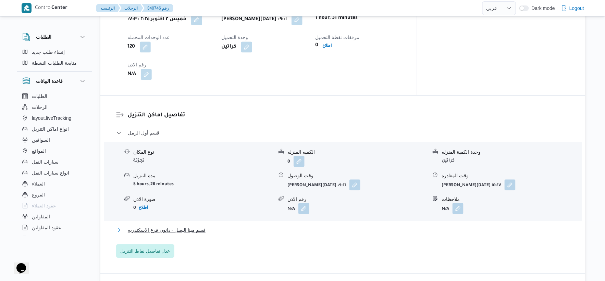
click at [214, 226] on button "قسم مينا البصل - دانون فرع الاسكندريه" at bounding box center [343, 230] width 454 height 8
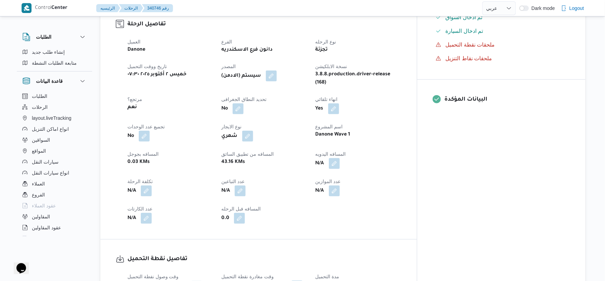
scroll to position [228, 0]
click at [340, 157] on button "button" at bounding box center [334, 162] width 11 height 11
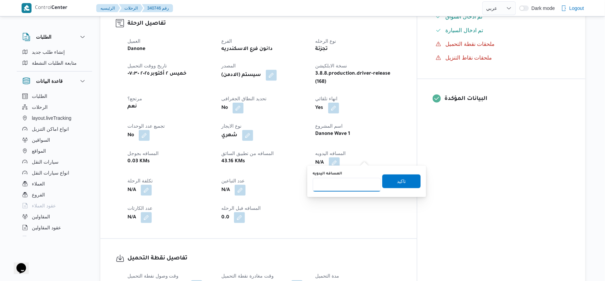
click at [332, 182] on input "المسافه اليدويه" at bounding box center [347, 185] width 68 height 14
type input "41"
click at [396, 187] on span "تاكيد" at bounding box center [401, 181] width 38 height 14
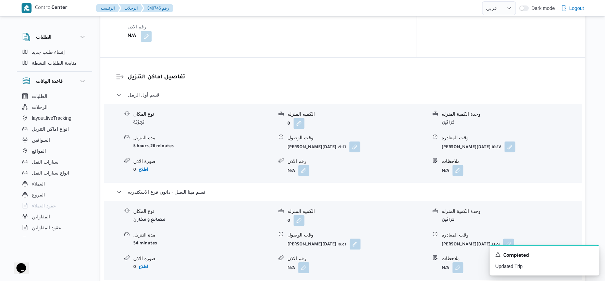
scroll to position [380, 0]
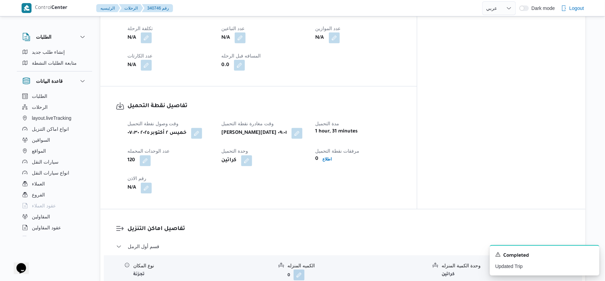
select select "ar"
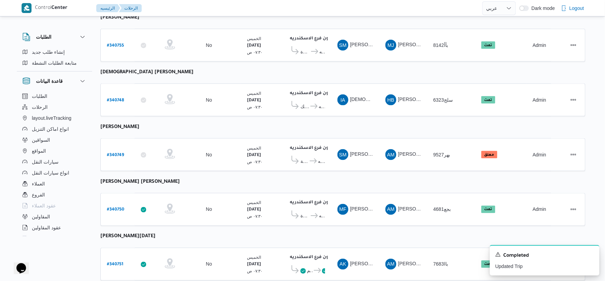
scroll to position [245, 0]
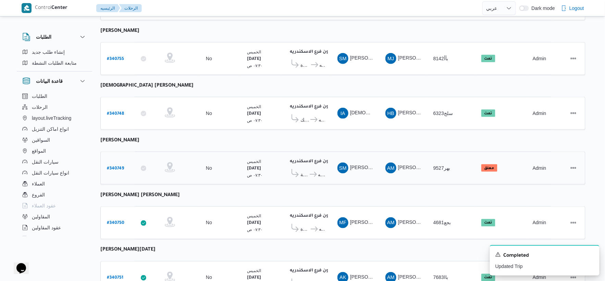
click at [118, 166] on b "# 340749" at bounding box center [115, 168] width 17 height 5
select select "ar"
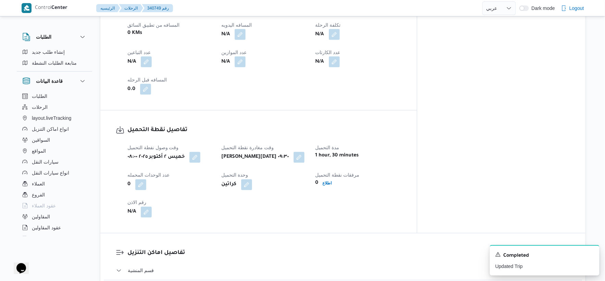
scroll to position [474, 0]
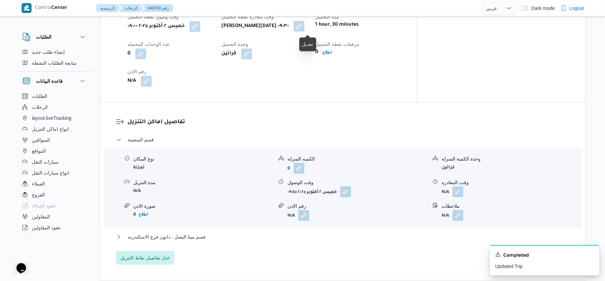
click at [304, 25] on button "button" at bounding box center [298, 26] width 11 height 11
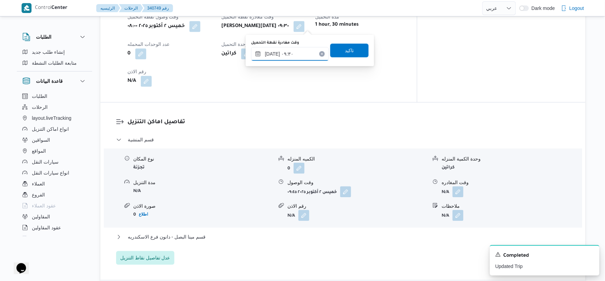
click at [289, 58] on input "٠٢/١٠/٢٠٢٥ ٠٩:٣٠" at bounding box center [290, 54] width 78 height 14
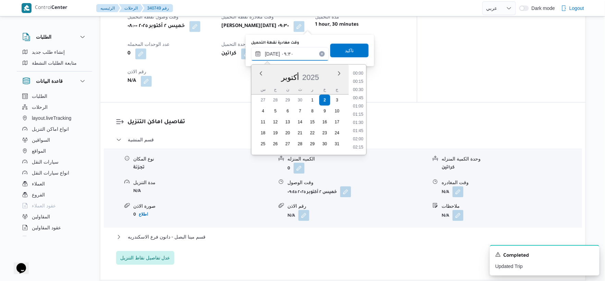
scroll to position [271, 0]
click at [359, 97] on li "09:00" at bounding box center [358, 97] width 16 height 7
type input "٠٢/١٠/٢٠٢٥ ٠٩:٠٠"
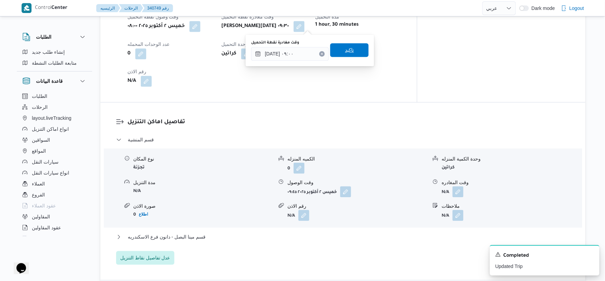
click at [351, 48] on span "تاكيد" at bounding box center [349, 50] width 38 height 14
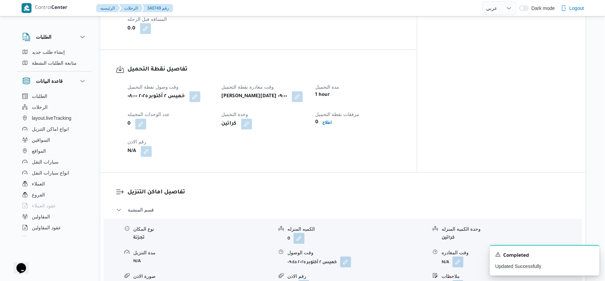
scroll to position [283, 0]
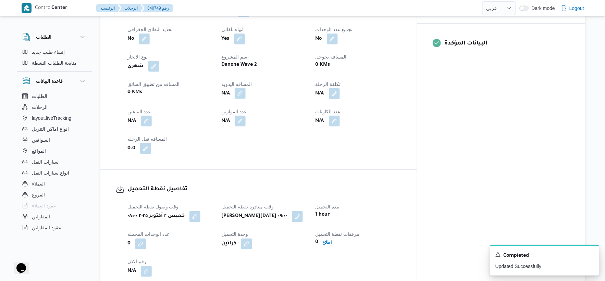
click at [245, 93] on button "button" at bounding box center [240, 93] width 11 height 11
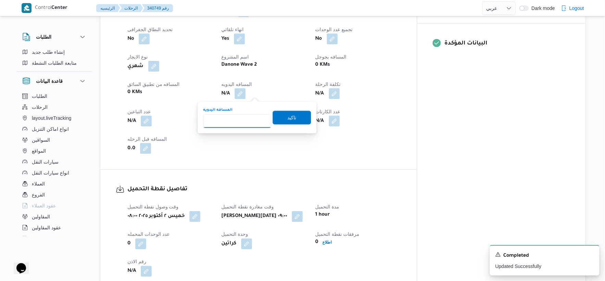
click at [241, 116] on input "المسافه اليدويه" at bounding box center [237, 121] width 68 height 14
type input "88"
click at [294, 122] on span "تاكيد" at bounding box center [292, 118] width 38 height 14
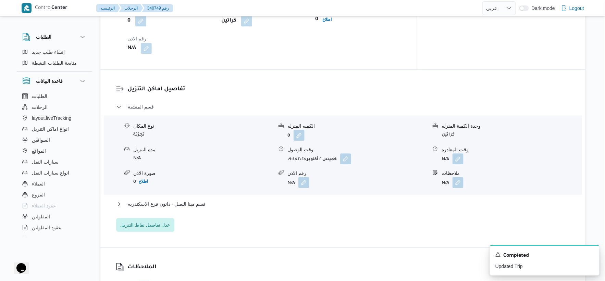
scroll to position [512, 0]
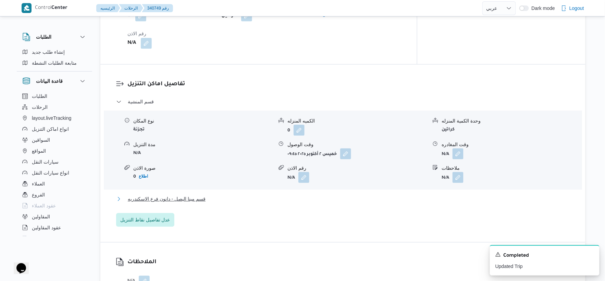
click at [202, 198] on span "قسم مينا البصل - دانون فرع الاسكندريه" at bounding box center [167, 199] width 78 height 8
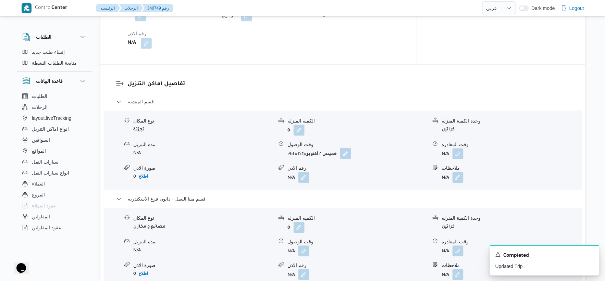
click at [348, 155] on button "button" at bounding box center [345, 153] width 11 height 11
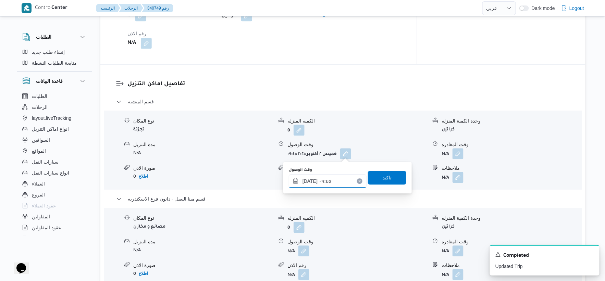
click at [335, 184] on input "٠٢/١٠/٢٠٢٥ ٠٩:٤٥" at bounding box center [328, 181] width 78 height 14
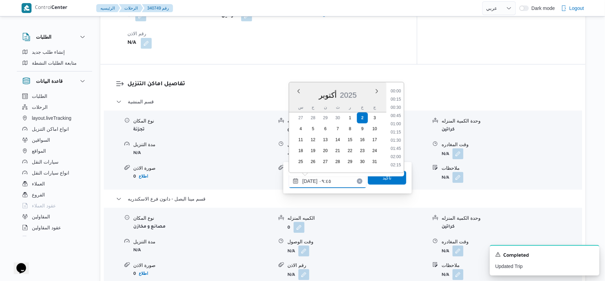
scroll to position [279, 0]
click at [398, 122] on li "09:30" at bounding box center [396, 124] width 16 height 7
type input "٠٢/١٠/٢٠٢٥ ٠٩:٣٠"
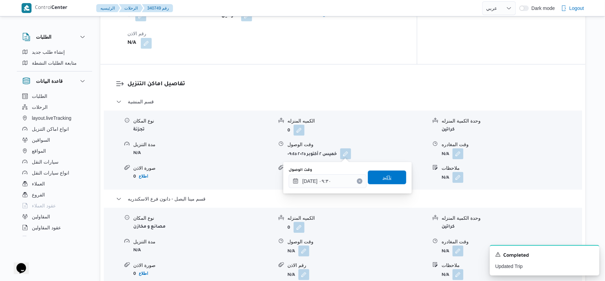
click at [391, 175] on span "تاكيد" at bounding box center [387, 177] width 38 height 14
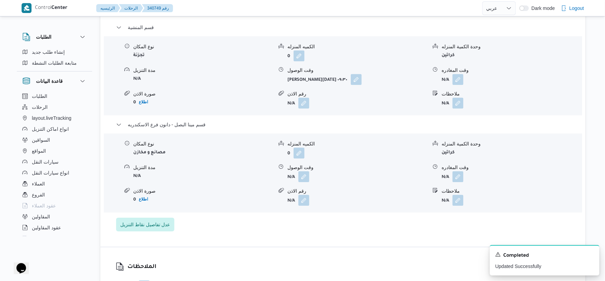
scroll to position [588, 0]
click at [304, 176] on button "button" at bounding box center [303, 174] width 11 height 11
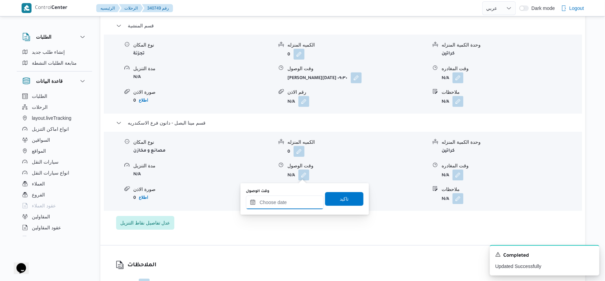
click at [288, 206] on input "وقت الوصول" at bounding box center [285, 202] width 78 height 14
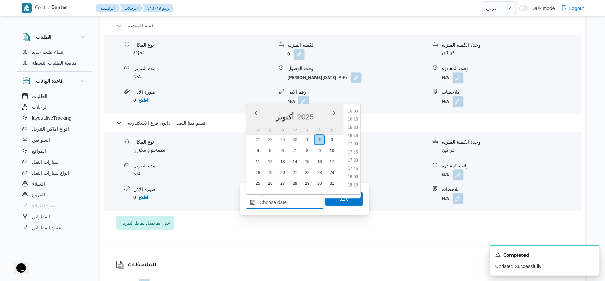
scroll to position [510, 0]
click at [354, 142] on li "16:30" at bounding box center [353, 144] width 16 height 7
type input "٠٢/١٠/٢٠٢٥ ١٦:٣٠"
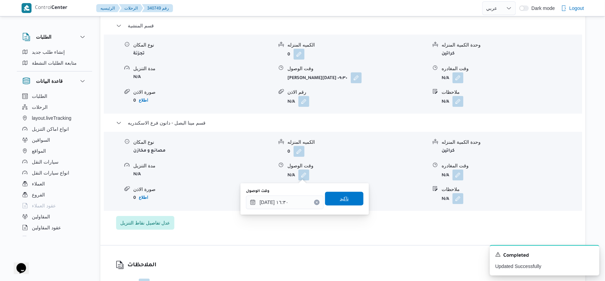
click at [353, 201] on span "تاكيد" at bounding box center [344, 199] width 38 height 14
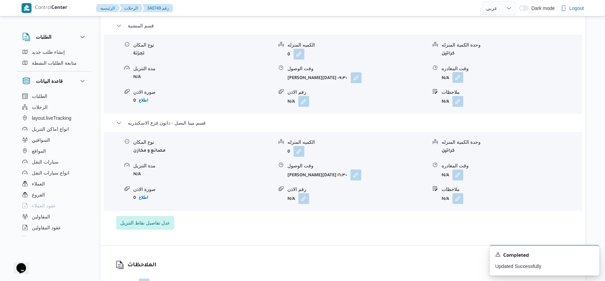
click at [459, 77] on button "button" at bounding box center [457, 77] width 11 height 11
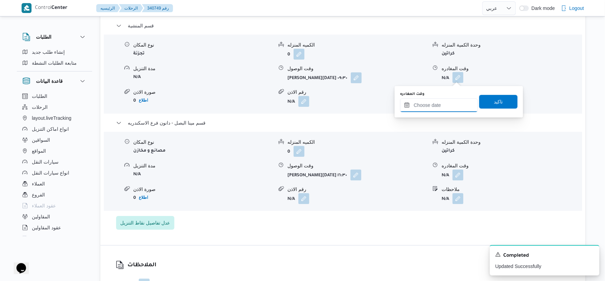
click at [442, 104] on input "وقت المغادره" at bounding box center [439, 105] width 78 height 14
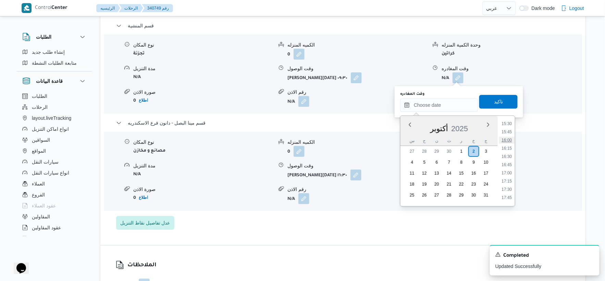
click at [507, 140] on li "16:00" at bounding box center [507, 140] width 16 height 7
type input "٠٢/١٠/٢٠٢٥ ١٦:٠٠"
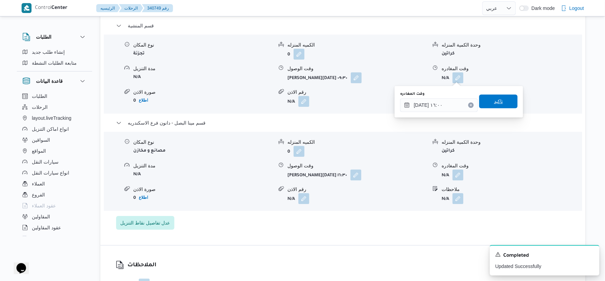
click at [503, 103] on span "تاكيد" at bounding box center [498, 101] width 38 height 14
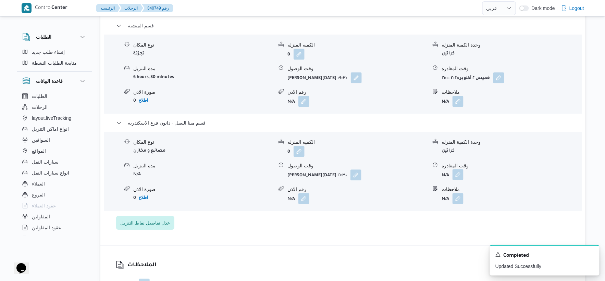
click at [456, 174] on button "button" at bounding box center [457, 174] width 11 height 11
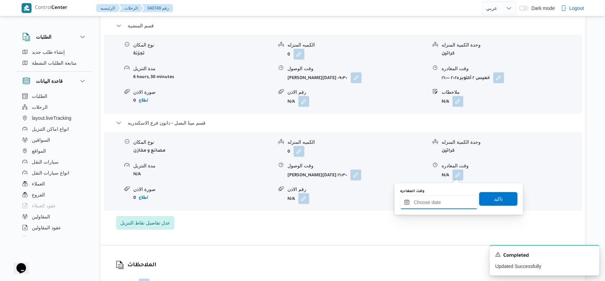
click at [448, 205] on input "وقت المغادره" at bounding box center [439, 202] width 78 height 14
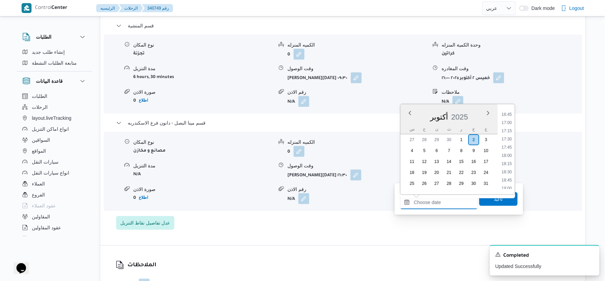
scroll to position [548, 0]
click at [509, 130] on li "17:15" at bounding box center [507, 131] width 16 height 7
type input "٠٢/١٠/٢٠٢٥ ١٧:١٥"
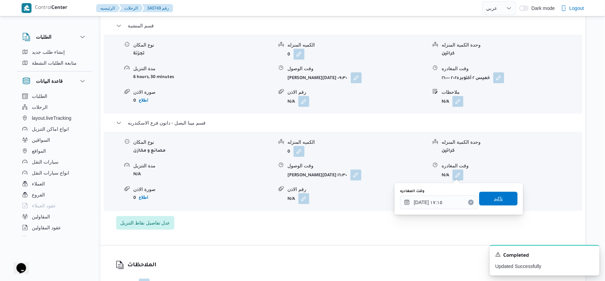
click at [502, 195] on span "تاكيد" at bounding box center [498, 199] width 38 height 14
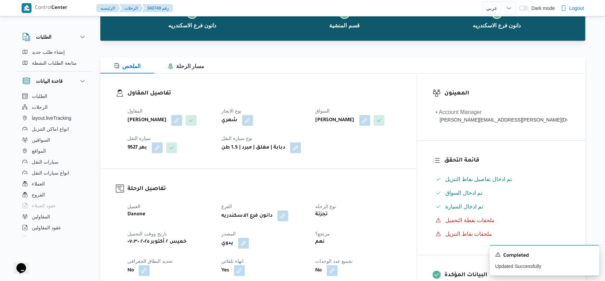
scroll to position [0, 0]
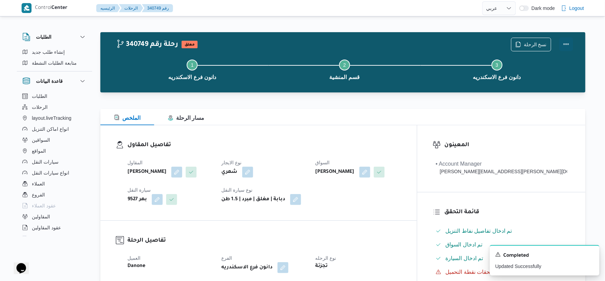
click at [569, 39] on button "Actions" at bounding box center [566, 44] width 14 height 14
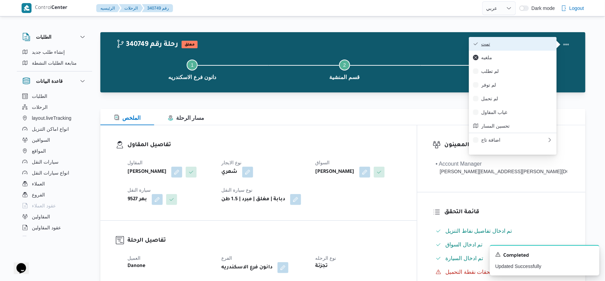
click at [524, 43] on span "تمت" at bounding box center [516, 43] width 71 height 5
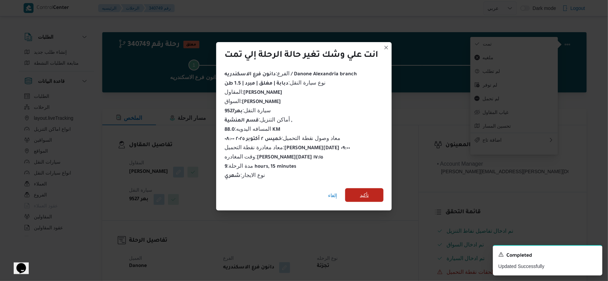
click at [376, 188] on span "تأكيد" at bounding box center [364, 195] width 38 height 14
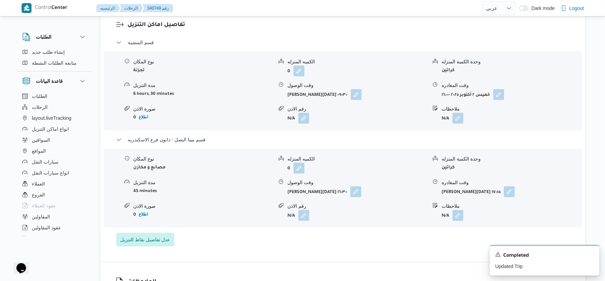
scroll to position [570, 0]
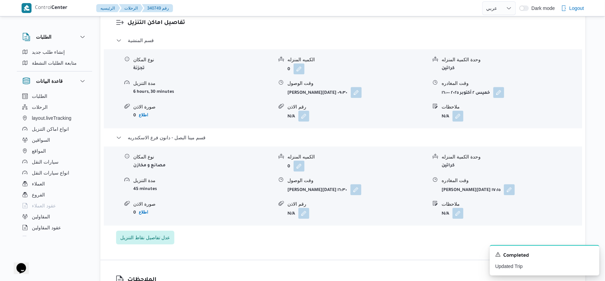
select select "ar"
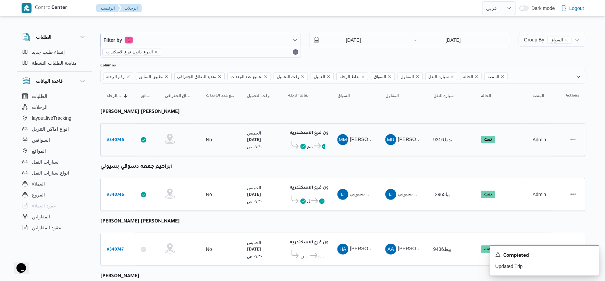
click at [121, 139] on b "# 340745" at bounding box center [115, 140] width 17 height 5
select select "ar"
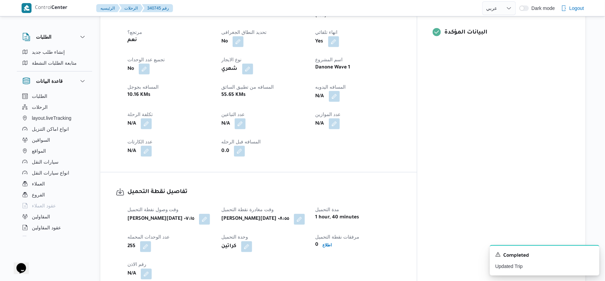
scroll to position [228, 0]
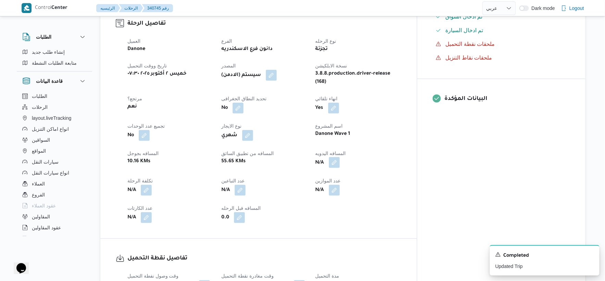
click at [340, 157] on button "button" at bounding box center [334, 162] width 11 height 11
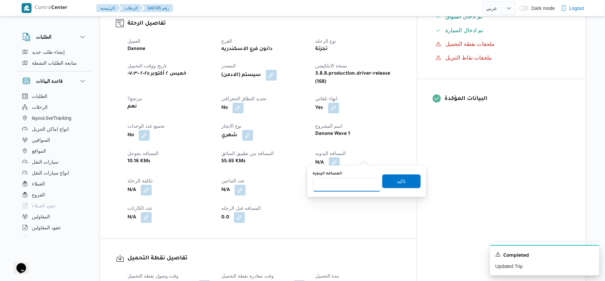
click at [338, 189] on input "المسافه اليدويه" at bounding box center [347, 185] width 68 height 14
type input "31"
click at [408, 182] on span "تاكيد" at bounding box center [401, 181] width 38 height 14
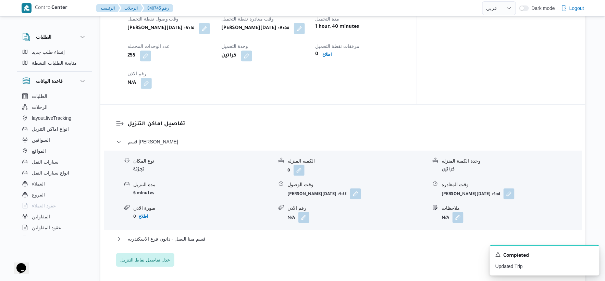
scroll to position [494, 0]
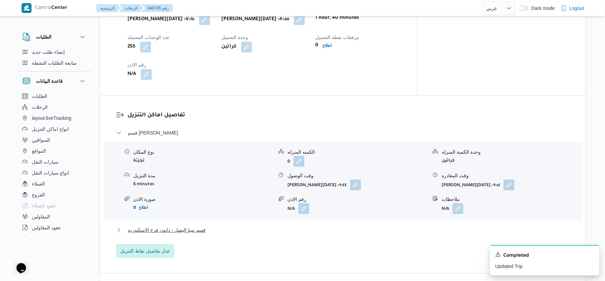
click at [203, 226] on span "قسم مينا البصل - دانون فرع الاسكندريه" at bounding box center [167, 230] width 78 height 8
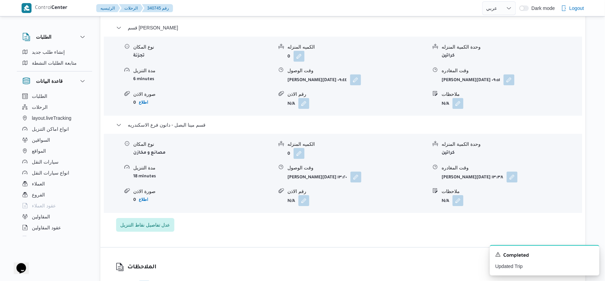
scroll to position [646, 0]
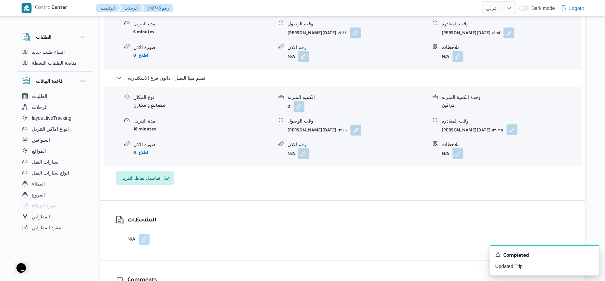
click at [506, 127] on button "button" at bounding box center [511, 129] width 11 height 11
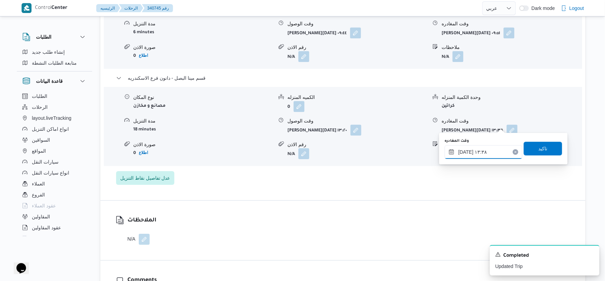
click at [491, 156] on input "٠٢/١٠/٢٠٢٥ ١٣:٣٨" at bounding box center [483, 152] width 78 height 14
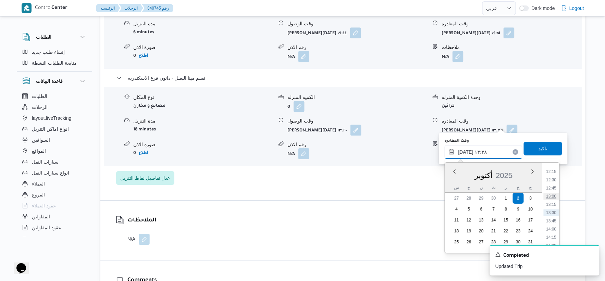
scroll to position [517, 0]
click at [550, 205] on li "16:45" at bounding box center [551, 205] width 16 height 7
type input "٠٢/١٠/٢٠٢٥ ١٦:٤٥"
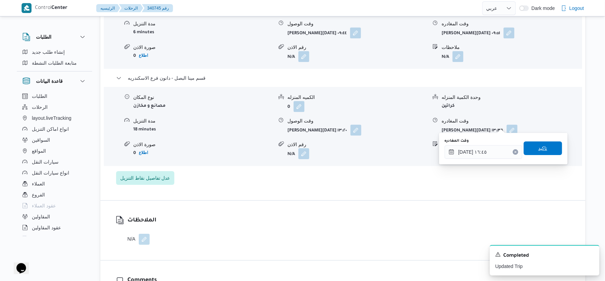
click at [542, 146] on span "تاكيد" at bounding box center [542, 148] width 9 height 8
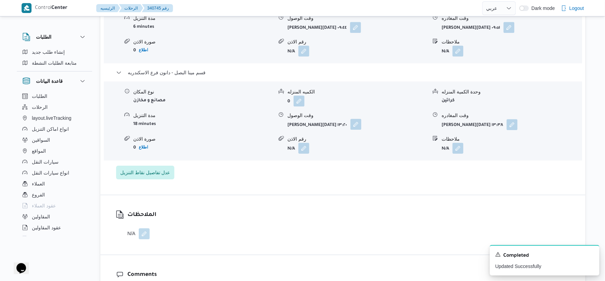
click at [350, 127] on button "button" at bounding box center [355, 124] width 11 height 11
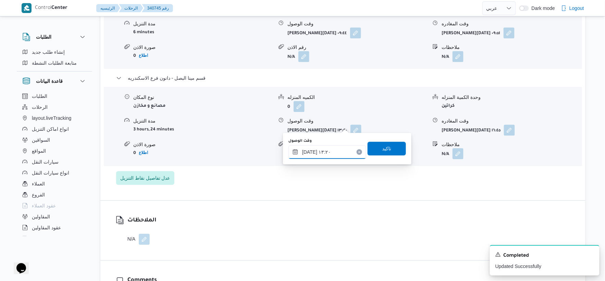
click at [340, 151] on input "٠٢/١٠/٢٠٢٥ ١٣:٢٠" at bounding box center [327, 152] width 78 height 14
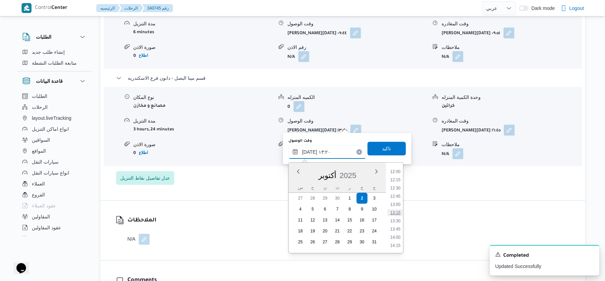
scroll to position [508, 0]
click at [393, 203] on li "16:30" at bounding box center [395, 205] width 16 height 7
type input "٠٢/١٠/٢٠٢٥ ١٦:٣٠"
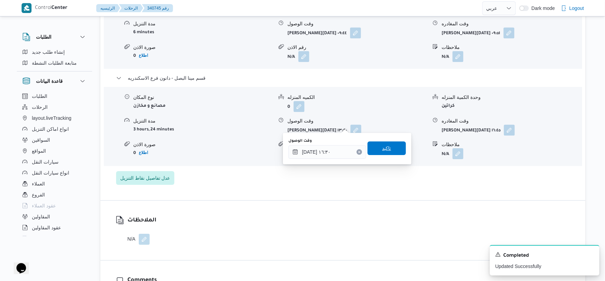
click at [391, 147] on span "تاكيد" at bounding box center [386, 148] width 38 height 14
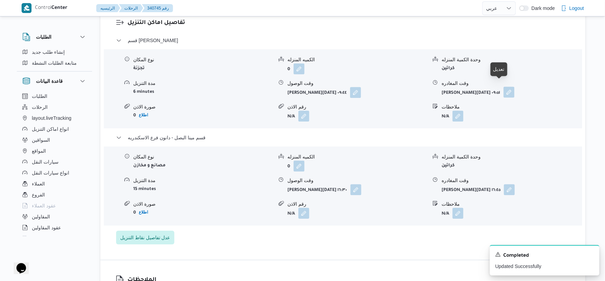
scroll to position [570, 0]
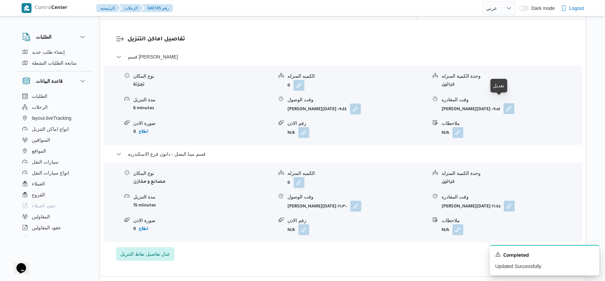
click at [503, 103] on button "button" at bounding box center [508, 108] width 11 height 11
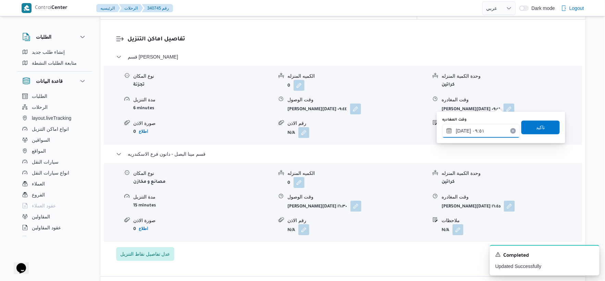
click at [480, 132] on input "٠٢/١٠/٢٠٢٥ ٠٩:٥١" at bounding box center [481, 131] width 78 height 14
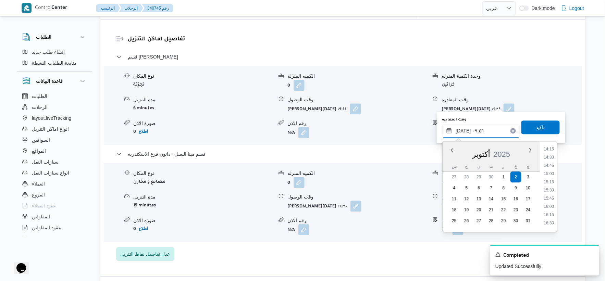
scroll to position [508, 0]
click at [550, 168] on li "16:00" at bounding box center [549, 168] width 16 height 7
type input "٠٢/١٠/٢٠٢٥ ١٦:٠٠"
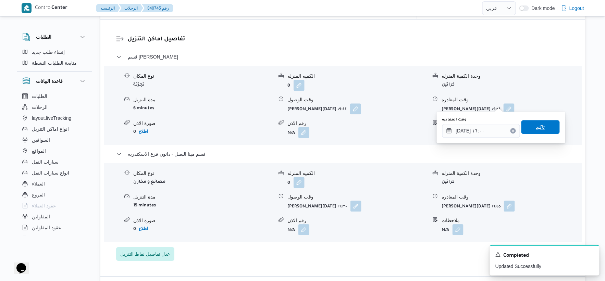
click at [540, 126] on span "تاكيد" at bounding box center [540, 127] width 9 height 8
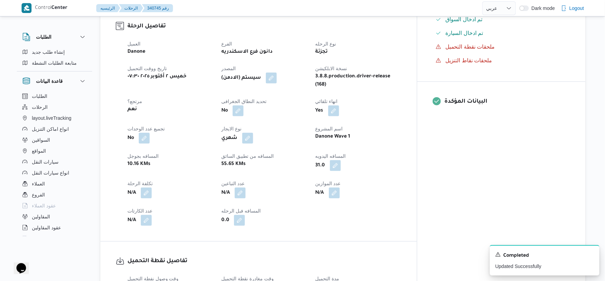
scroll to position [228, 0]
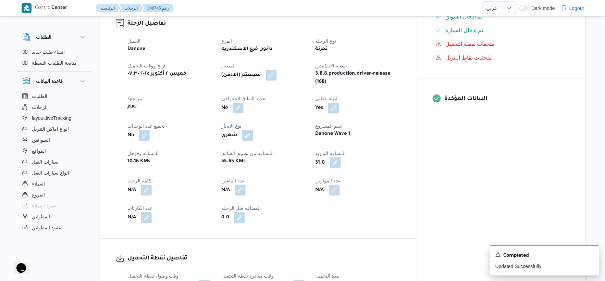
select select "ar"
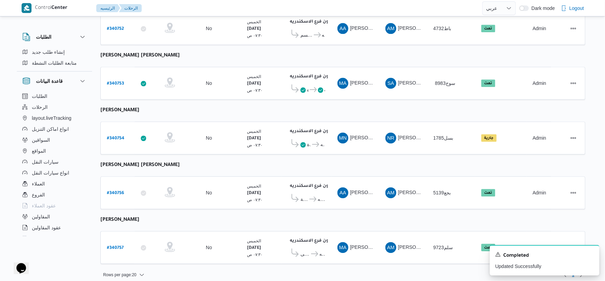
scroll to position [550, 0]
click at [116, 81] on b "# 340753" at bounding box center [115, 83] width 17 height 5
select select "ar"
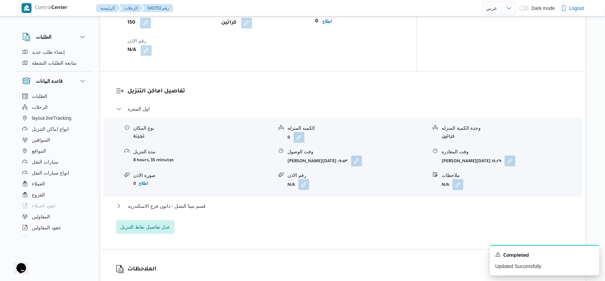
scroll to position [532, 0]
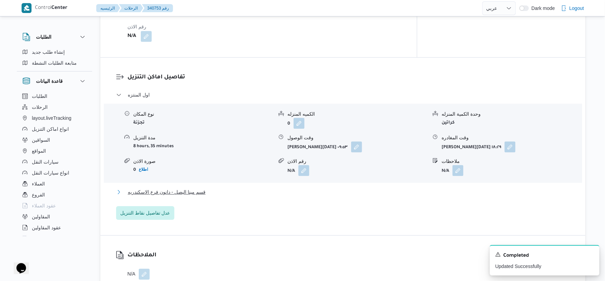
click at [195, 188] on span "قسم مينا البصل - دانون فرع الاسكندريه" at bounding box center [167, 192] width 78 height 8
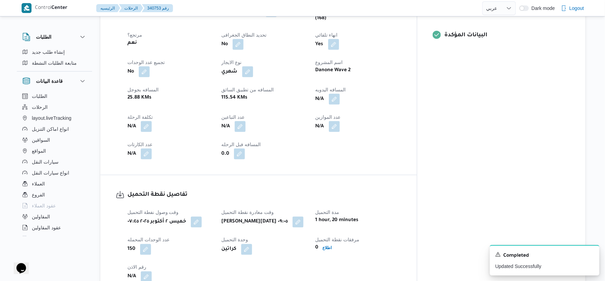
scroll to position [266, 0]
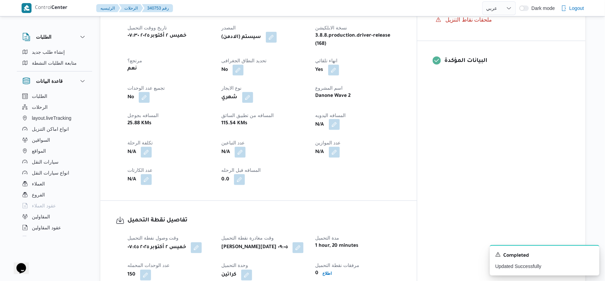
click at [340, 119] on button "button" at bounding box center [334, 124] width 11 height 11
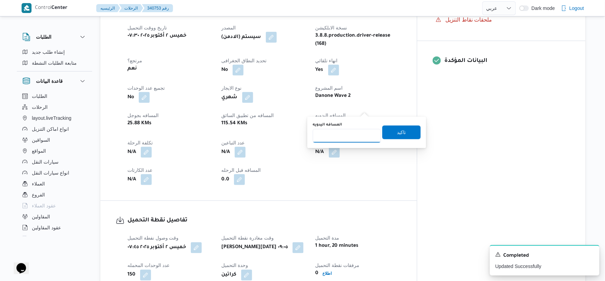
click at [346, 139] on input "المسافه اليدويه" at bounding box center [347, 136] width 68 height 14
type input "54"
click at [411, 128] on span "تاكيد" at bounding box center [401, 132] width 38 height 14
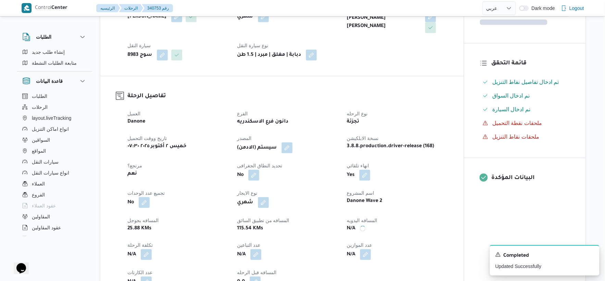
scroll to position [114, 0]
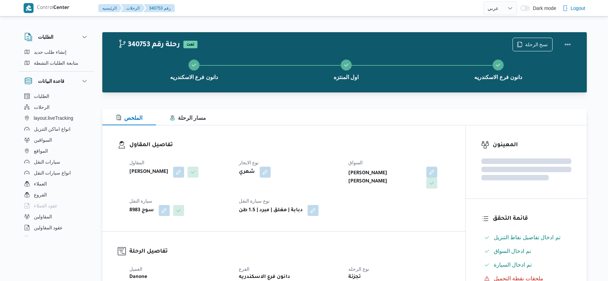
select select "ar"
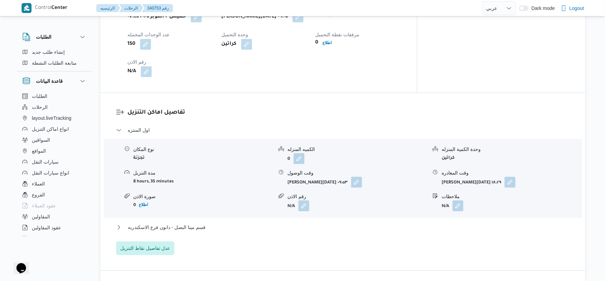
scroll to position [513, 0]
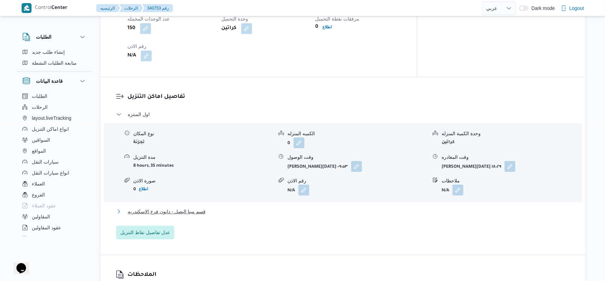
drag, startPoint x: 193, startPoint y: 195, endPoint x: 199, endPoint y: 195, distance: 5.8
click at [193, 207] on span "قسم مينا البصل - دانون فرع الاسكندريه" at bounding box center [167, 211] width 78 height 8
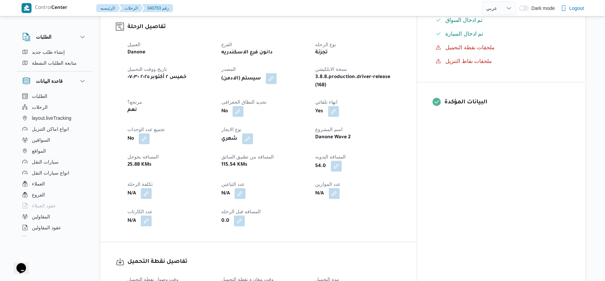
scroll to position [228, 0]
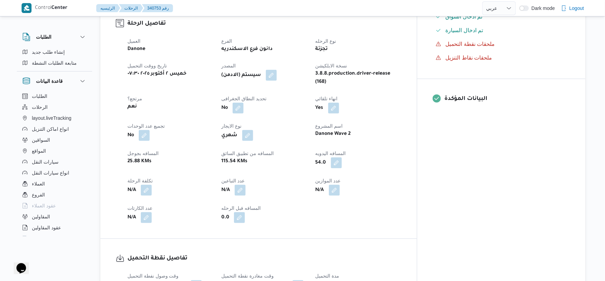
select select "ar"
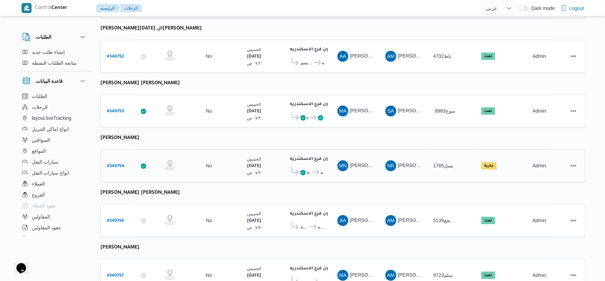
scroll to position [550, 0]
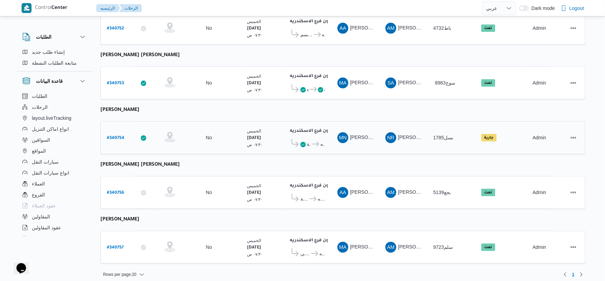
click at [117, 136] on b "# 340754" at bounding box center [115, 138] width 17 height 5
select select "ar"
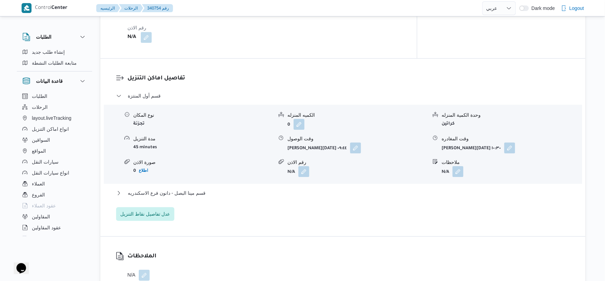
scroll to position [570, 0]
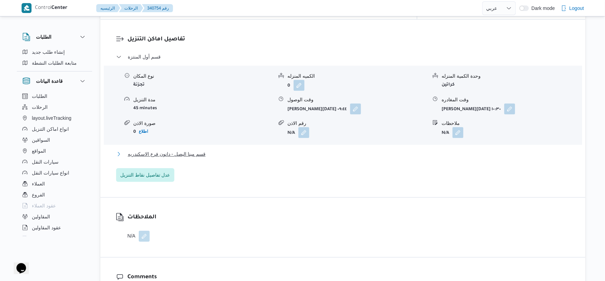
click at [185, 150] on span "قسم مينا البصل - دانون فرع الاسكندريه" at bounding box center [167, 154] width 78 height 8
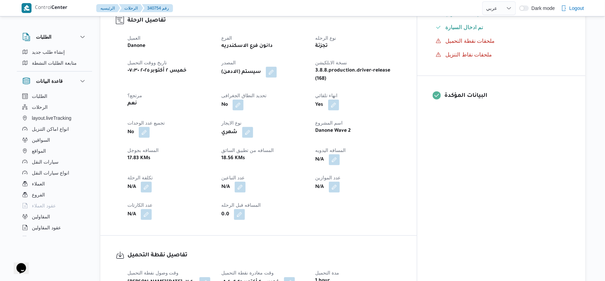
scroll to position [228, 0]
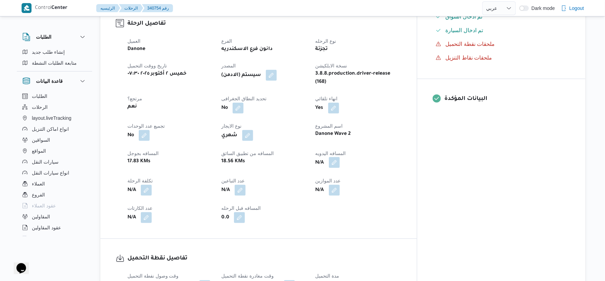
click at [340, 157] on button "button" at bounding box center [334, 162] width 11 height 11
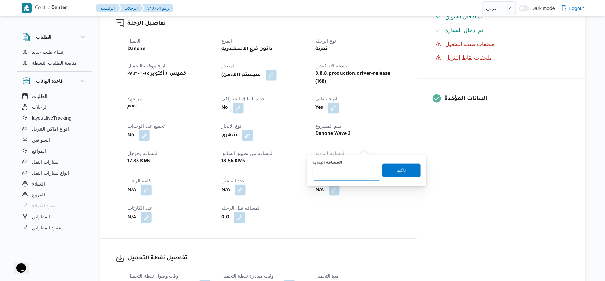
click at [338, 175] on input "المسافه اليدويه" at bounding box center [347, 174] width 68 height 14
type input "50"
click at [390, 165] on span "تاكيد" at bounding box center [401, 170] width 38 height 14
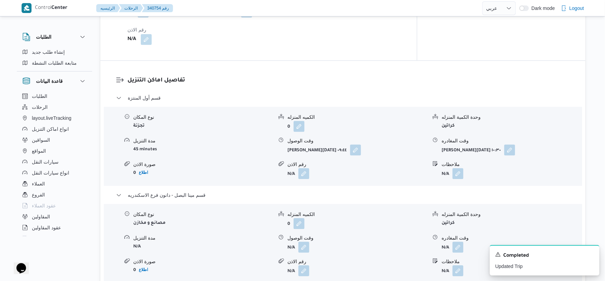
scroll to position [570, 0]
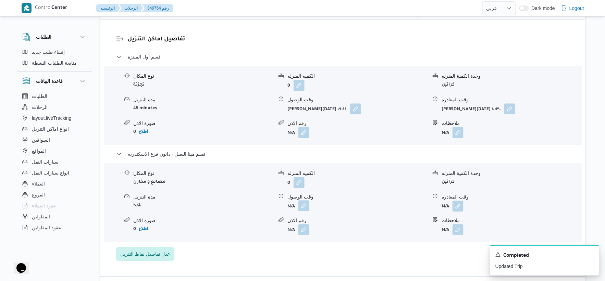
click at [305, 200] on button "button" at bounding box center [303, 205] width 11 height 11
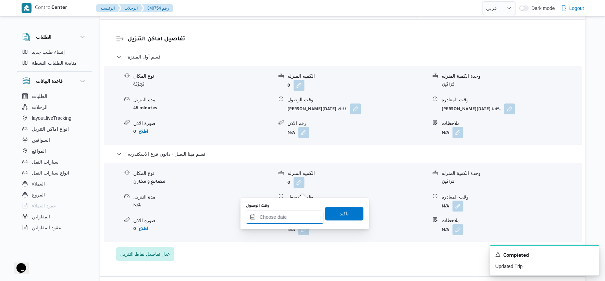
click at [293, 211] on div at bounding box center [285, 217] width 78 height 14
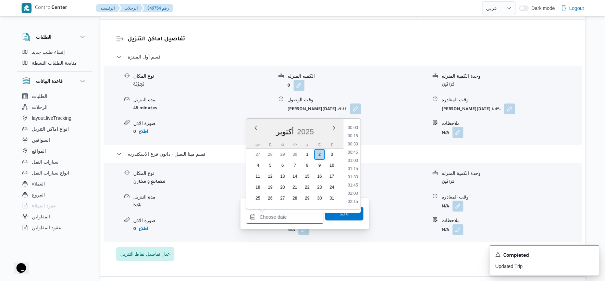
scroll to position [632, 0]
click at [355, 127] on li "19:15" at bounding box center [353, 128] width 16 height 7
type input "[DATE] ١٩:١٥"
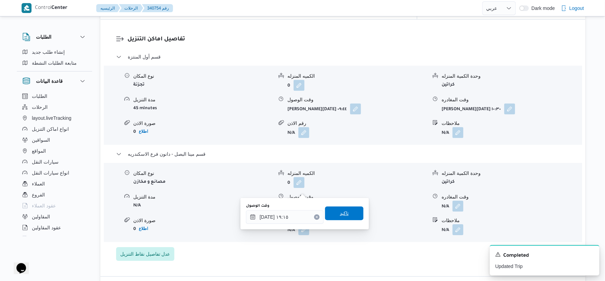
click at [351, 211] on span "تاكيد" at bounding box center [344, 213] width 38 height 14
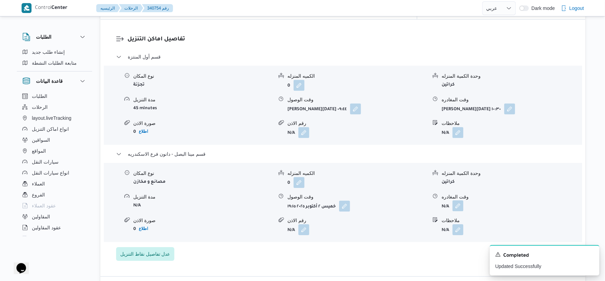
click at [456, 200] on button "button" at bounding box center [457, 205] width 11 height 11
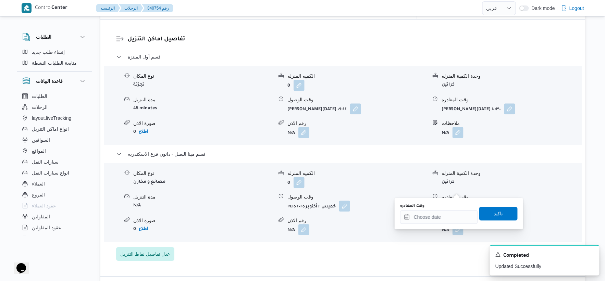
click at [453, 227] on div "You are in a dialog. To close this dialog, hit escape. وقت المغادره تاكيد" at bounding box center [458, 213] width 128 height 31
click at [456, 218] on input "وقت المغادره" at bounding box center [439, 217] width 78 height 14
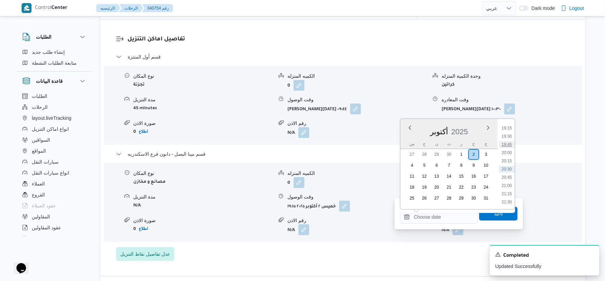
click at [508, 141] on li "19:45" at bounding box center [507, 144] width 16 height 7
type input "[DATE] ١٩:٤٥"
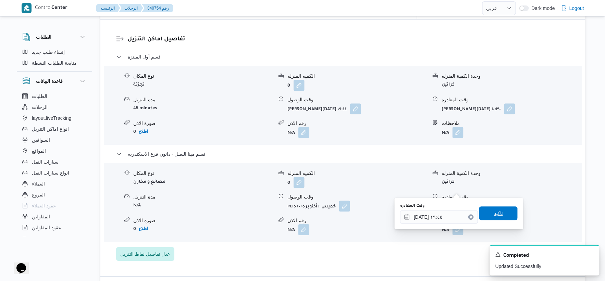
click at [499, 210] on span "تاكيد" at bounding box center [498, 213] width 38 height 14
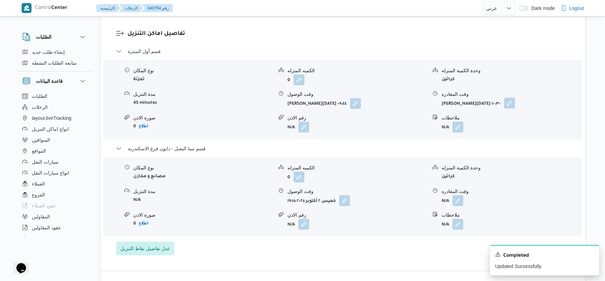
click at [504, 98] on button "button" at bounding box center [509, 103] width 11 height 11
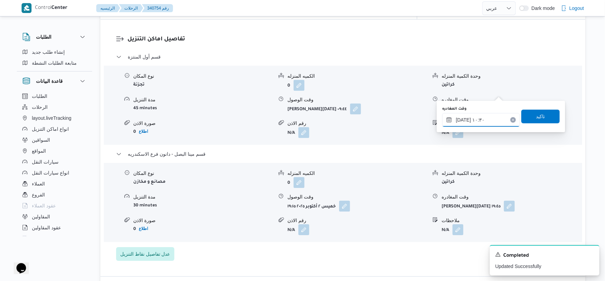
click at [491, 116] on input "[DATE] ١٠:٣٠" at bounding box center [481, 120] width 78 height 14
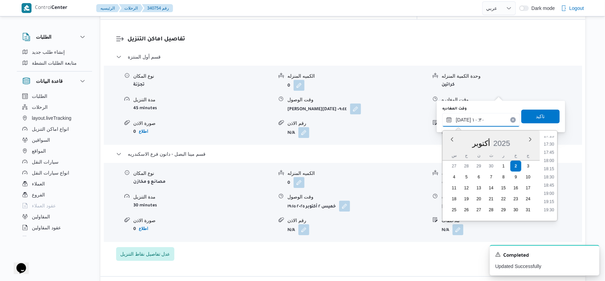
scroll to position [608, 0]
click at [549, 137] on li "18:30" at bounding box center [549, 139] width 16 height 7
type input "[DATE] ١٨:٣٠"
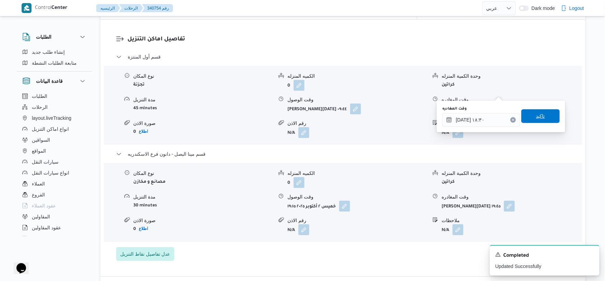
click at [542, 119] on span "تاكيد" at bounding box center [540, 116] width 38 height 14
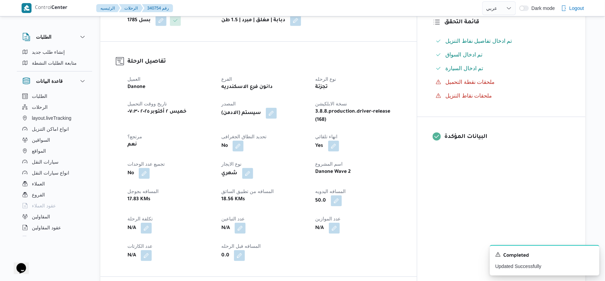
scroll to position [0, 0]
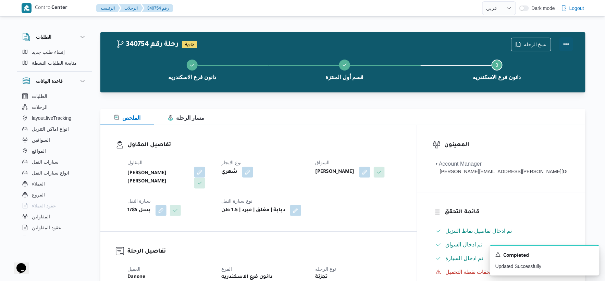
click at [563, 39] on button "Actions" at bounding box center [566, 44] width 14 height 14
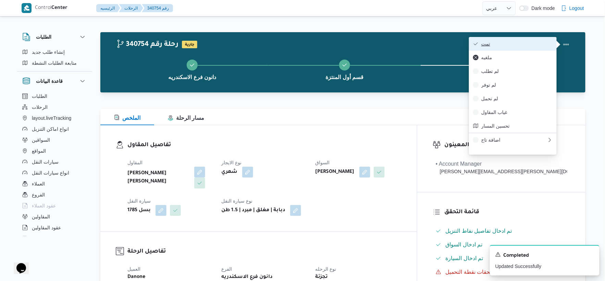
click at [519, 40] on button "تمت" at bounding box center [513, 44] width 88 height 14
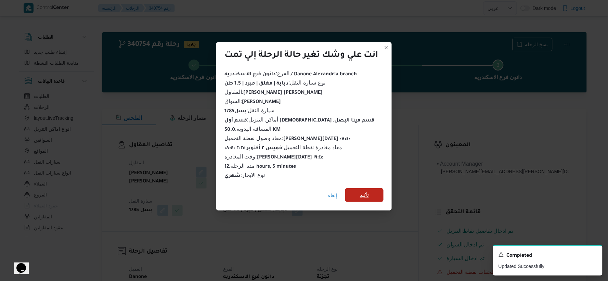
click at [369, 193] on span "تأكيد" at bounding box center [364, 195] width 9 height 8
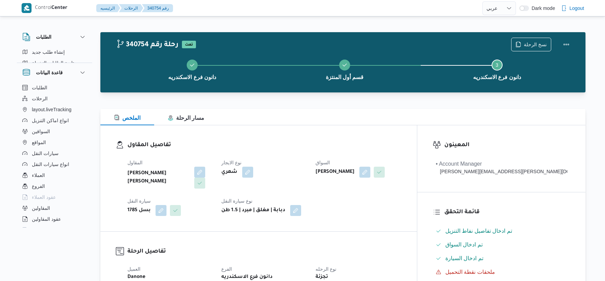
select select "ar"
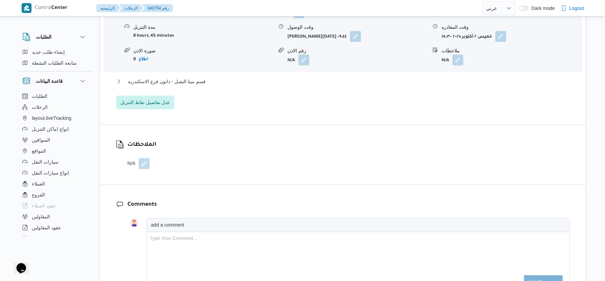
scroll to position [646, 0]
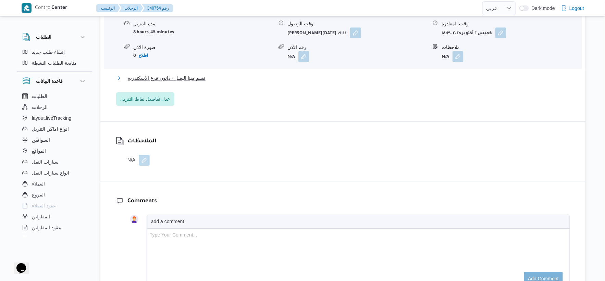
click at [186, 74] on span "قسم مينا البصل - دانون فرع الاسكندريه" at bounding box center [167, 78] width 78 height 8
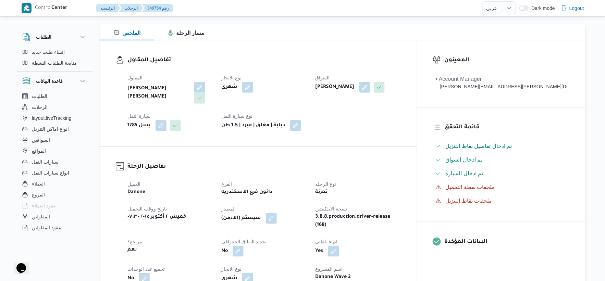
scroll to position [228, 0]
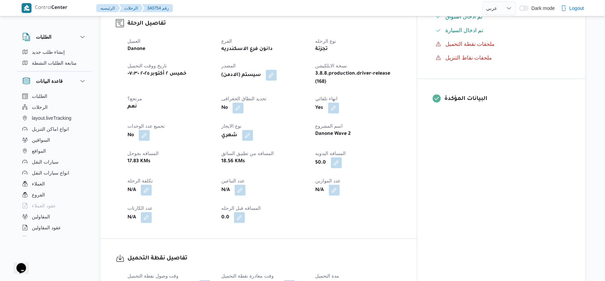
select select "ar"
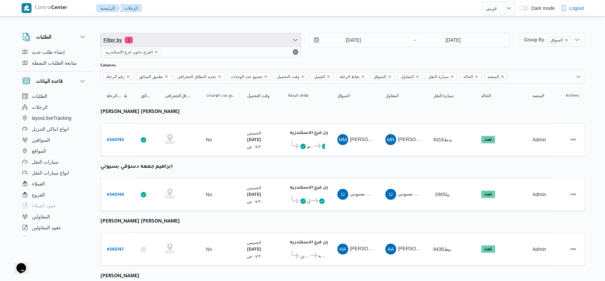
click at [261, 41] on span "Filter by 1" at bounding box center [201, 40] width 200 height 14
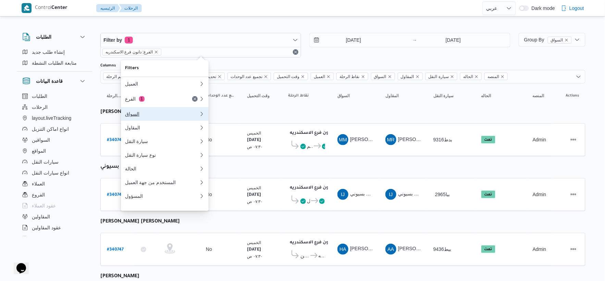
click at [148, 119] on button "السواق" at bounding box center [165, 114] width 88 height 14
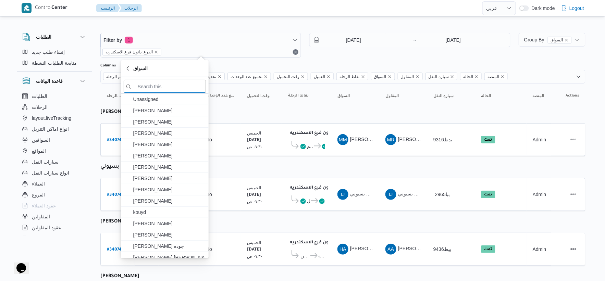
paste input "[PERSON_NAME]"
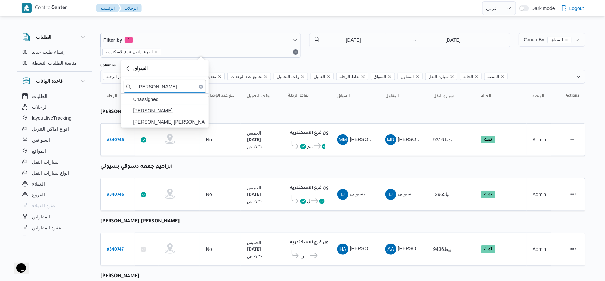
type input "[PERSON_NAME]"
click at [173, 114] on span "[PERSON_NAME]" at bounding box center [168, 110] width 71 height 8
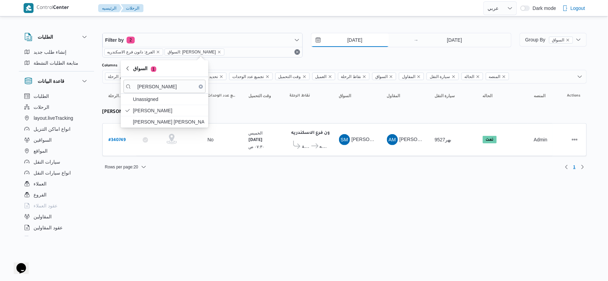
click at [364, 41] on input "2/10/2025" at bounding box center [351, 40] width 78 height 14
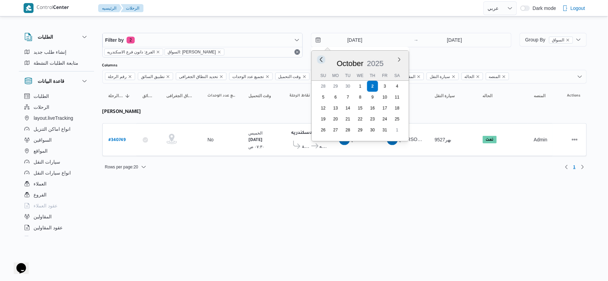
click at [321, 59] on button "Previous Month" at bounding box center [321, 59] width 7 height 7
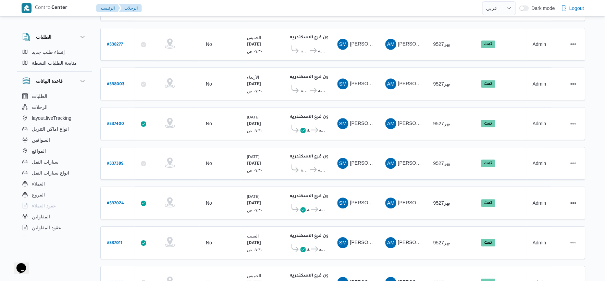
scroll to position [644, 0]
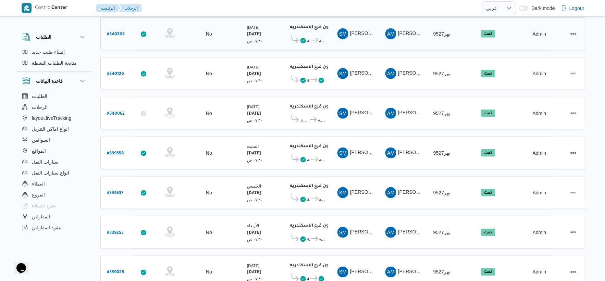
scroll to position [190, 0]
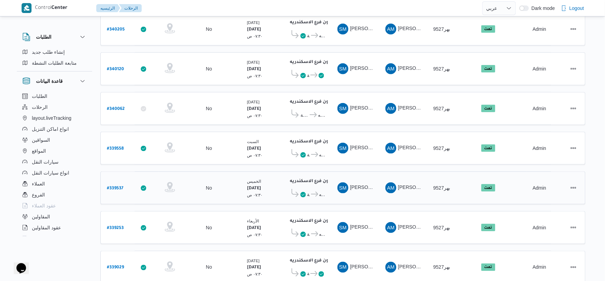
click at [318, 190] on span "دانون فرع الاسكندريه" at bounding box center [317, 194] width 15 height 8
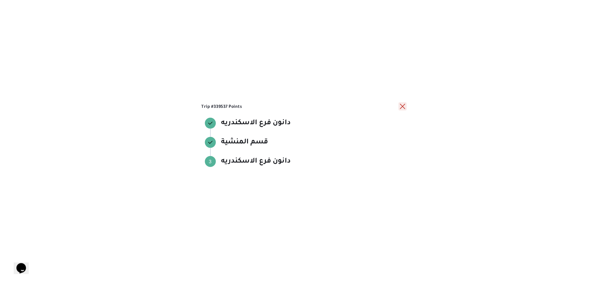
click at [405, 105] on button "close" at bounding box center [403, 106] width 8 height 8
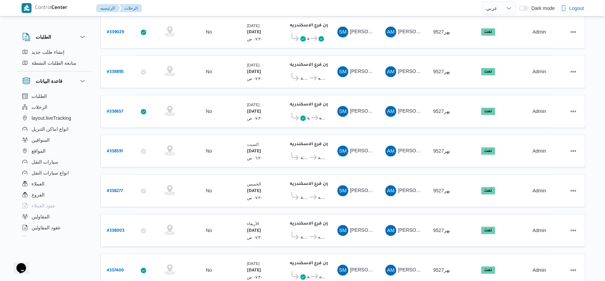
scroll to position [494, 0]
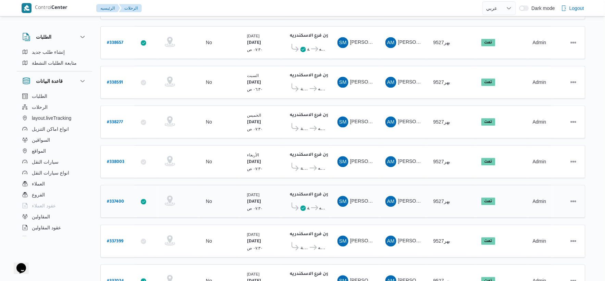
click at [307, 204] on span "قسم المنشية" at bounding box center [308, 208] width 3 height 8
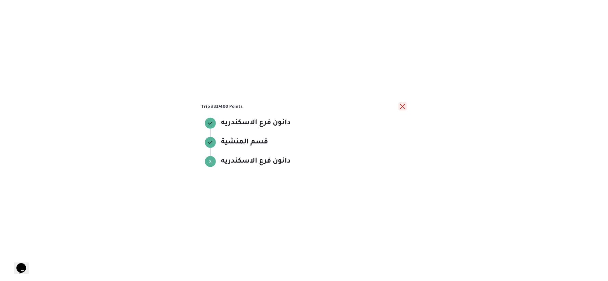
click at [401, 108] on button "close" at bounding box center [403, 106] width 8 height 8
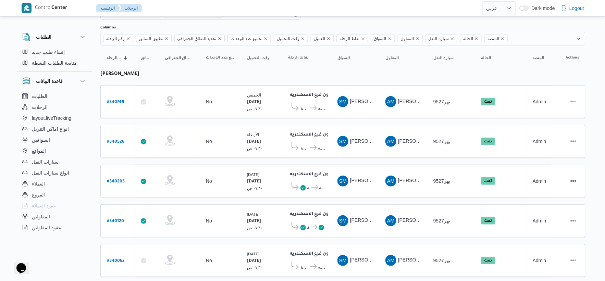
scroll to position [0, 0]
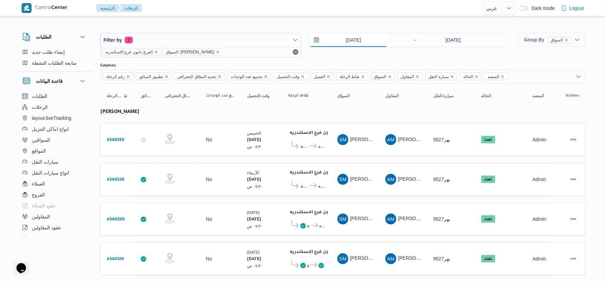
click at [359, 38] on input "2/9/2025" at bounding box center [348, 40] width 78 height 14
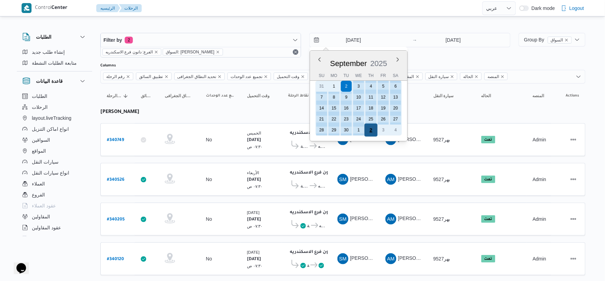
click at [372, 130] on div "2" at bounding box center [370, 130] width 13 height 13
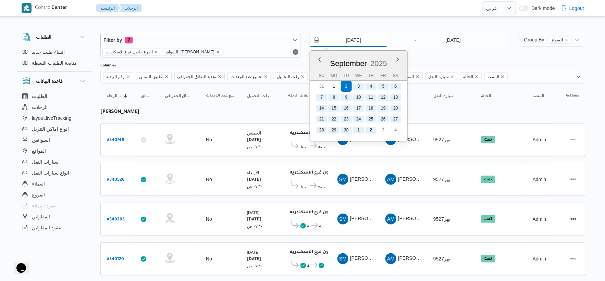
type input "2/10/2025"
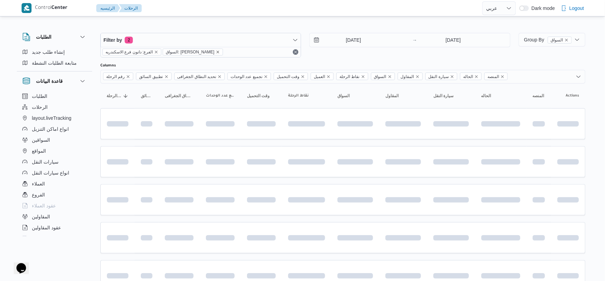
click at [219, 51] on span "السواق: صبحي محمد دسوقي محمد" at bounding box center [193, 52] width 54 height 6
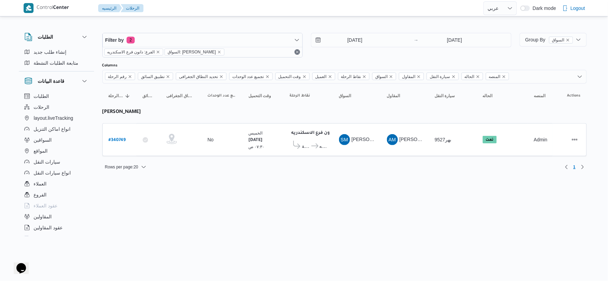
click at [189, 161] on div "Rows per page : 20 1" at bounding box center [344, 167] width 493 height 16
click at [119, 138] on b "# 340749" at bounding box center [117, 140] width 17 height 5
select select "ar"
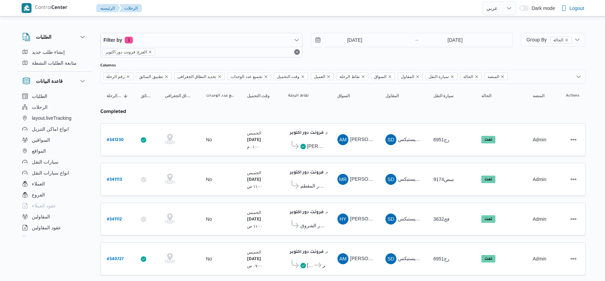
select select "ar"
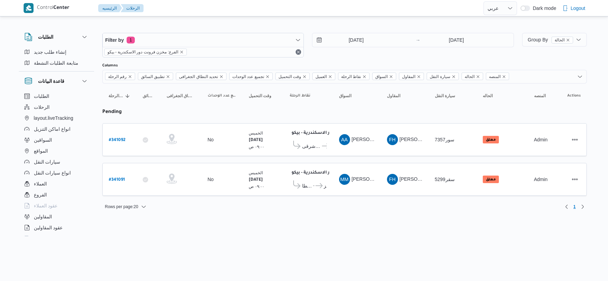
select select "ar"
click at [307, 189] on span "معرض الصفا و المروة - طنطا" at bounding box center [307, 186] width 10 height 8
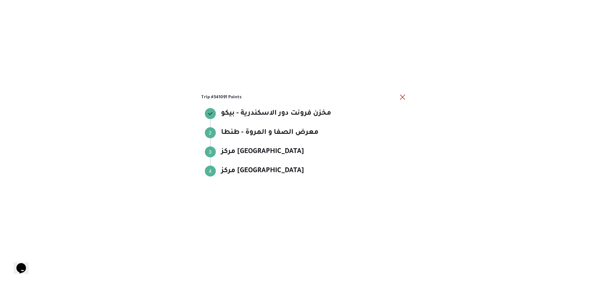
click at [309, 184] on div "مركز طنطا" at bounding box center [307, 181] width 193 height 5
click at [403, 94] on button "close" at bounding box center [403, 97] width 8 height 8
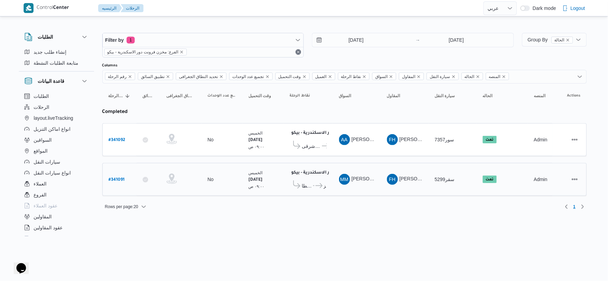
click at [120, 178] on b "# 341091" at bounding box center [117, 180] width 16 height 5
select select "ar"
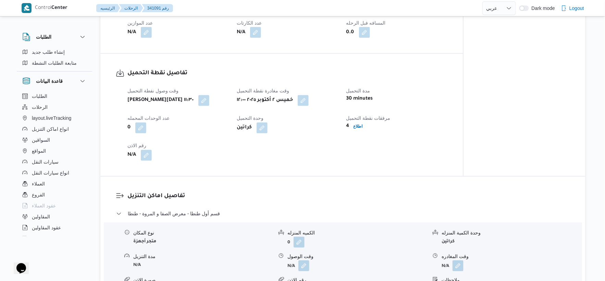
scroll to position [570, 0]
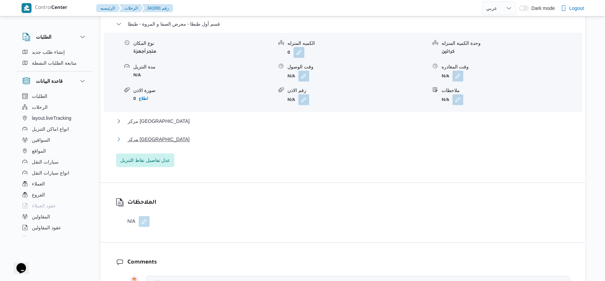
click at [156, 136] on button "مركز طنطا" at bounding box center [343, 139] width 454 height 8
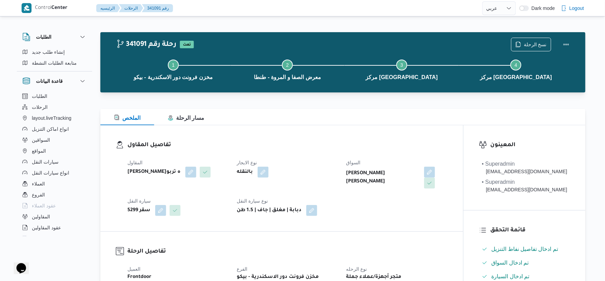
scroll to position [228, 0]
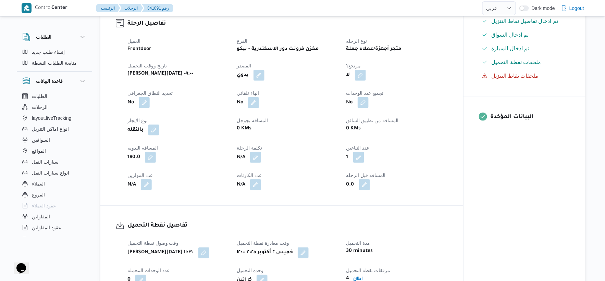
select select "ar"
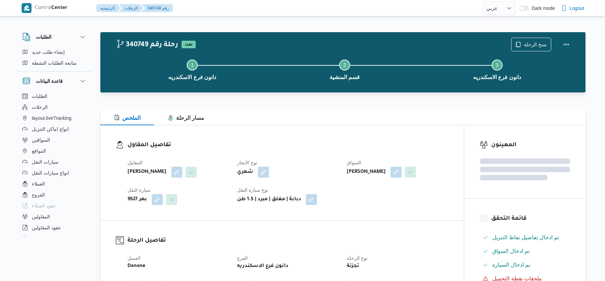
select select "ar"
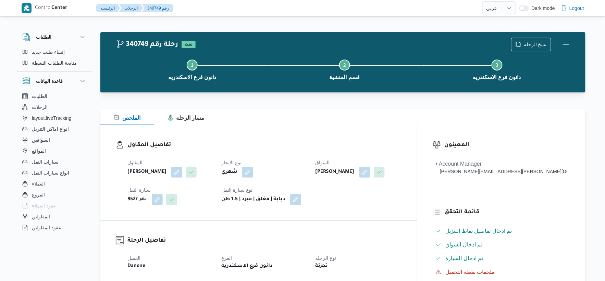
click at [384, 176] on div "[PERSON_NAME]" at bounding box center [358, 172] width 87 height 12
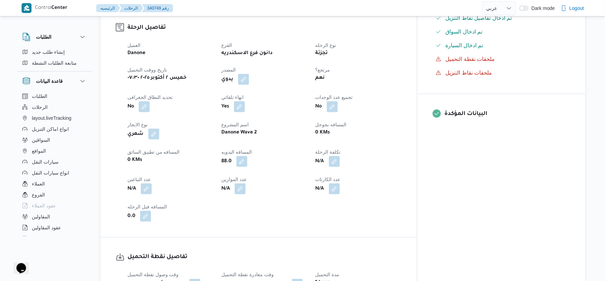
scroll to position [228, 0]
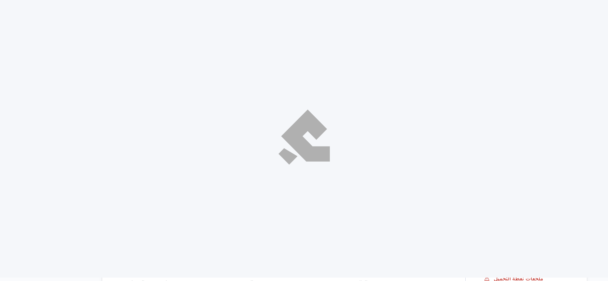
select select "ar"
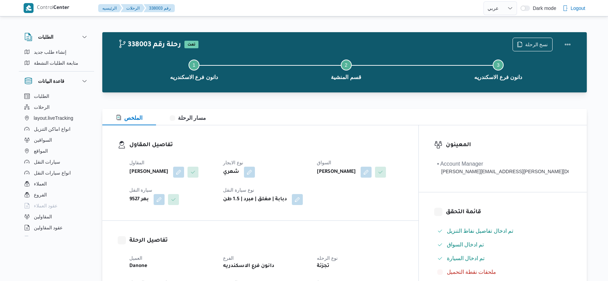
select select "ar"
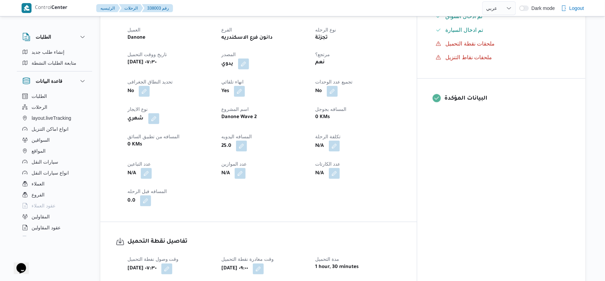
scroll to position [228, 0]
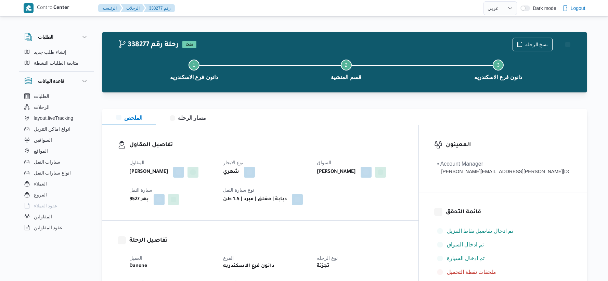
select select "ar"
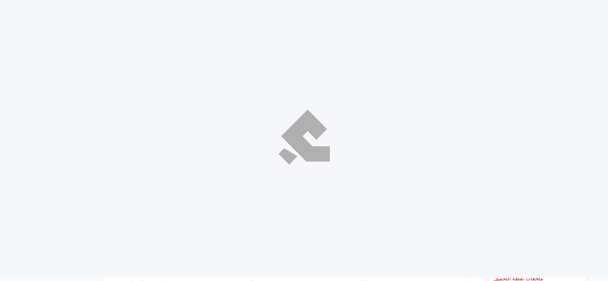
select select "ar"
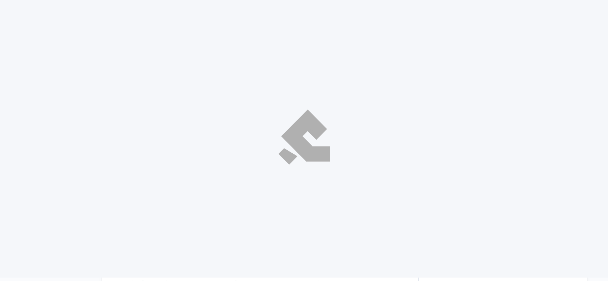
select select "ar"
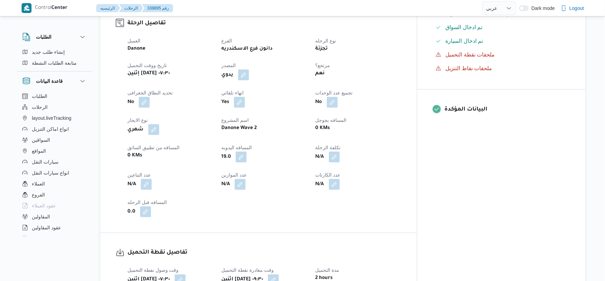
scroll to position [228, 0]
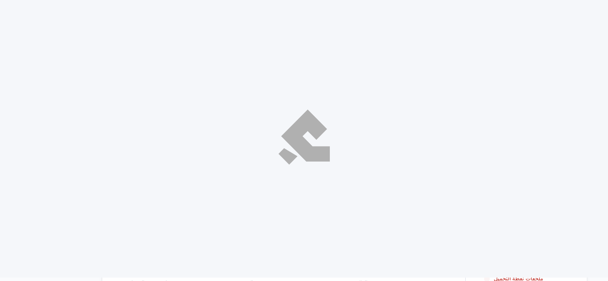
select select "ar"
